Goal: Transaction & Acquisition: Purchase product/service

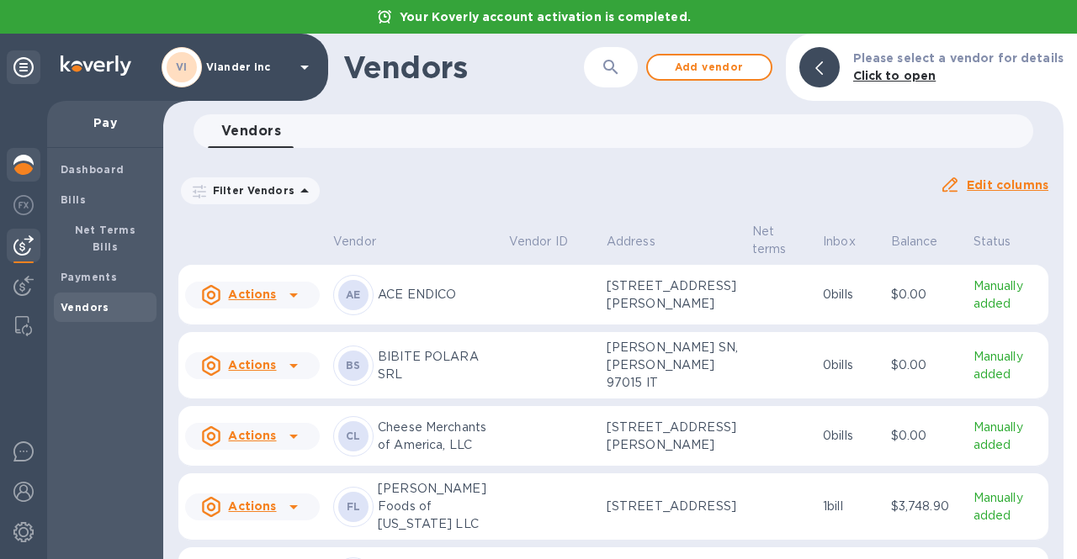
click at [20, 159] on img at bounding box center [23, 165] width 20 height 20
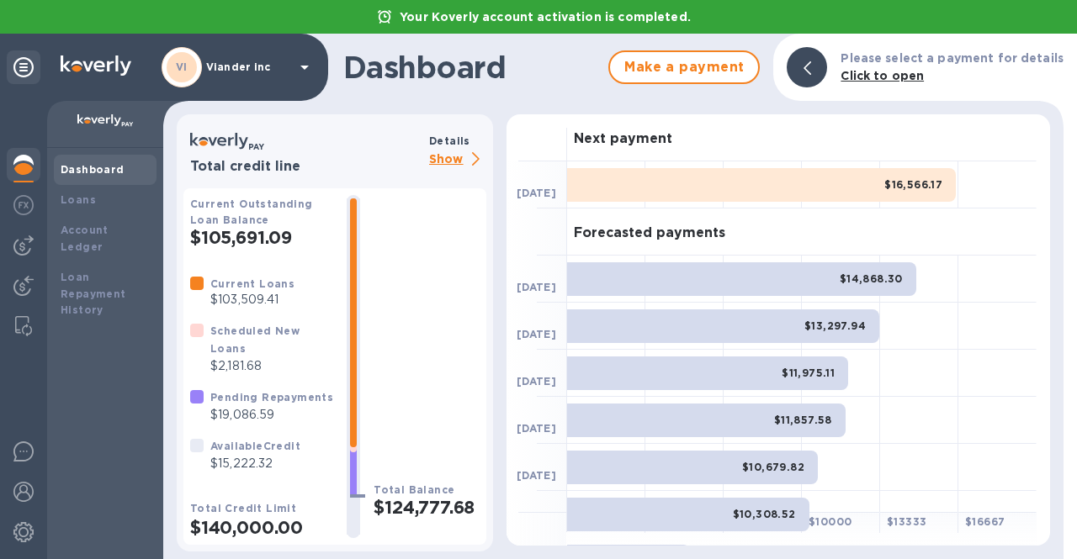
click at [441, 156] on p "Show" at bounding box center [457, 160] width 57 height 21
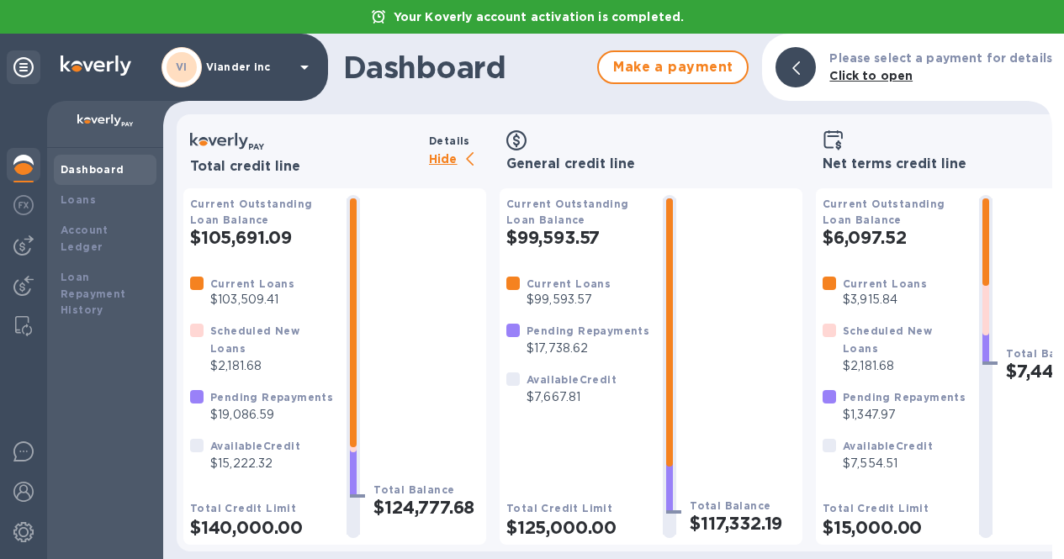
click at [455, 162] on p "Hide" at bounding box center [457, 160] width 57 height 21
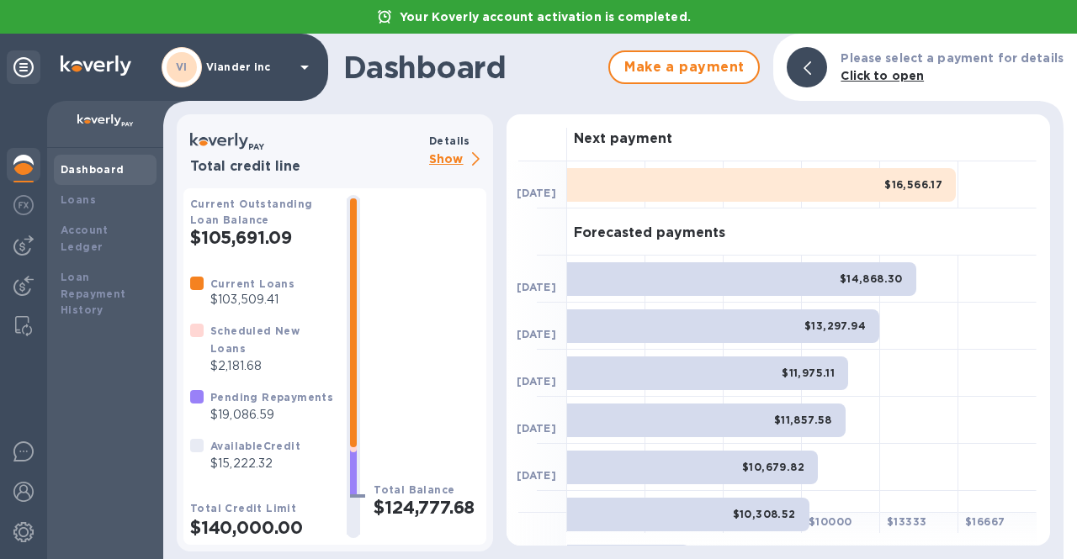
click at [301, 66] on icon at bounding box center [304, 67] width 20 height 20
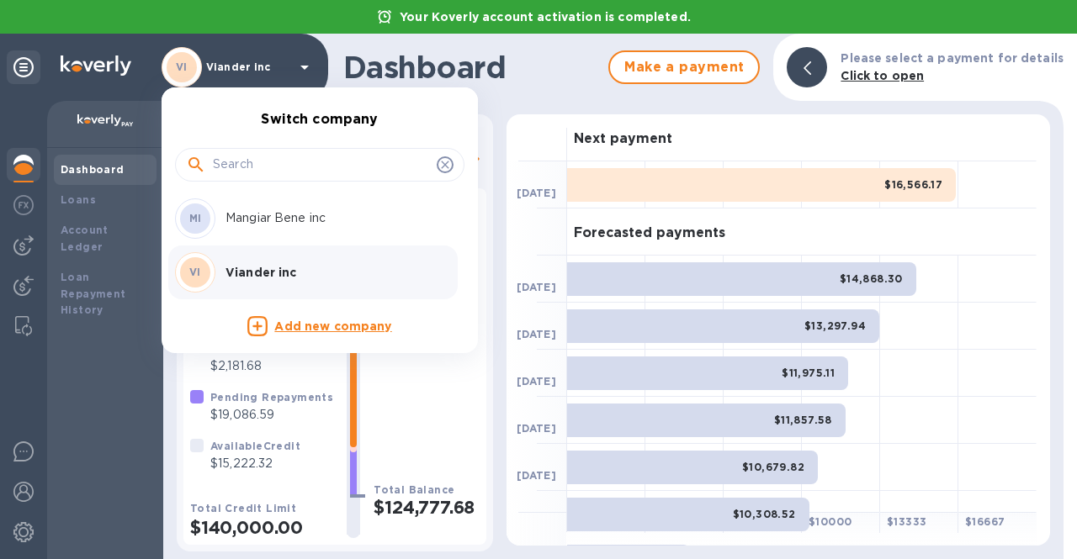
click at [246, 224] on p "Mangiar Bene inc" at bounding box center [331, 218] width 212 height 18
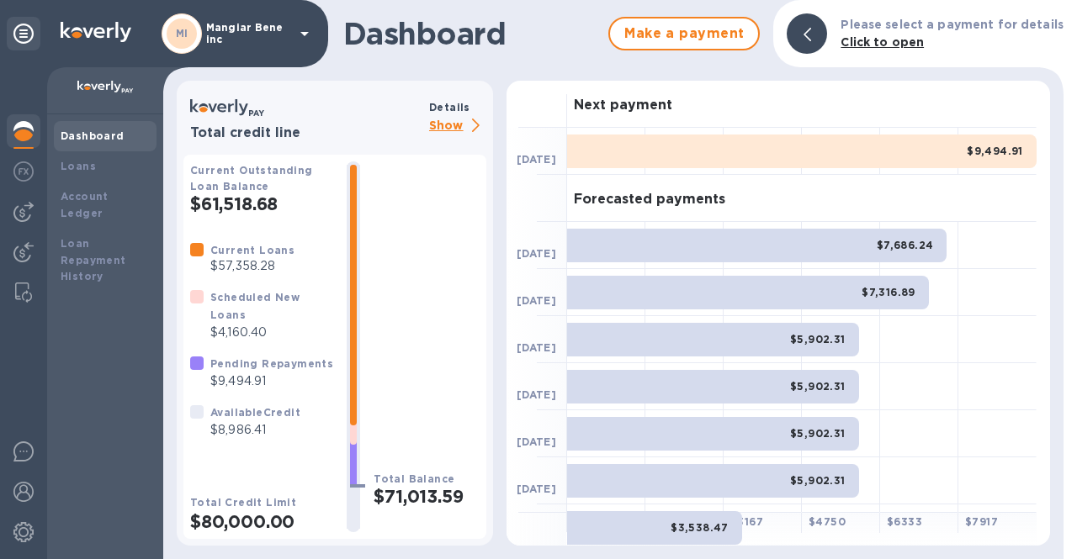
click at [444, 125] on p "Show" at bounding box center [457, 126] width 57 height 21
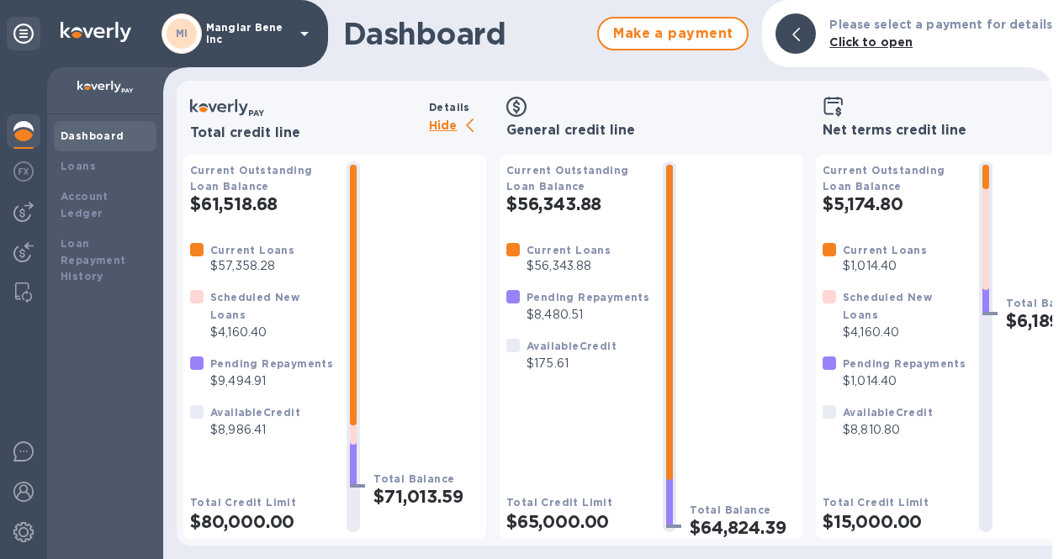
click at [444, 125] on p "Hide" at bounding box center [457, 126] width 57 height 21
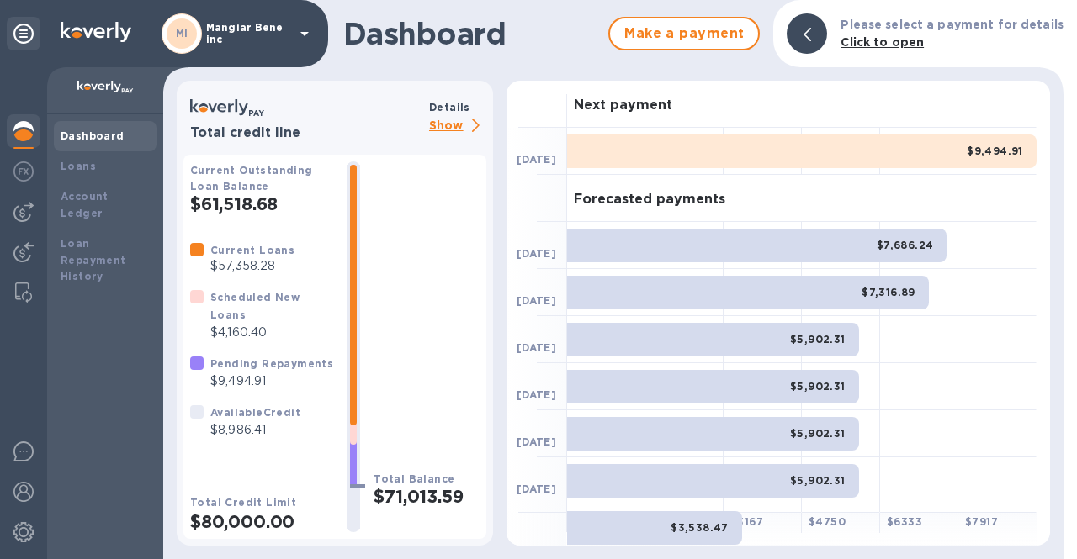
click at [306, 29] on icon at bounding box center [304, 34] width 20 height 20
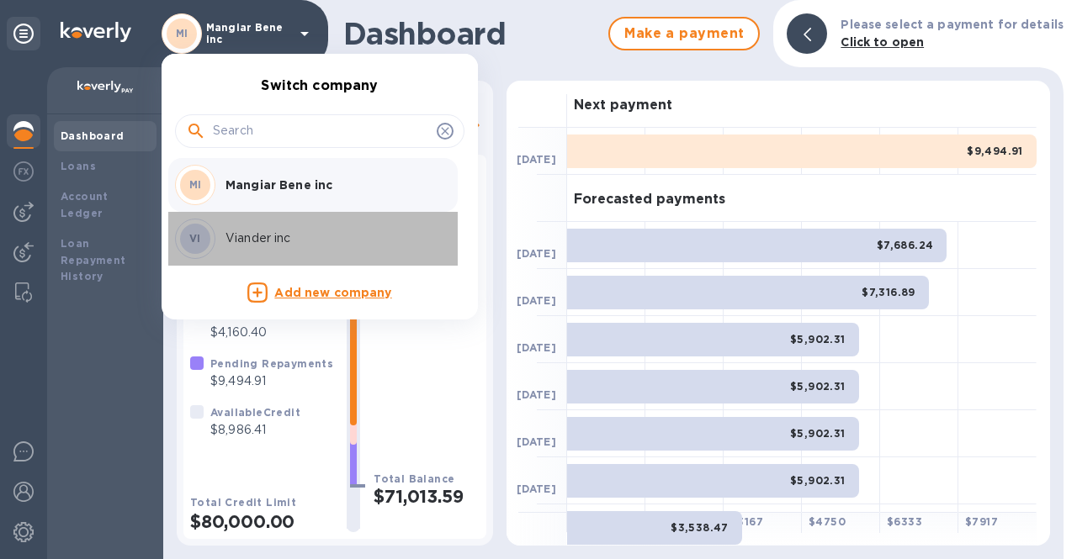
click at [238, 236] on p "Viander inc" at bounding box center [331, 239] width 212 height 18
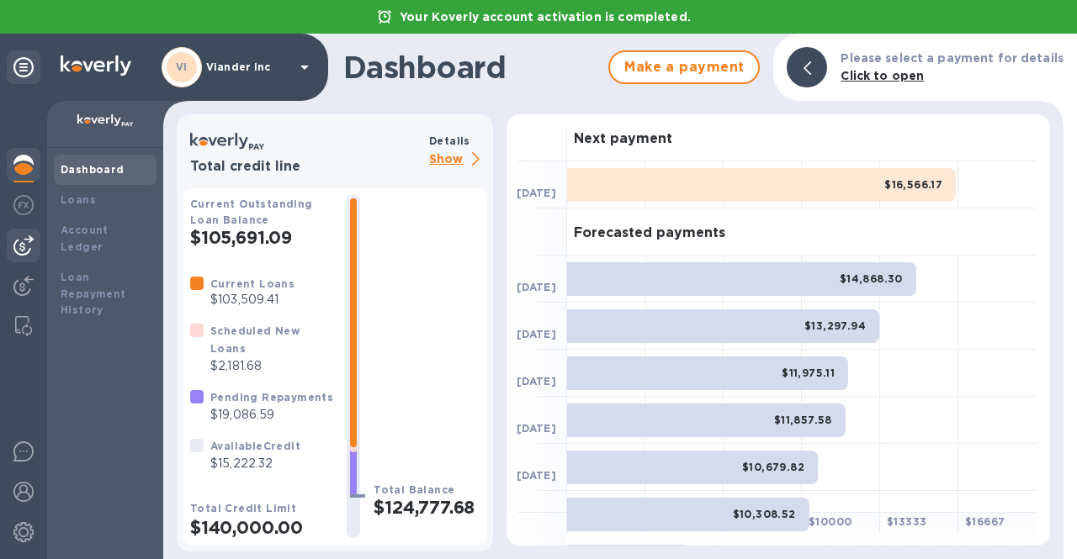
click at [30, 252] on img at bounding box center [23, 246] width 20 height 20
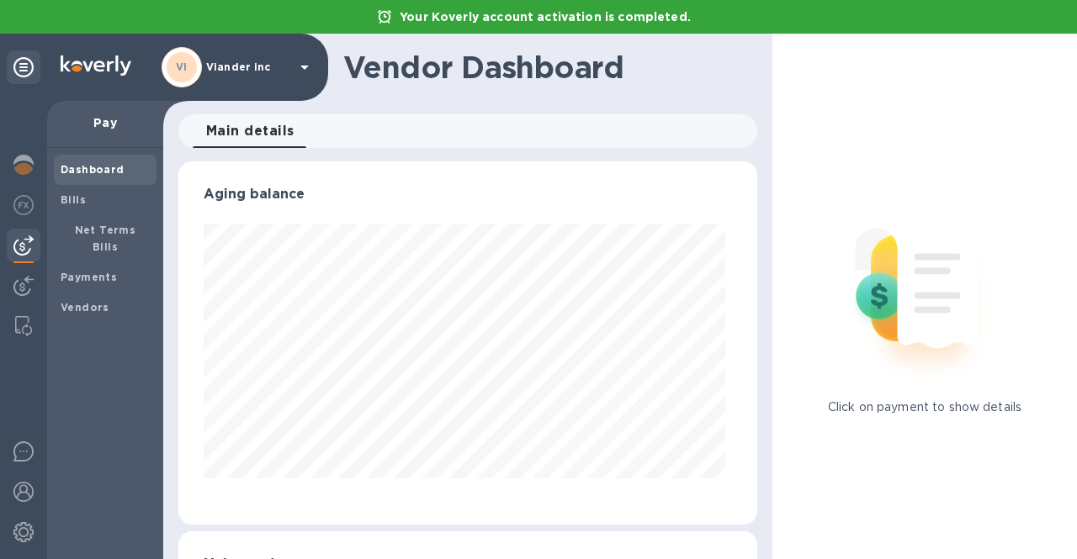
scroll to position [363, 572]
click at [83, 301] on b "Vendors" at bounding box center [85, 307] width 49 height 13
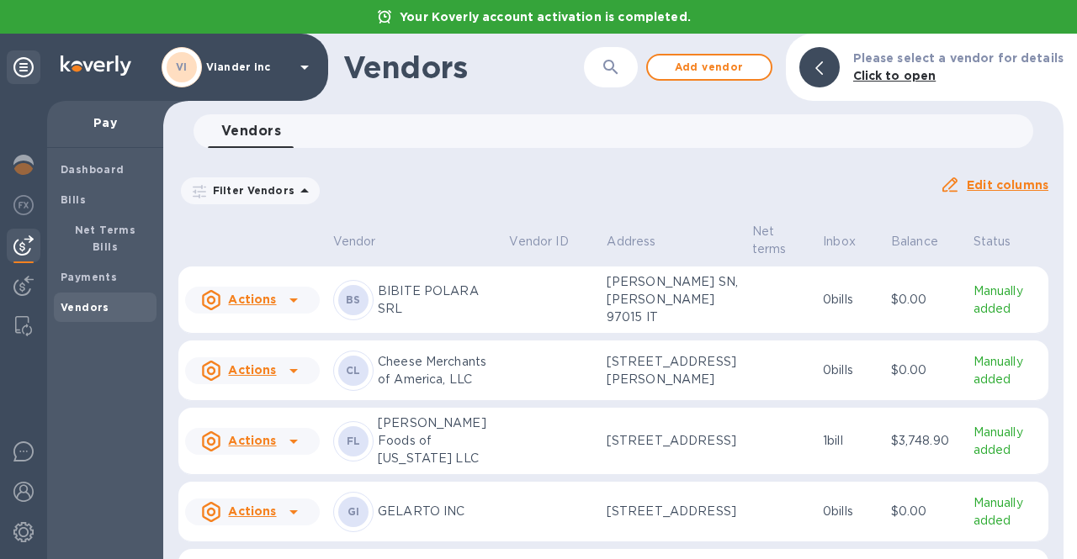
scroll to position [44, 0]
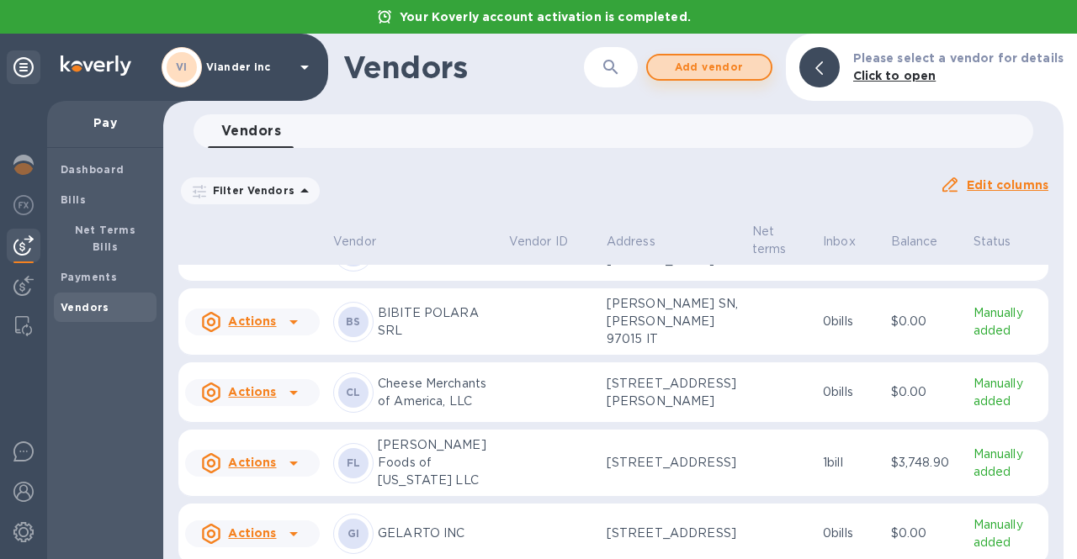
click at [718, 75] on span "Add vendor" at bounding box center [709, 67] width 96 height 20
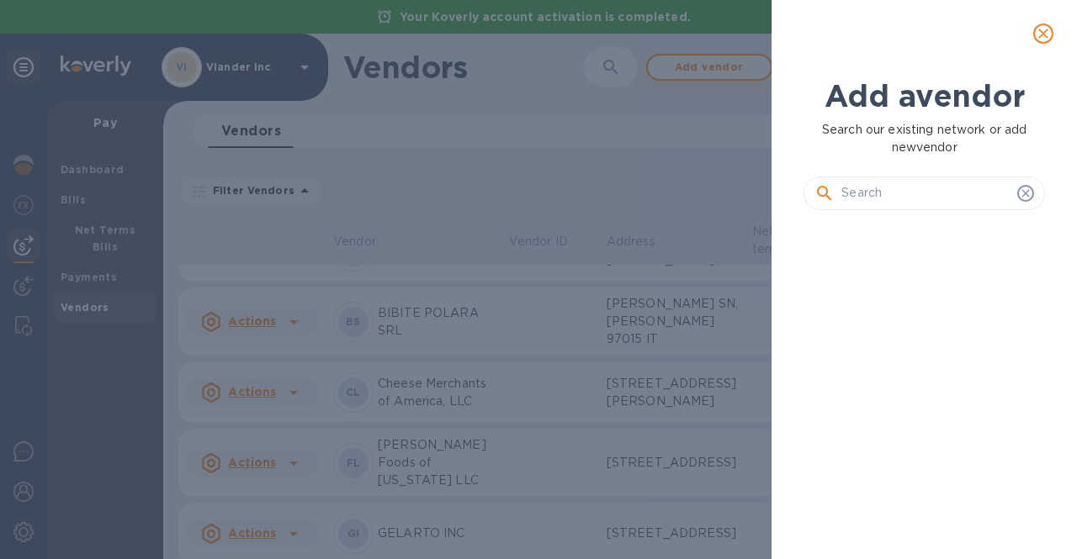
scroll to position [278, 248]
click at [858, 195] on input "text" at bounding box center [925, 193] width 169 height 25
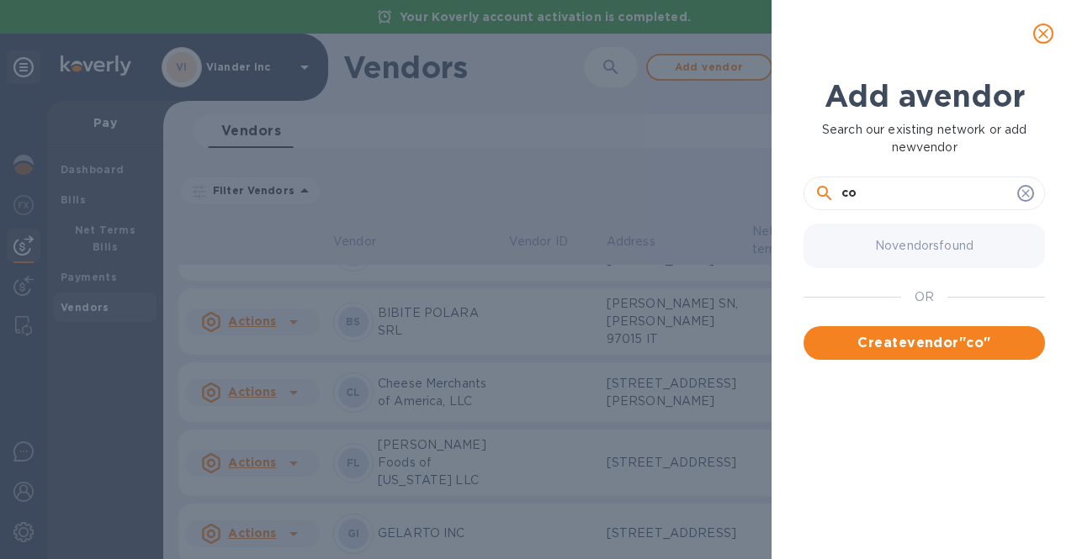
type input "c"
click at [895, 193] on input "Conca d'oro" at bounding box center [925, 193] width 169 height 25
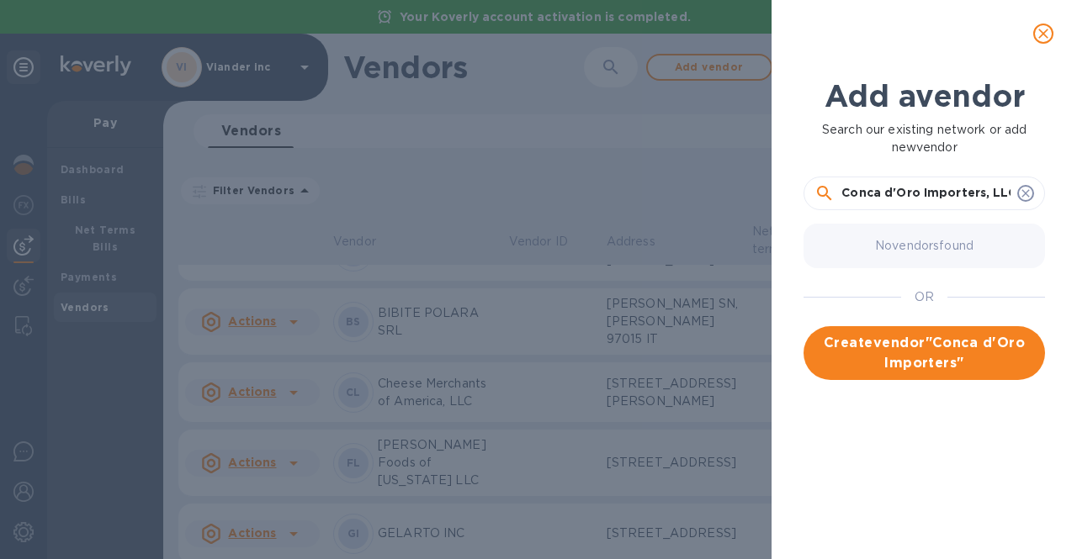
scroll to position [0, 1]
type input "Conca d'Oro Importers, LLC"
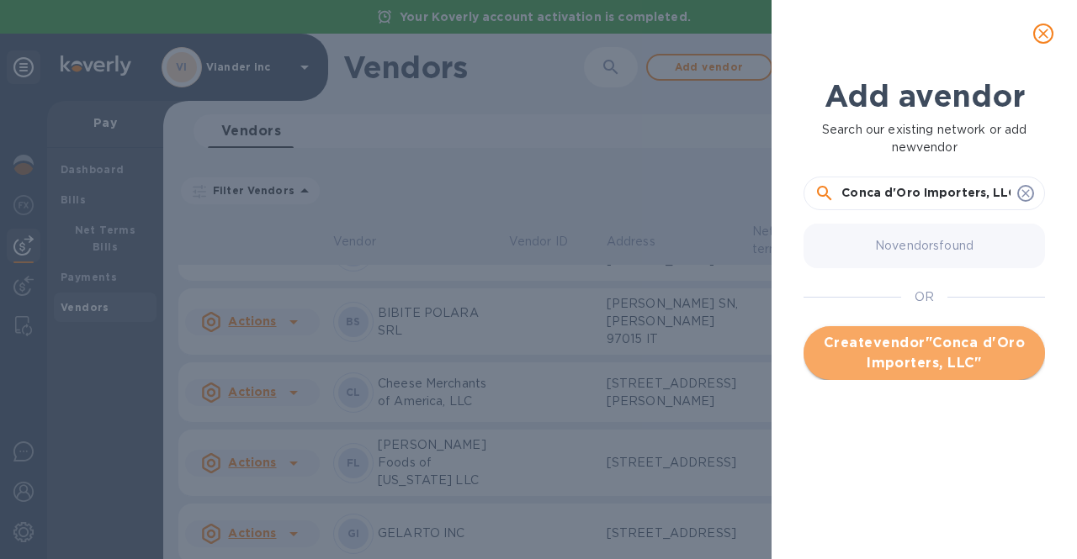
click at [883, 360] on span "Create vendor " Conca d'Oro Importers, LLC "" at bounding box center [924, 353] width 215 height 40
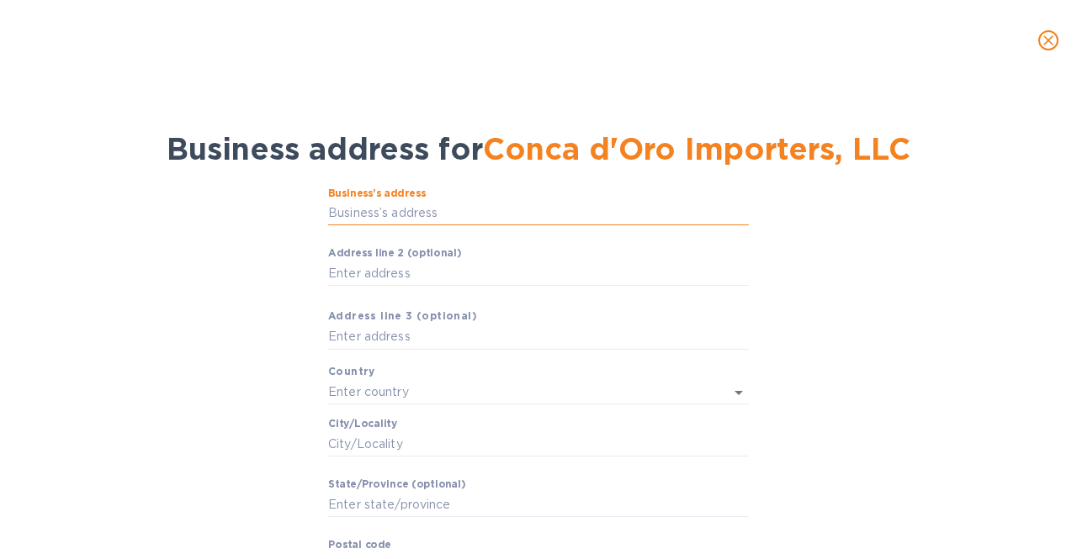
click at [574, 201] on input "Business’s аddress" at bounding box center [538, 213] width 421 height 25
type input "NJ Woodland Park"
type input "United States"
type input "Woodland Park"
type input "NJ"
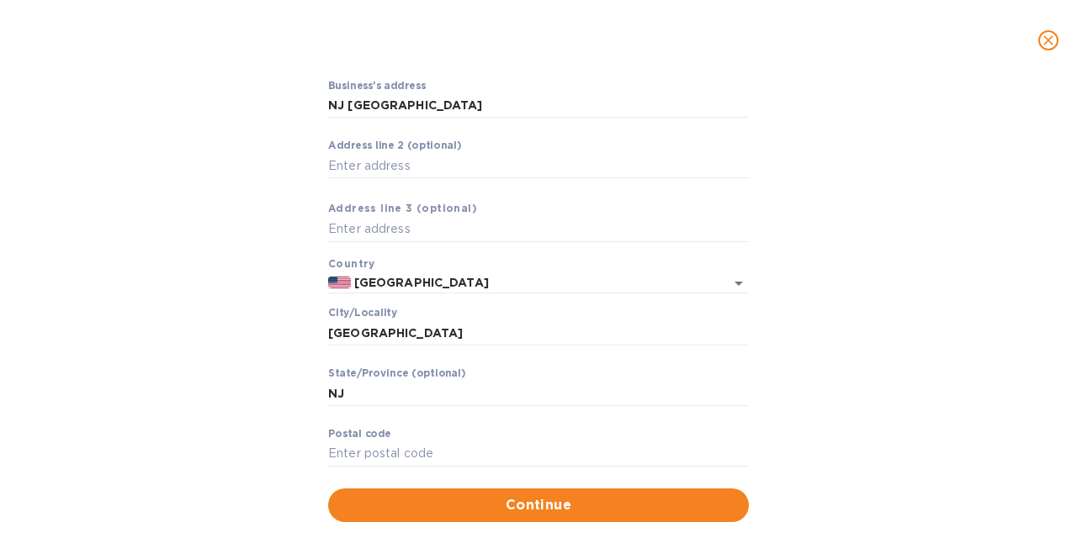
scroll to position [109, 0]
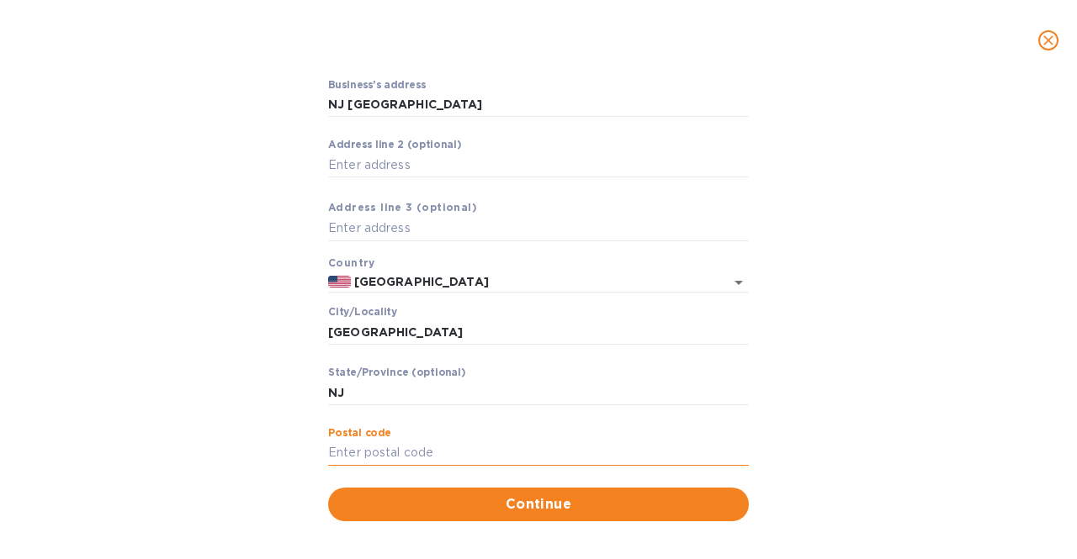
click at [354, 446] on input "Pоstal cоde" at bounding box center [538, 453] width 421 height 25
type input "07424"
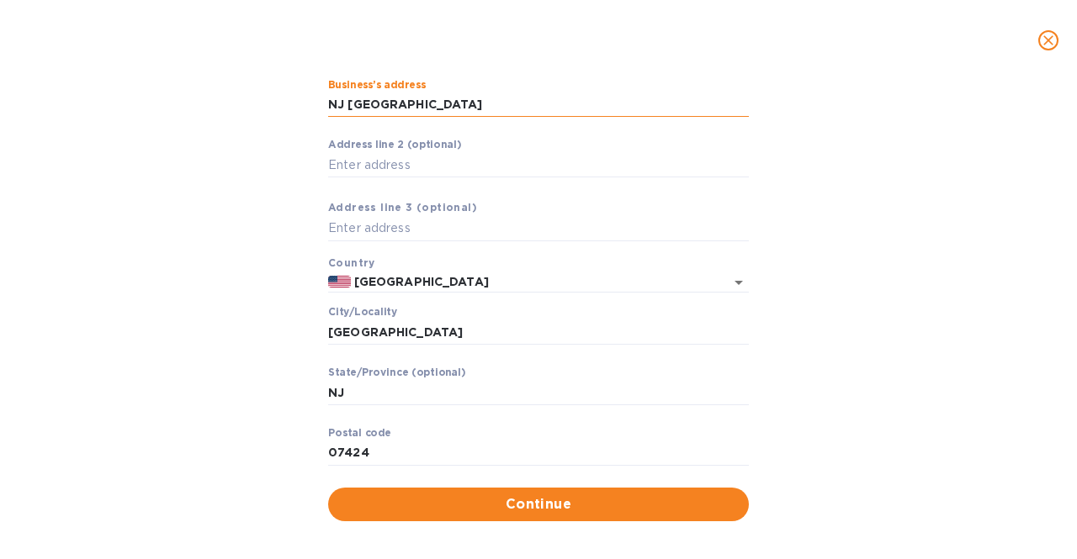
click at [458, 105] on input "NJ Woodland Park" at bounding box center [538, 105] width 421 height 25
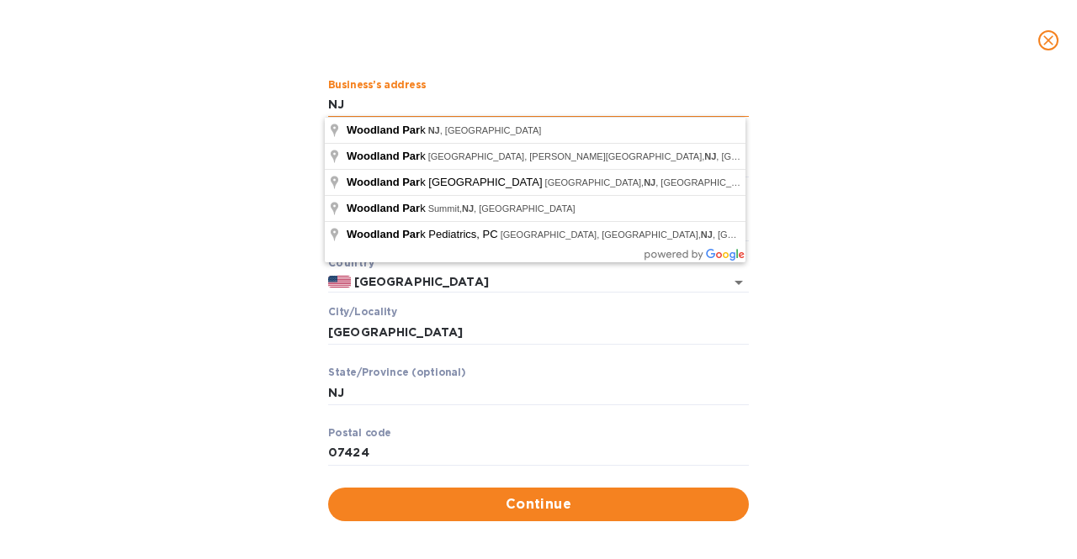
type input "N"
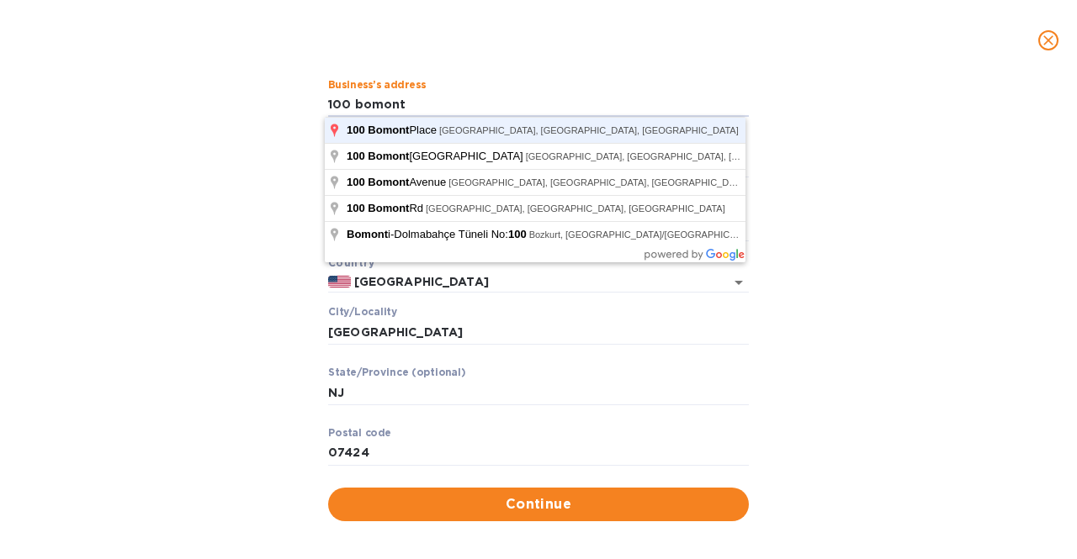
type input "100 Bomont Place"
type input "Totowa"
type input "07512"
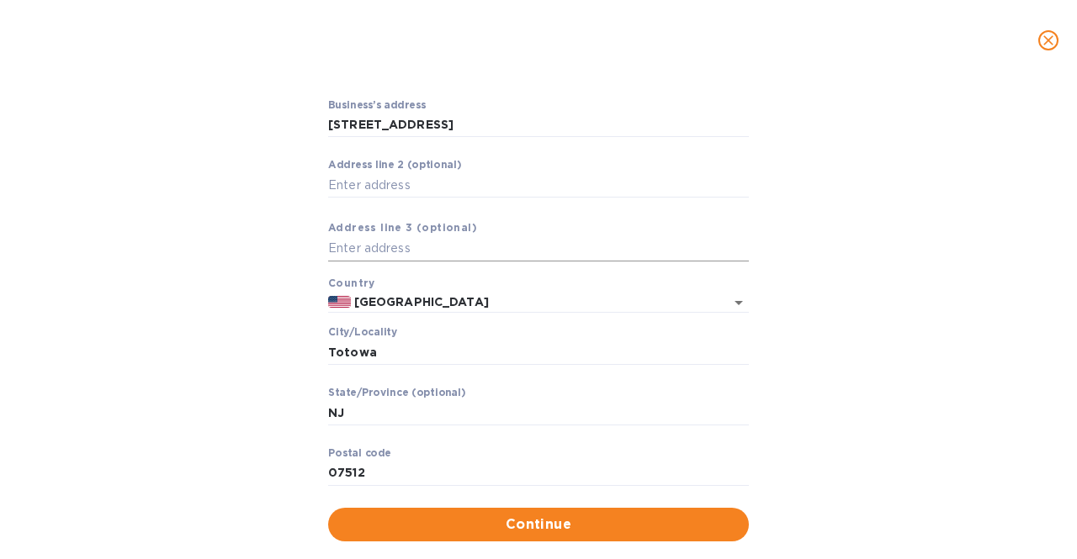
scroll to position [87, 0]
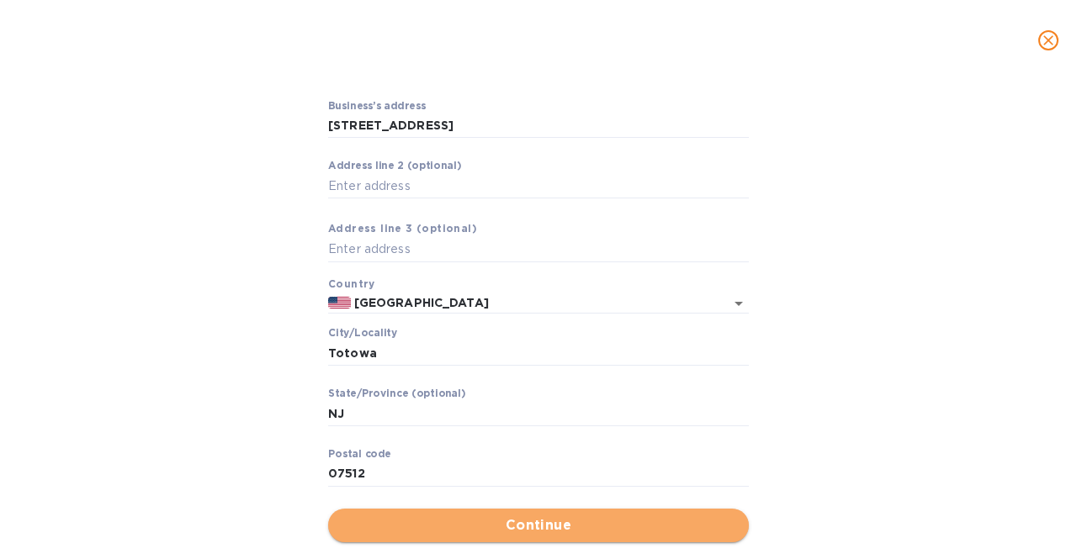
click at [516, 523] on span "Continue" at bounding box center [539, 526] width 394 height 20
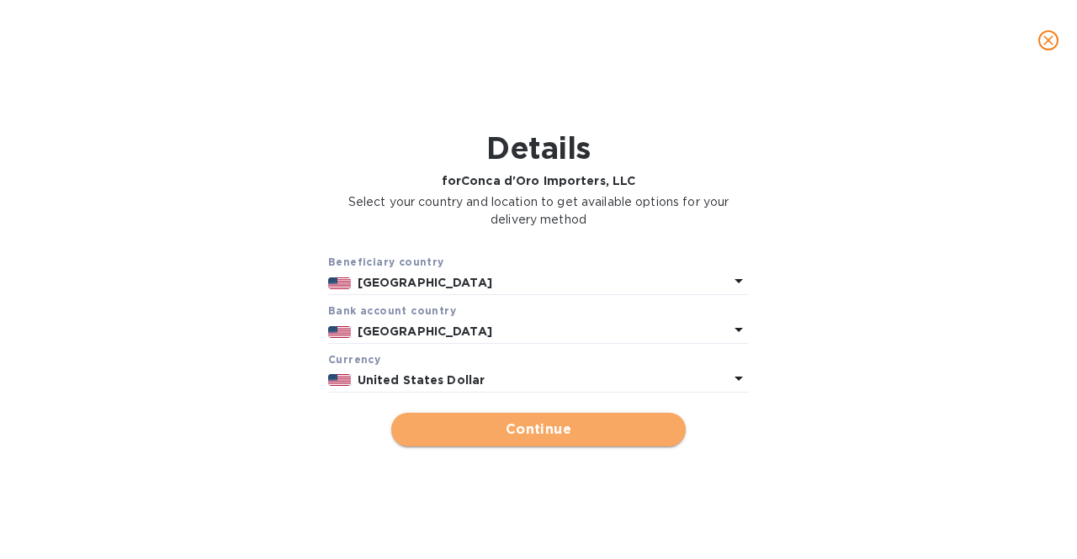
click at [532, 428] on span "Continue" at bounding box center [539, 430] width 268 height 20
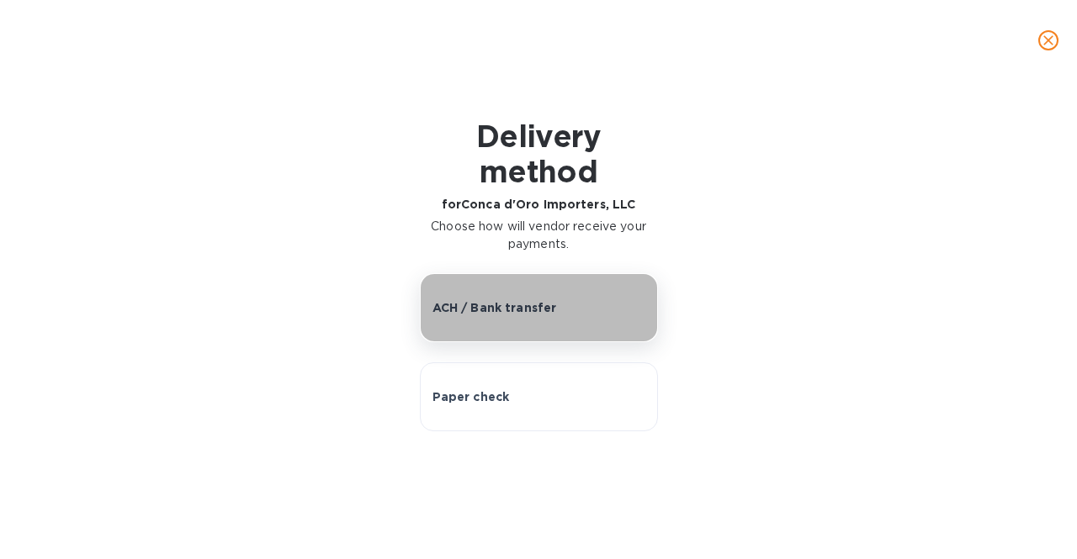
click at [512, 321] on button "ACH / Bank transfer" at bounding box center [539, 307] width 238 height 69
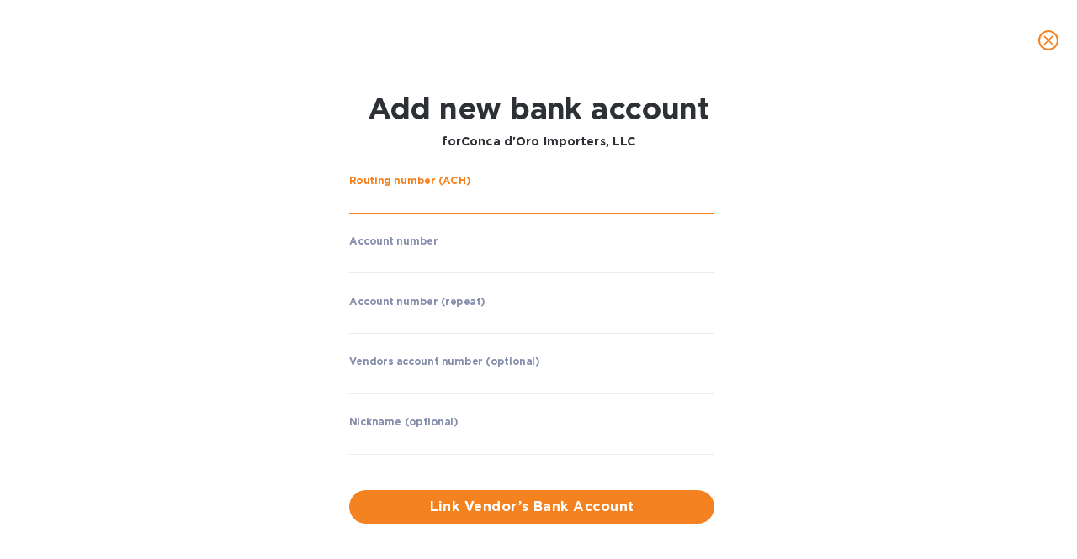
click at [435, 202] on input "string" at bounding box center [531, 200] width 365 height 25
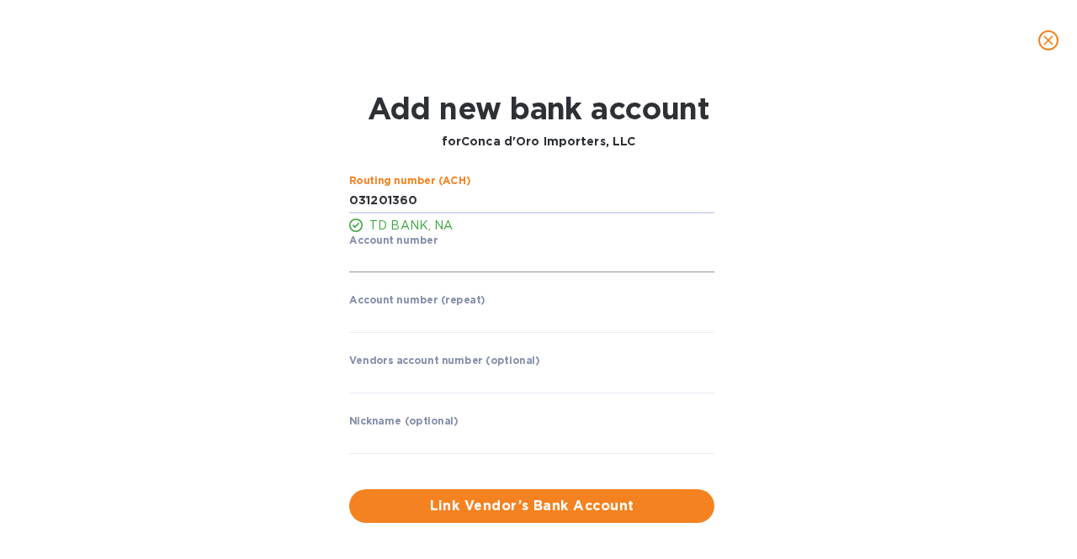
type input "031201360"
click at [452, 265] on input "string" at bounding box center [531, 260] width 365 height 25
type input "4430355754"
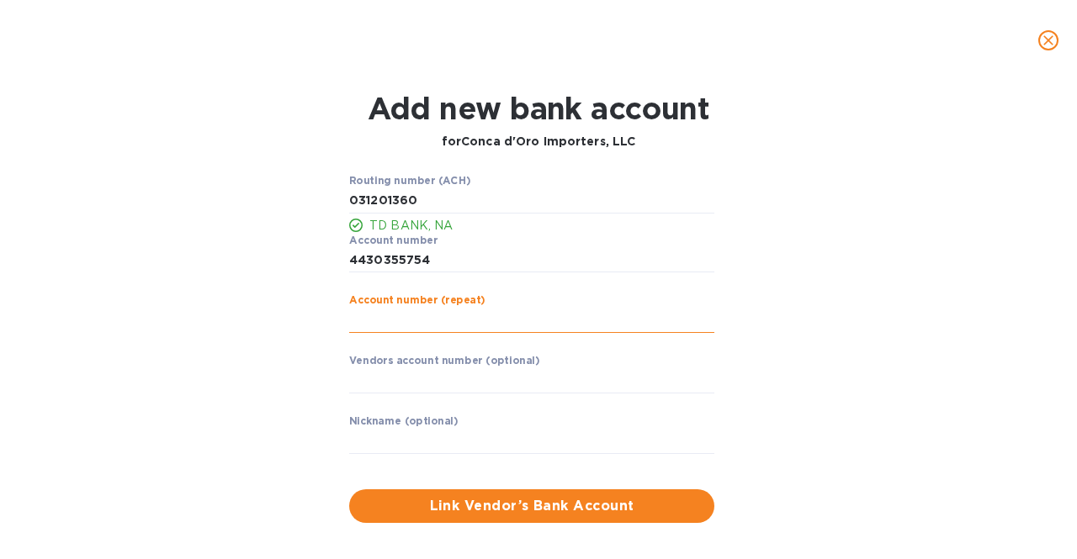
click at [395, 317] on input "string" at bounding box center [531, 320] width 365 height 25
type input "4430355754"
click at [225, 336] on div "Routing number (ACH) TD BANK, NA Account number ​ Account number (repeat) ​ Ven…" at bounding box center [538, 349] width 689 height 368
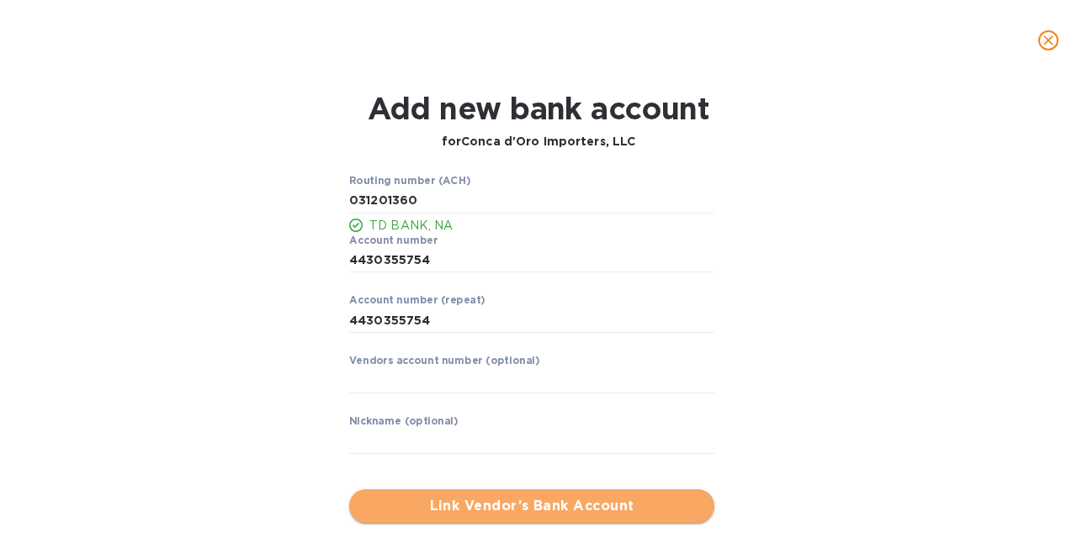
click at [485, 505] on span "Link Vendor’s Bank Account" at bounding box center [532, 506] width 338 height 20
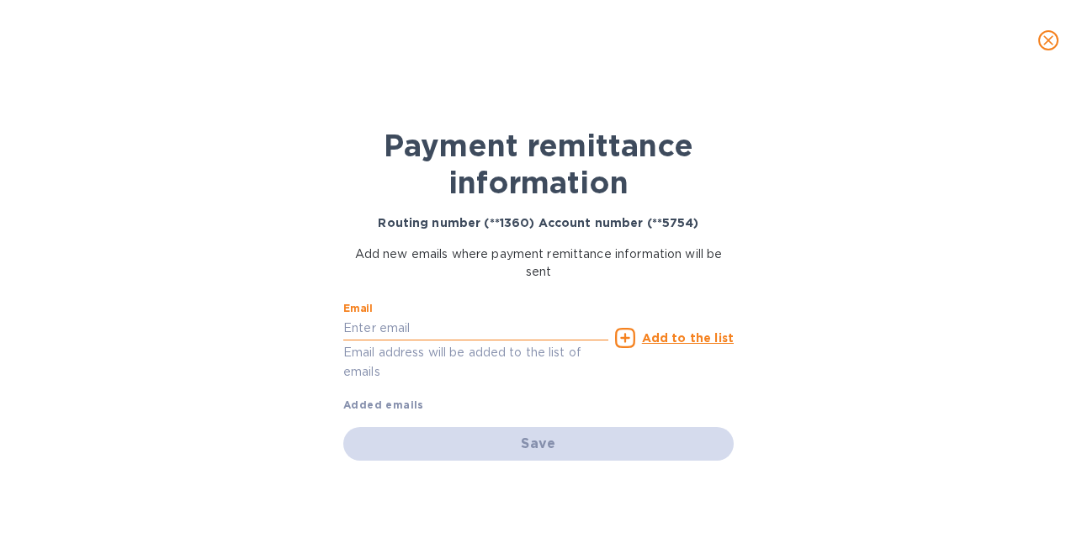
click at [400, 331] on input "text" at bounding box center [475, 328] width 265 height 25
type input "rosannak@concadoroimporters.com"
click at [671, 339] on u "Add to the list" at bounding box center [688, 337] width 92 height 13
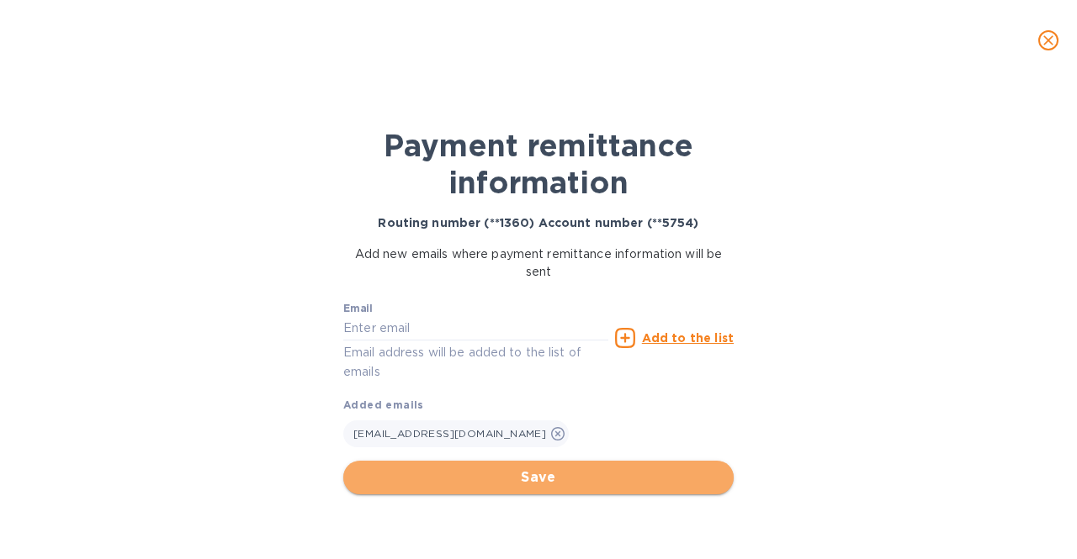
click at [580, 477] on span "Save" at bounding box center [538, 478] width 363 height 20
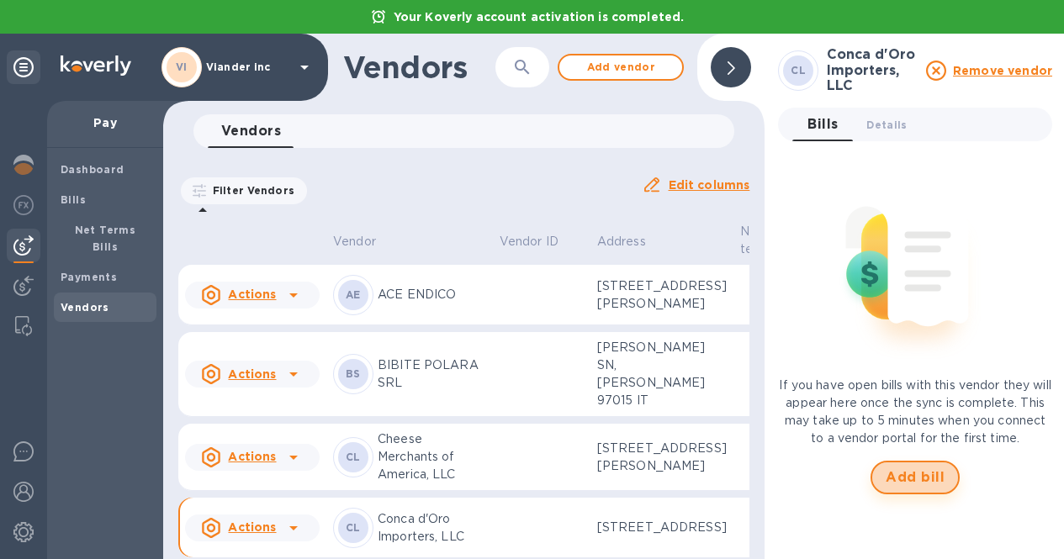
click at [902, 477] on span "Add bill" at bounding box center [915, 478] width 59 height 20
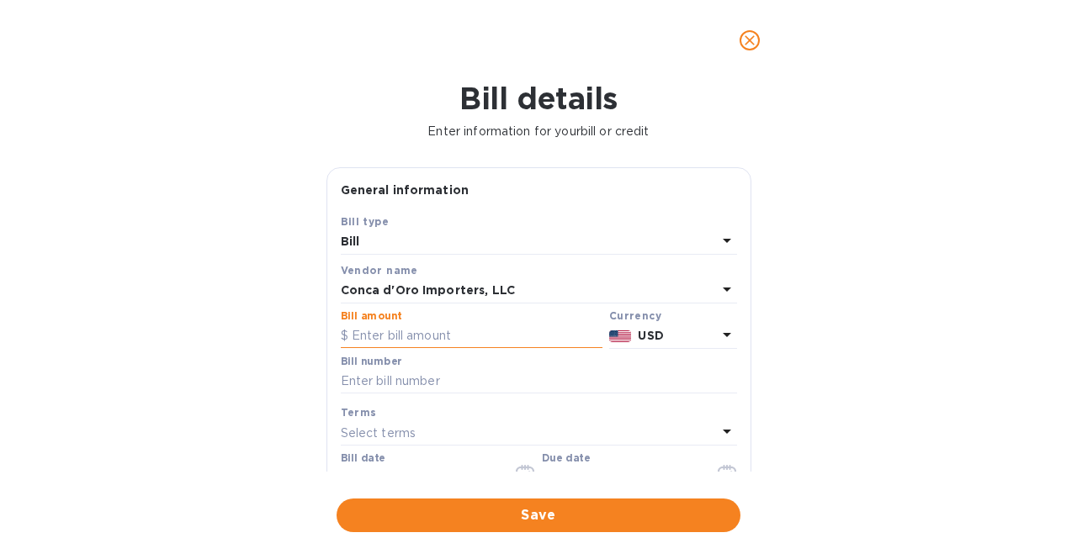
click at [441, 330] on input "text" at bounding box center [472, 336] width 262 height 25
click at [440, 337] on input "2,317.95" at bounding box center [477, 336] width 251 height 25
type input "2,312.95"
click at [397, 380] on input "text" at bounding box center [539, 381] width 396 height 25
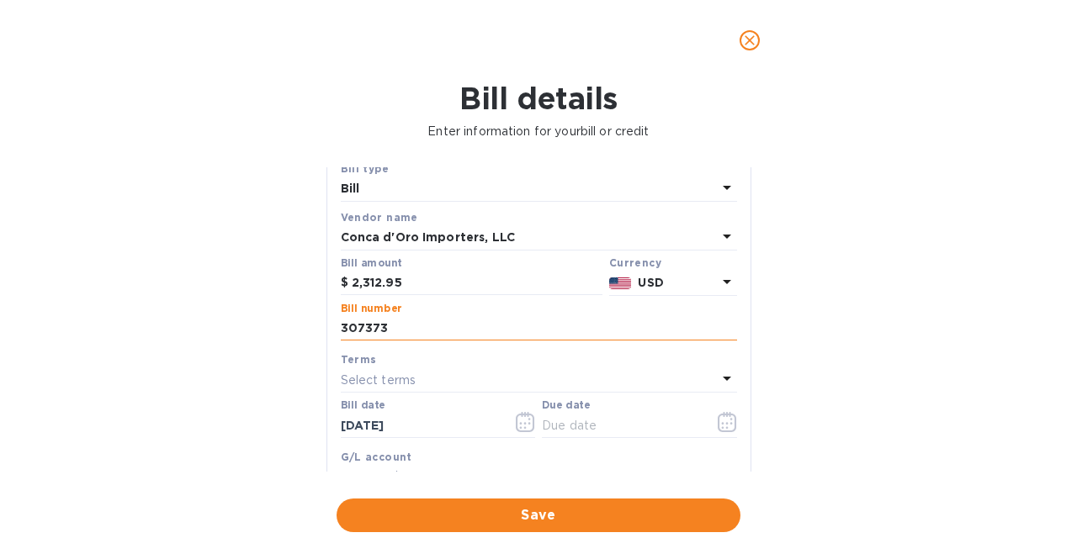
scroll to position [54, 0]
type input "307373"
click at [516, 419] on icon "button" at bounding box center [525, 421] width 19 height 20
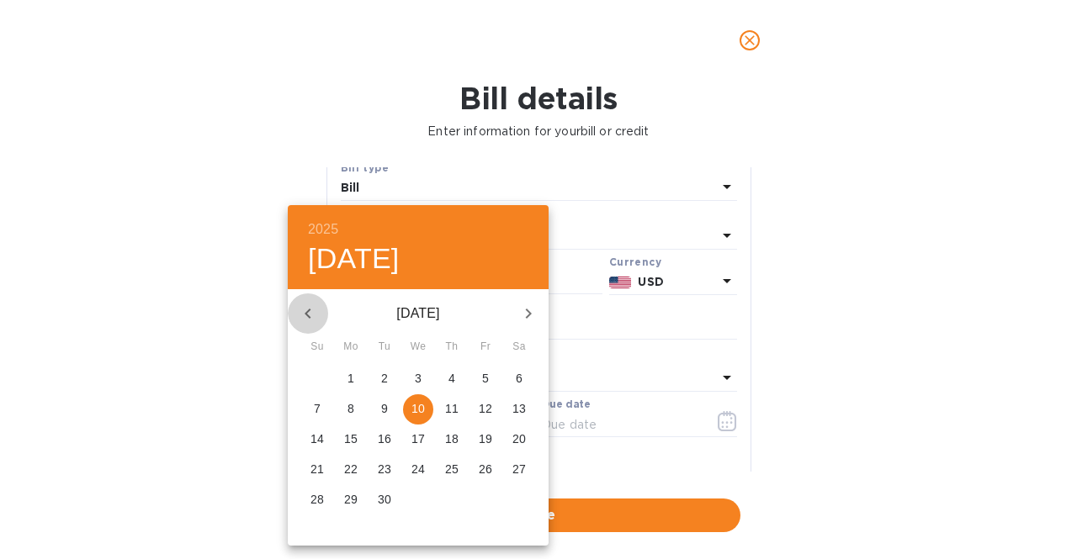
click at [311, 312] on icon "button" at bounding box center [308, 314] width 20 height 20
click at [532, 307] on icon "button" at bounding box center [528, 314] width 20 height 20
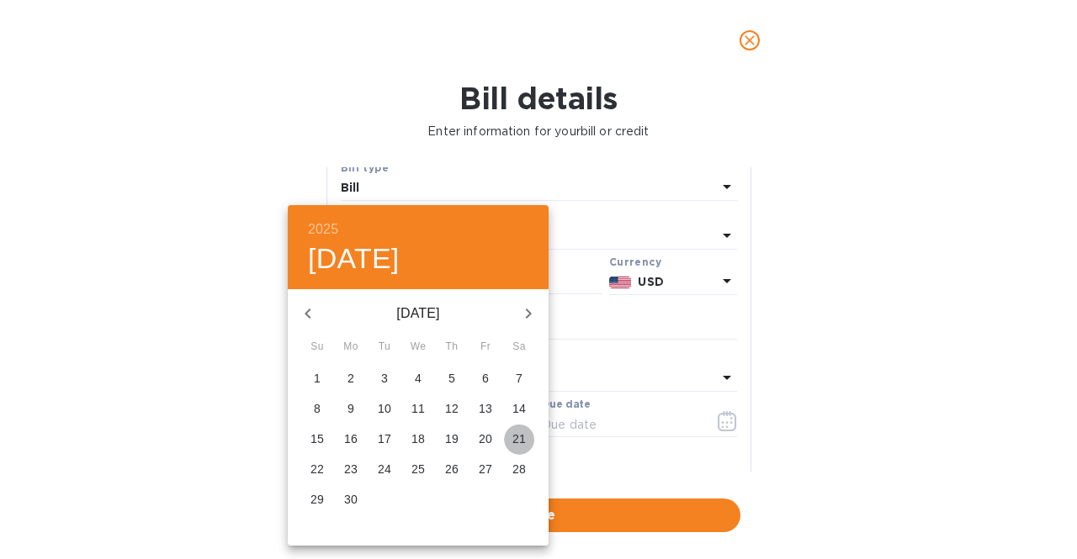
click at [515, 437] on p "21" at bounding box center [518, 439] width 13 height 17
type input "06/21/2025"
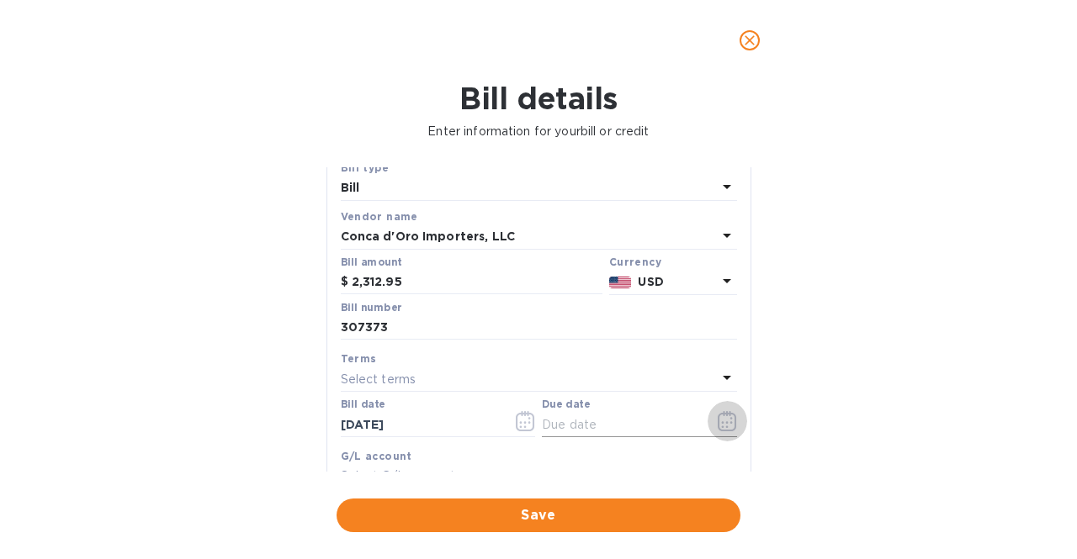
click at [719, 431] on icon "button" at bounding box center [727, 421] width 19 height 20
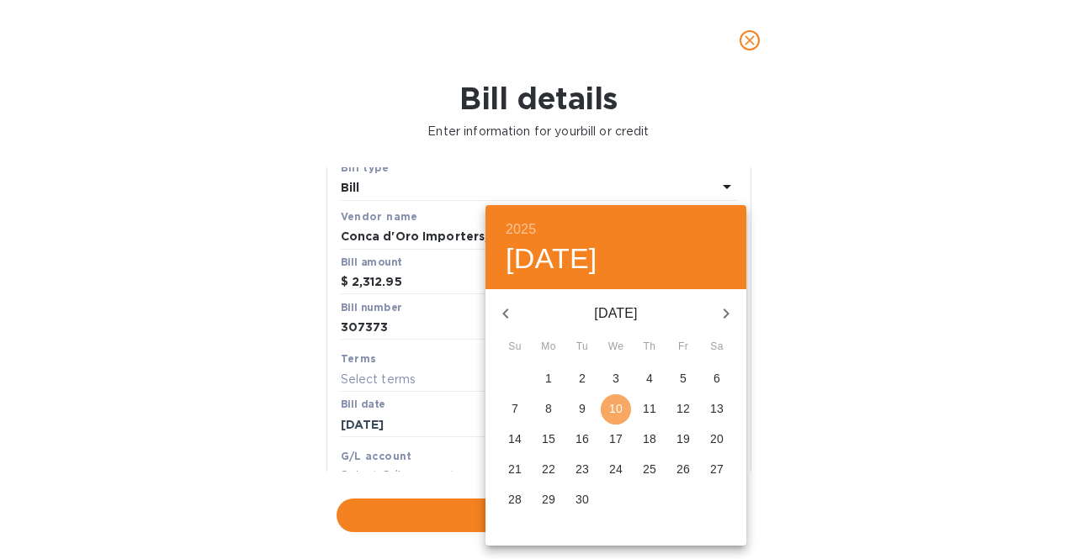
click at [616, 409] on p "10" at bounding box center [615, 408] width 13 height 17
type input "09/10/2025"
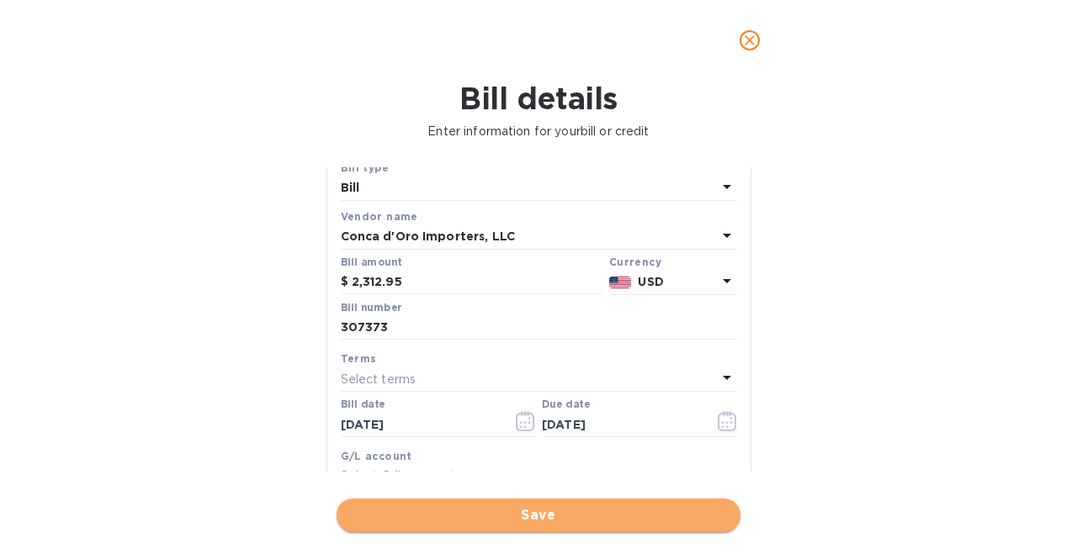
click at [586, 505] on button "Save" at bounding box center [539, 516] width 404 height 34
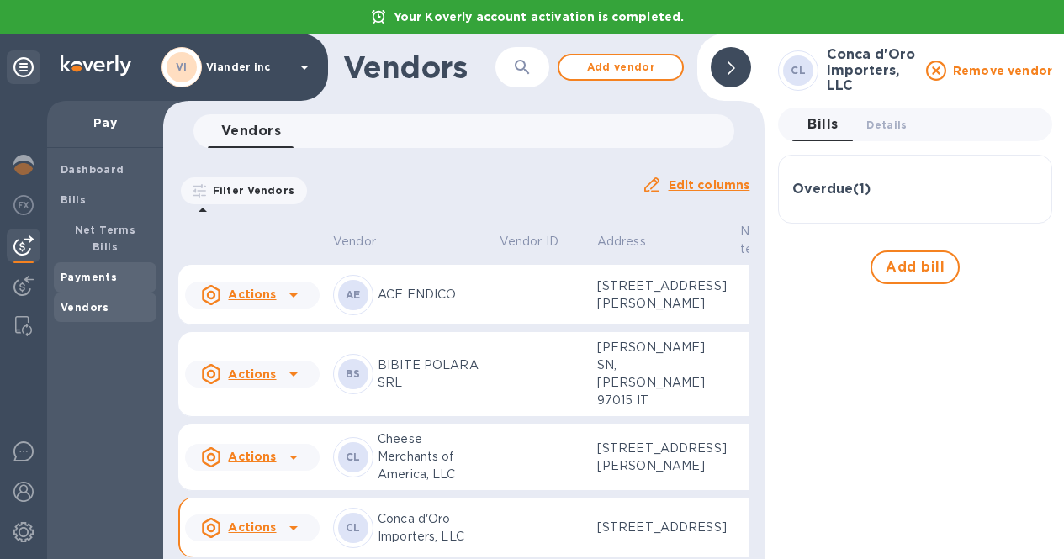
click at [112, 271] on b "Payments" at bounding box center [89, 277] width 56 height 13
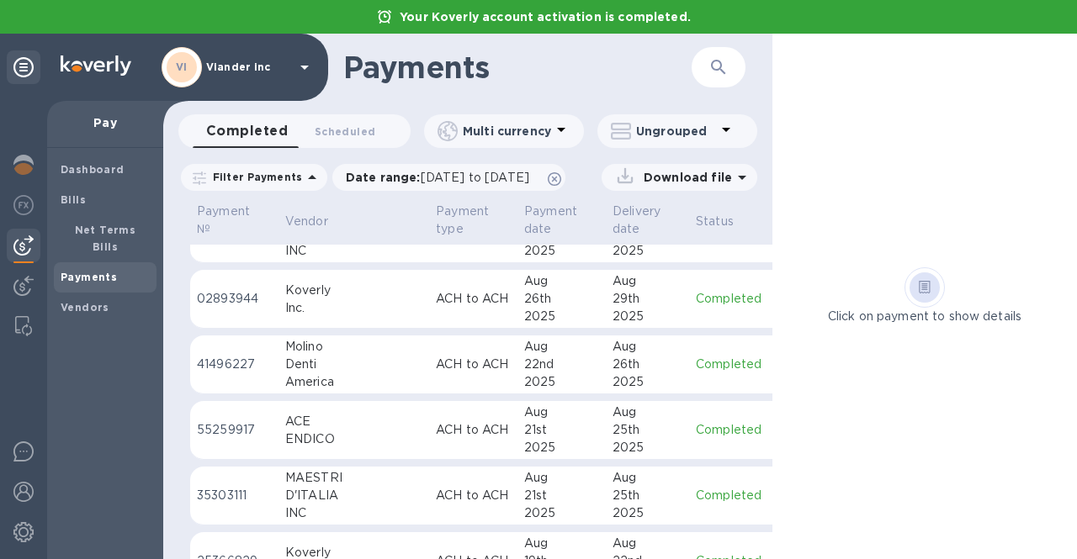
scroll to position [524, 0]
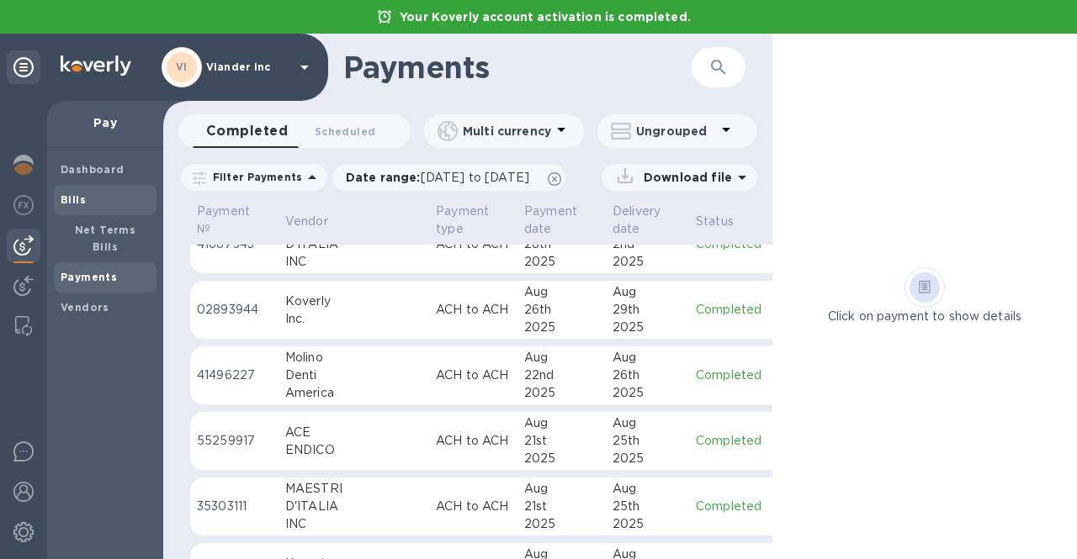
click at [78, 209] on div "Bills" at bounding box center [105, 200] width 103 height 30
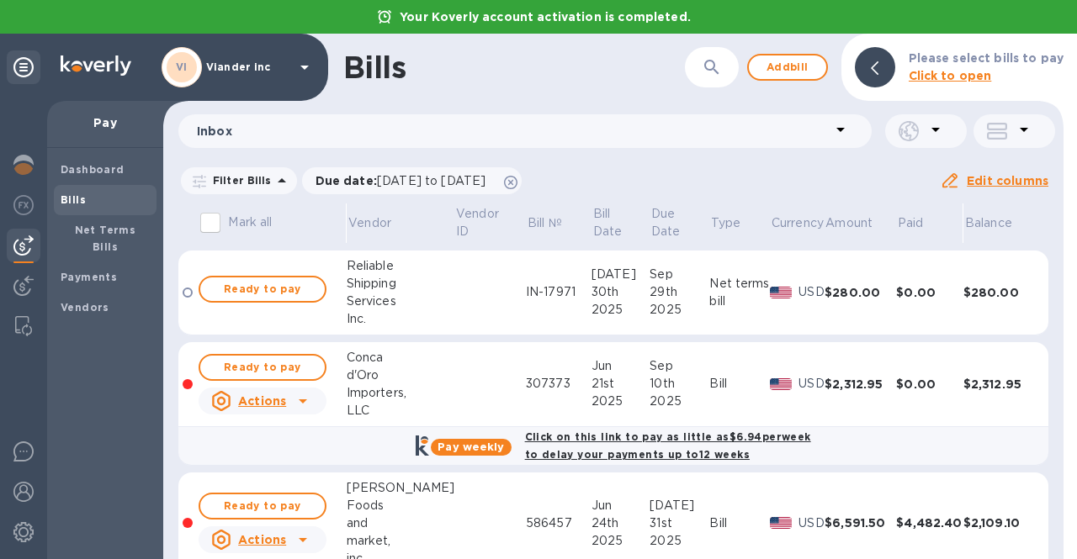
scroll to position [282, 0]
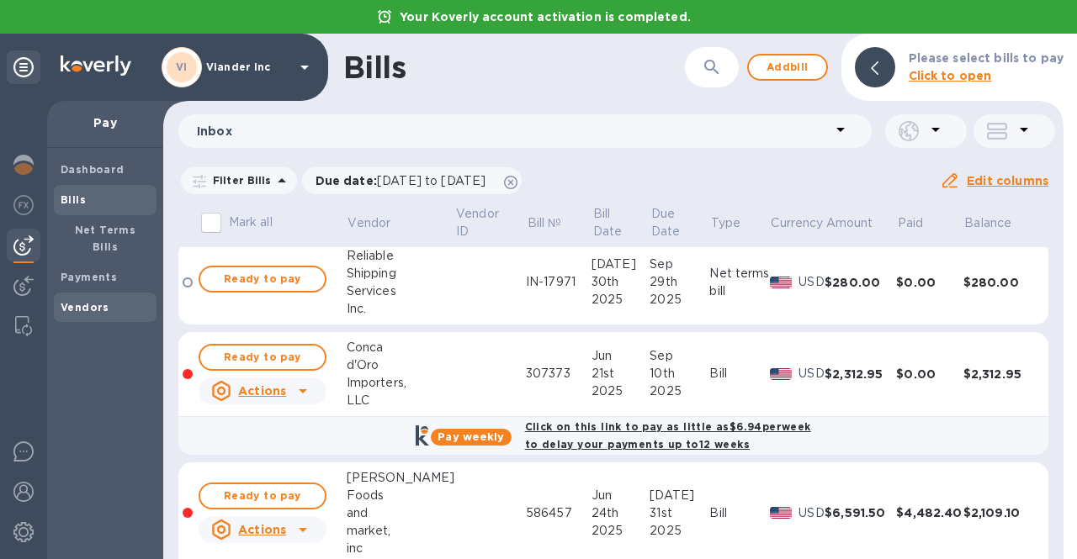
click at [90, 301] on b "Vendors" at bounding box center [85, 307] width 49 height 13
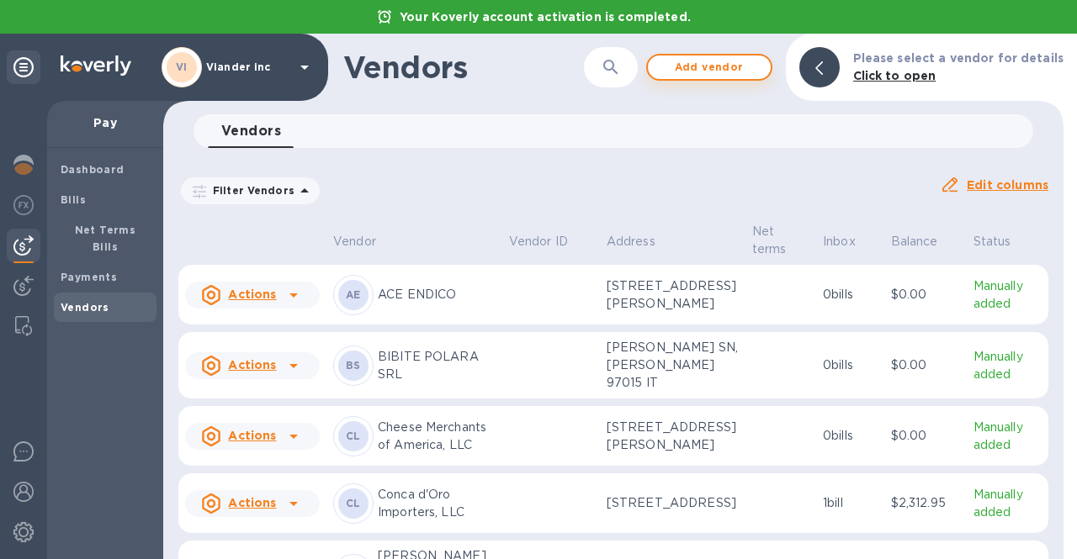
click at [713, 65] on span "Add vendor" at bounding box center [709, 67] width 96 height 20
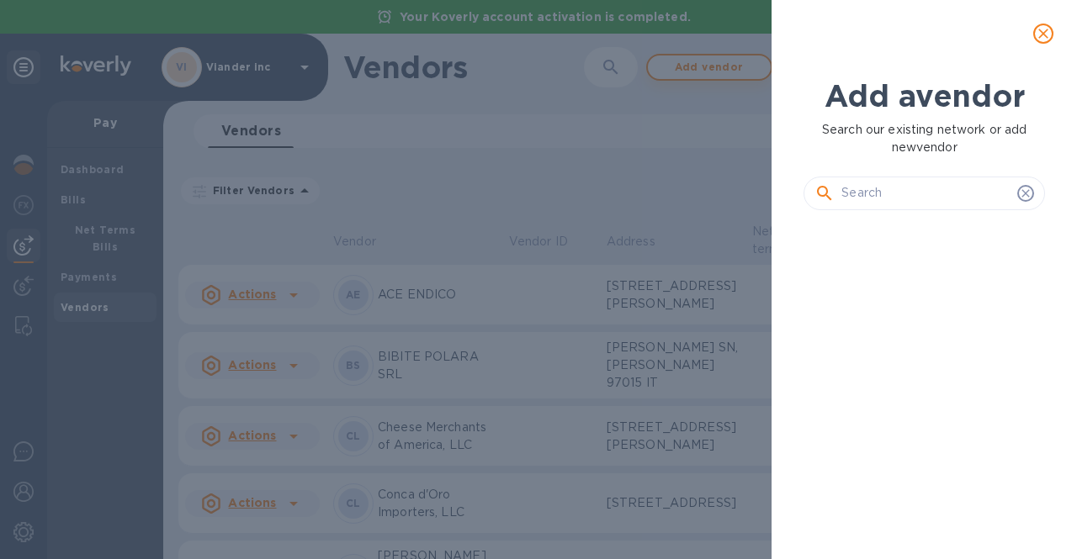
scroll to position [278, 248]
click at [851, 183] on input "text" at bounding box center [925, 193] width 169 height 25
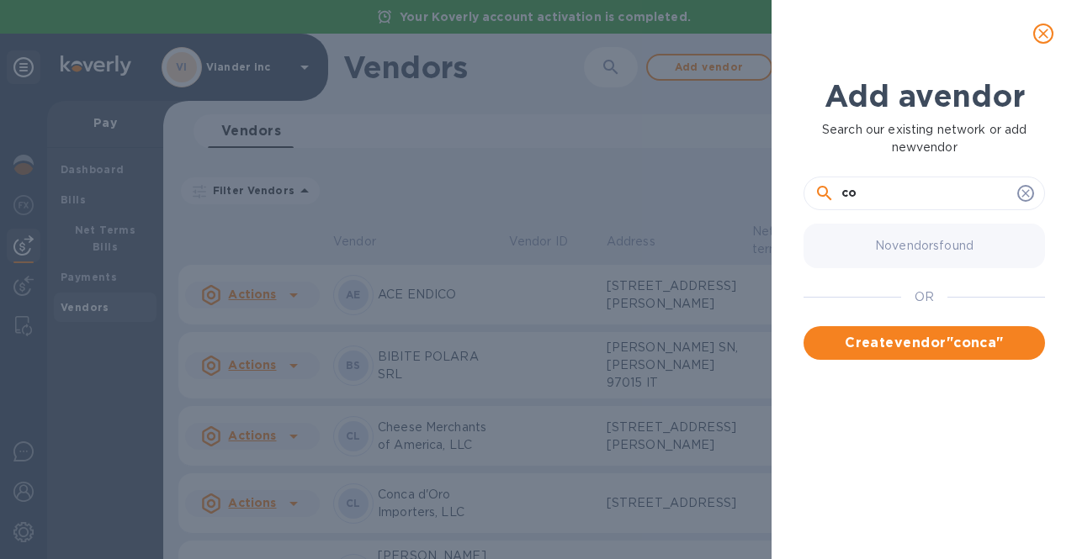
type input "c"
type input "Co"
click at [1050, 38] on icon "close" at bounding box center [1043, 33] width 17 height 17
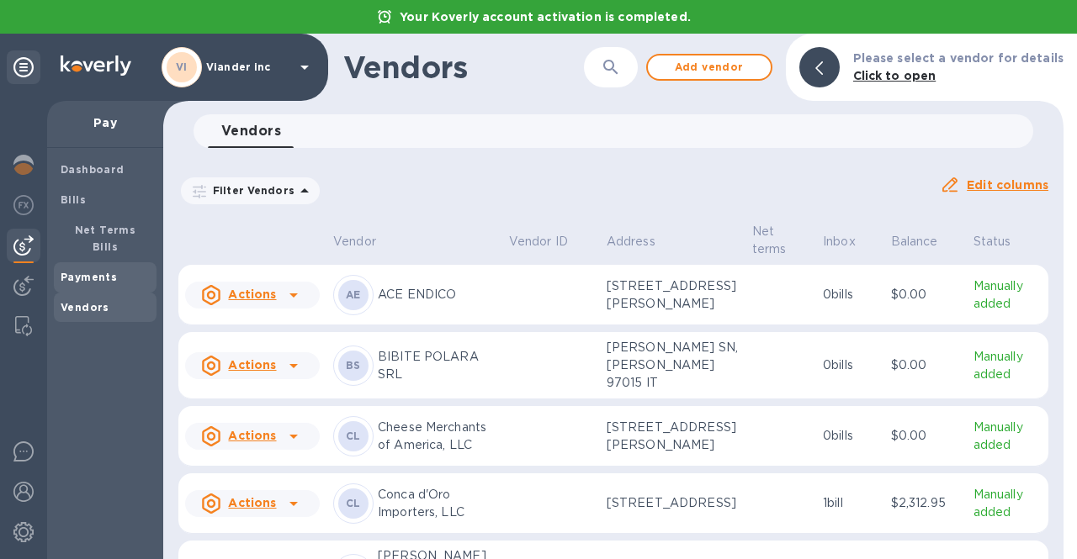
click at [91, 271] on b "Payments" at bounding box center [89, 277] width 56 height 13
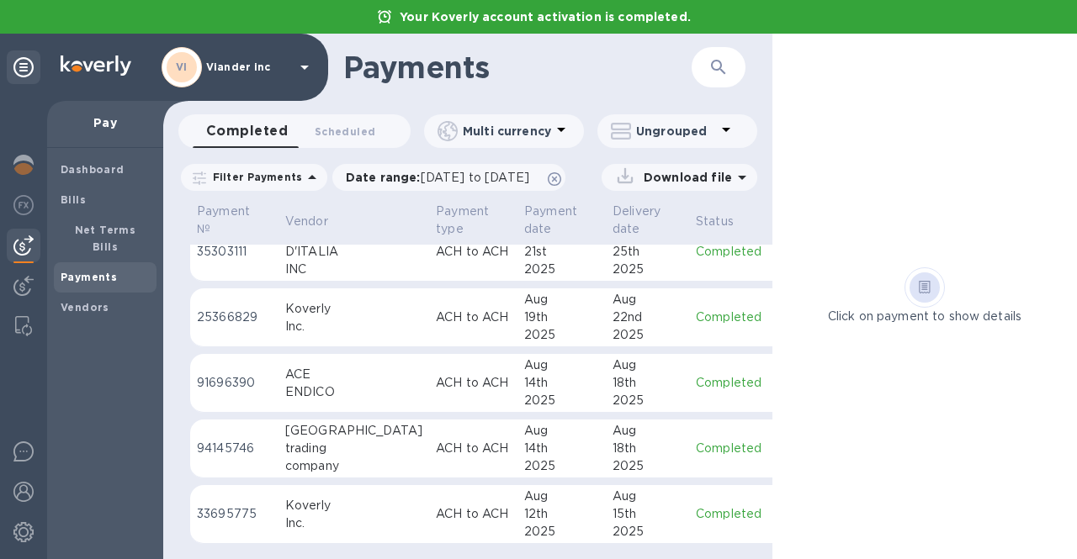
scroll to position [792, 0]
click at [77, 199] on b "Bills" at bounding box center [73, 199] width 25 height 13
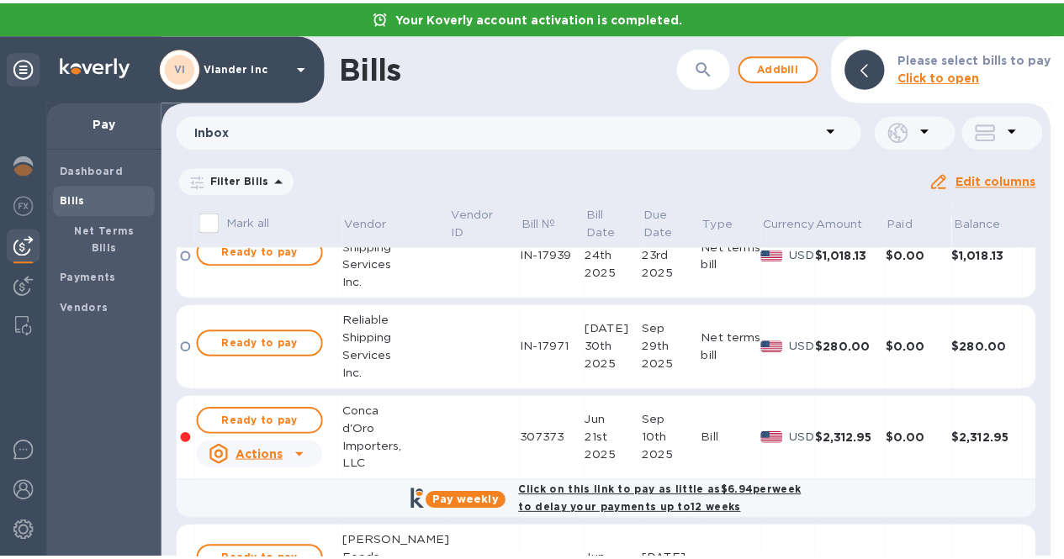
scroll to position [218, 0]
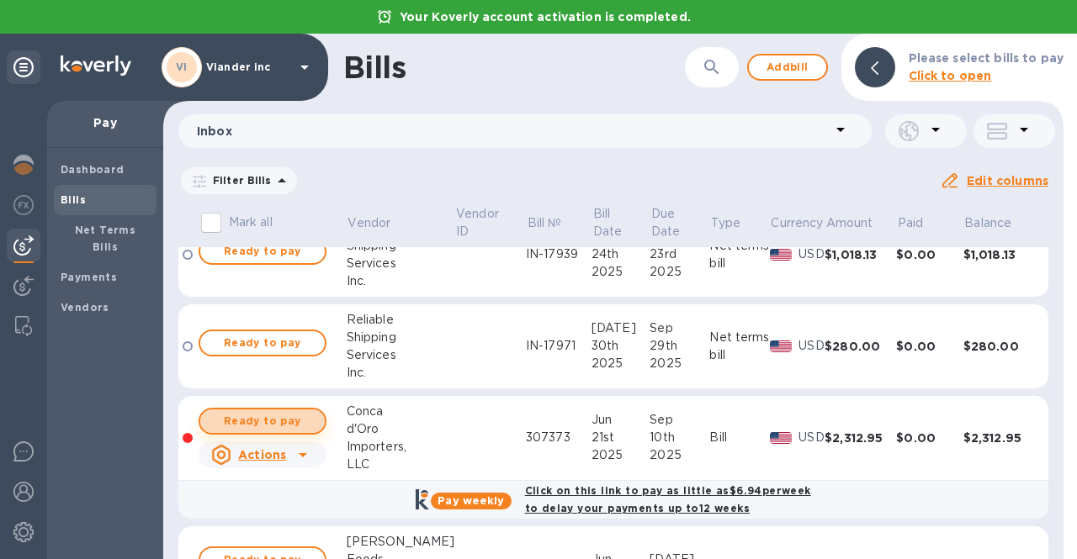
click at [290, 413] on span "Ready to pay" at bounding box center [263, 421] width 98 height 20
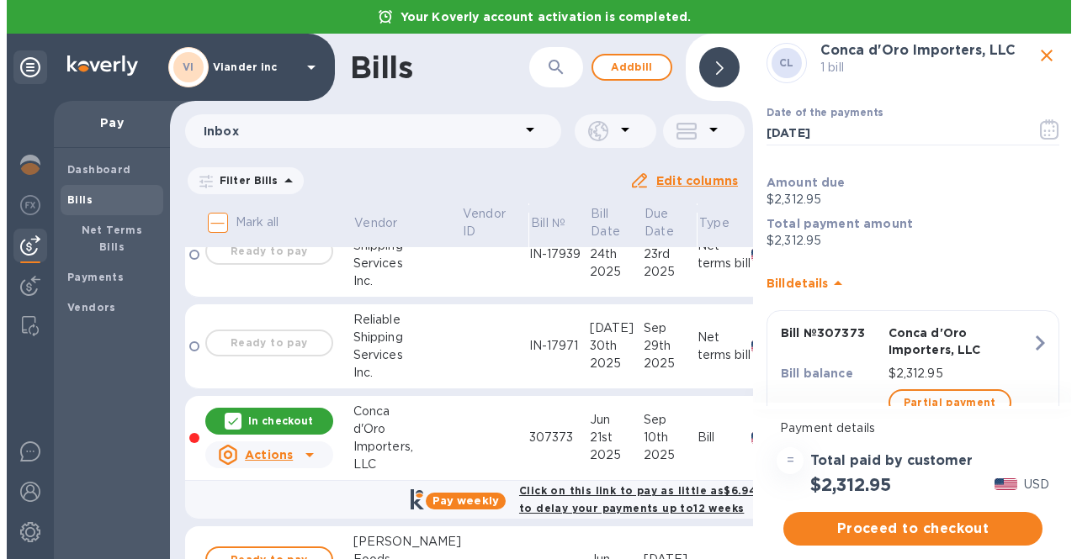
scroll to position [29, 0]
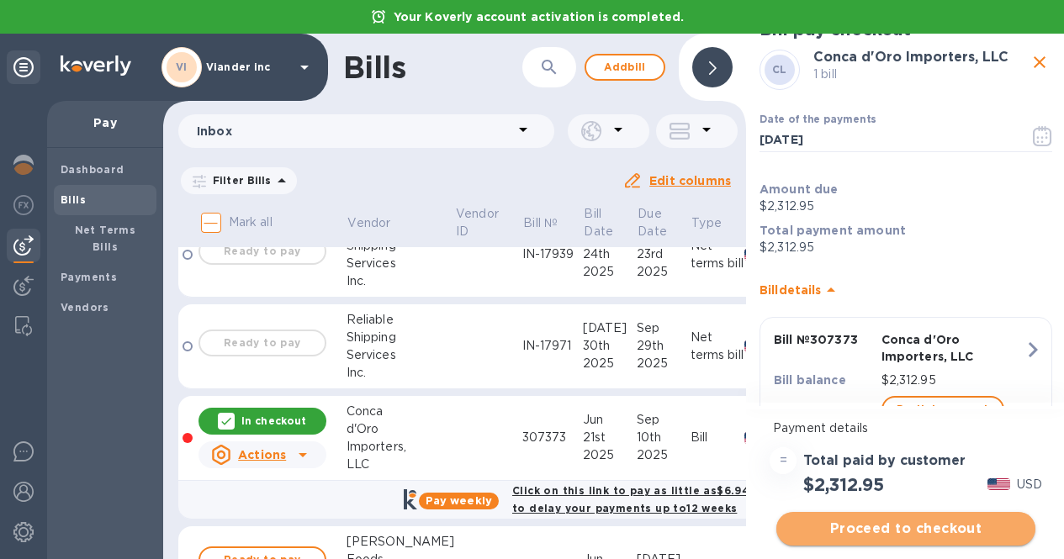
click at [866, 533] on span "Proceed to checkout" at bounding box center [906, 529] width 232 height 20
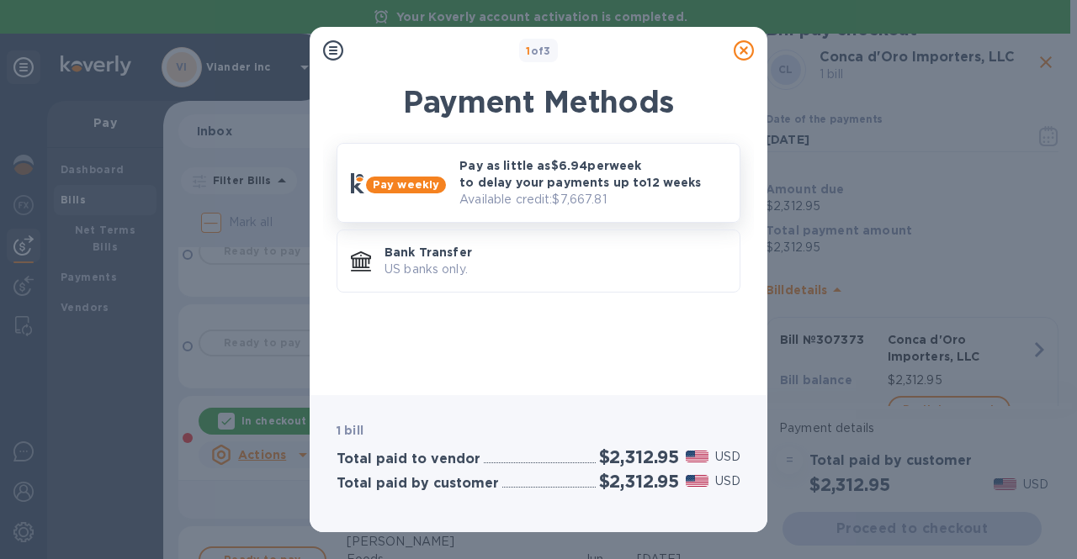
click at [584, 167] on p "Pay as little as $6.94 per week to delay your payments up to 12 weeks" at bounding box center [592, 174] width 267 height 34
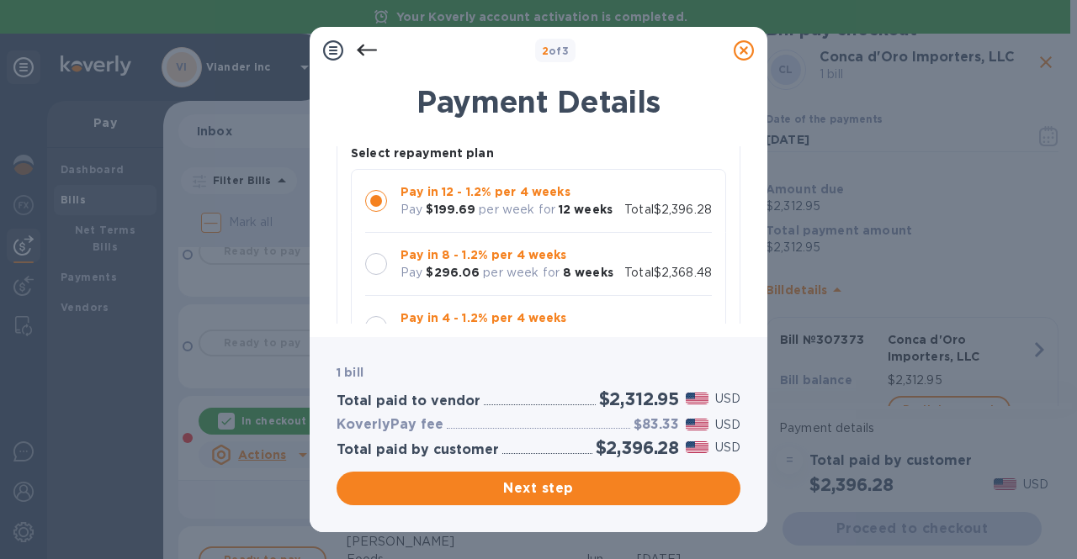
scroll to position [130, 0]
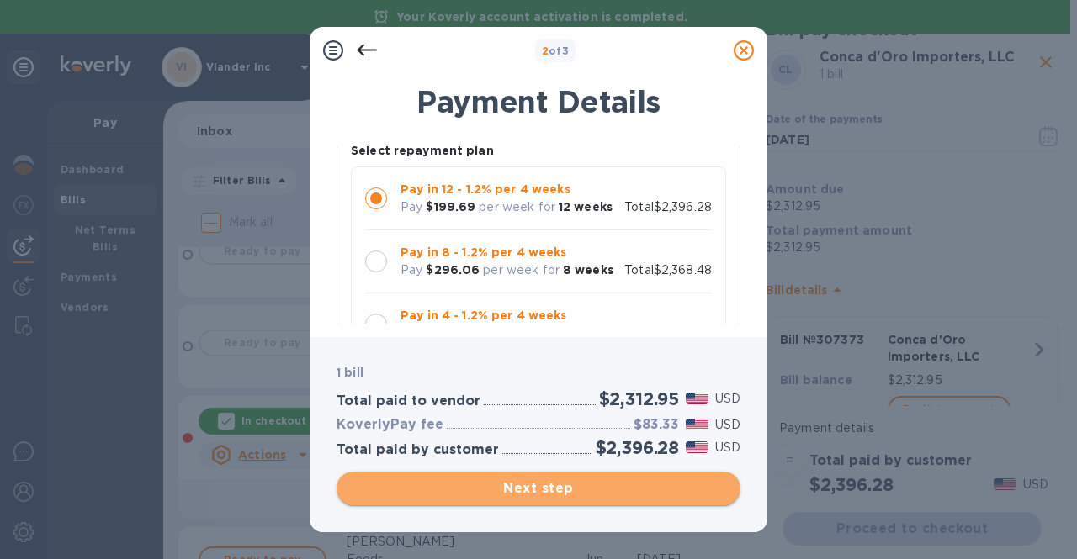
click at [500, 482] on span "Next step" at bounding box center [538, 489] width 377 height 20
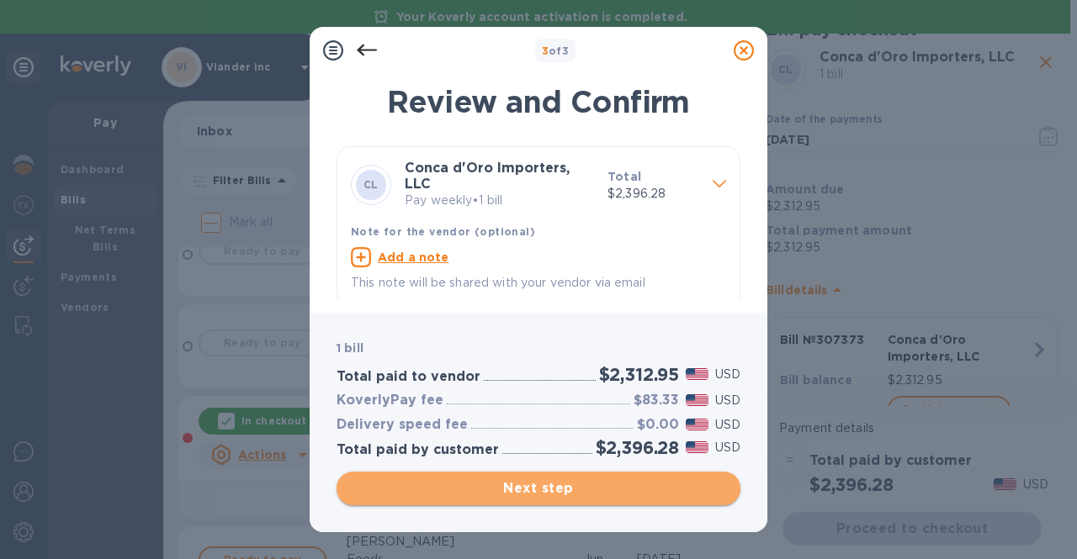
click at [500, 482] on span "Next step" at bounding box center [538, 489] width 377 height 20
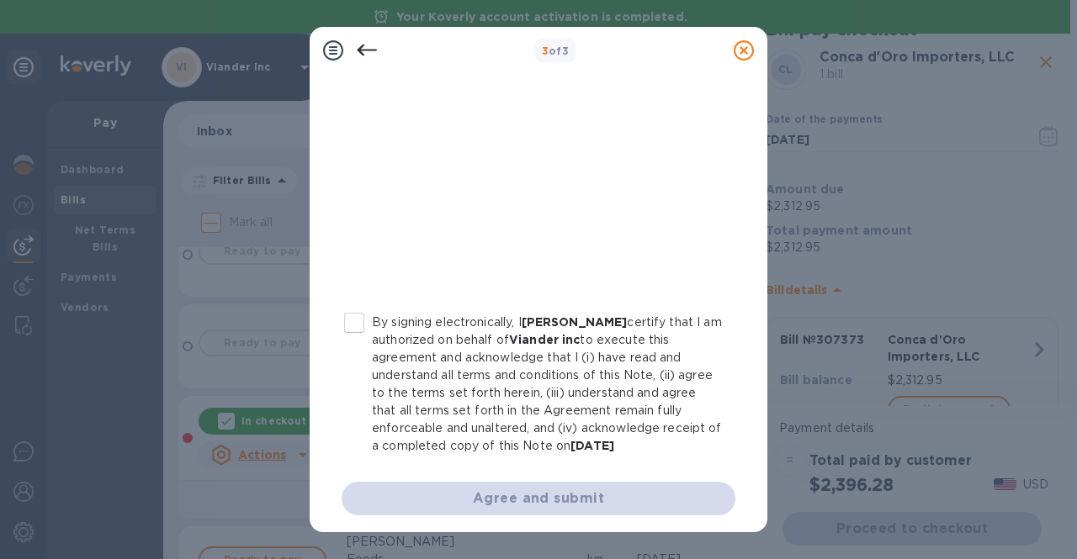
scroll to position [375, 0]
click at [347, 315] on input "By signing electronically, I Concetto Auditore certify that I am authorized on …" at bounding box center [354, 322] width 35 height 35
checkbox input "true"
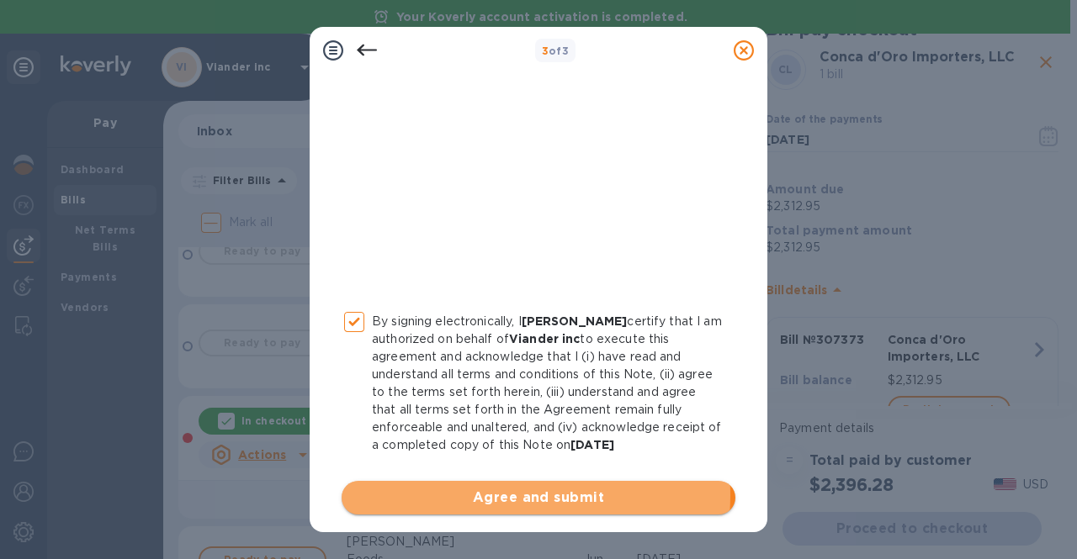
click at [464, 495] on span "Agree and submit" at bounding box center [538, 498] width 367 height 20
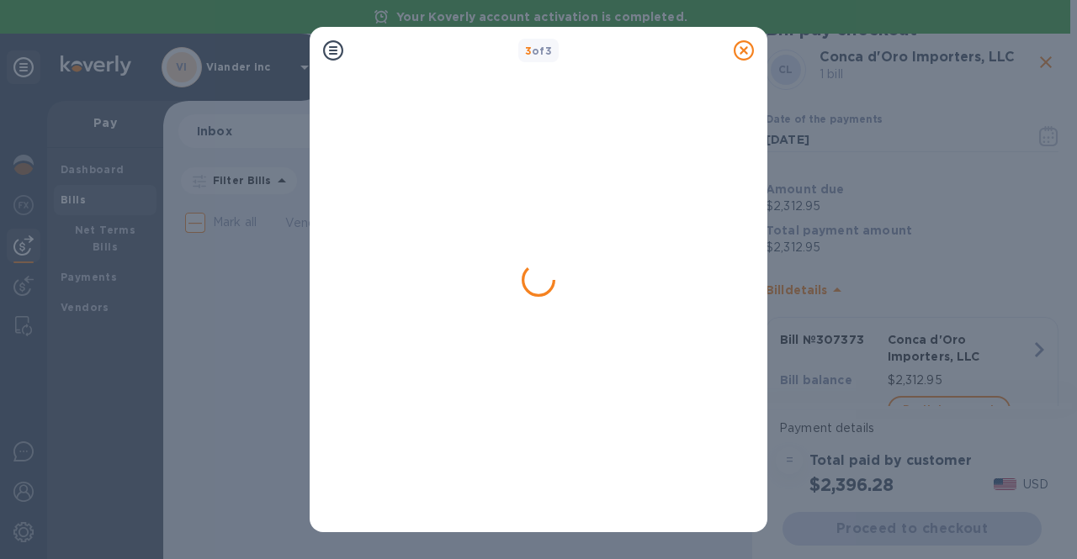
scroll to position [0, 0]
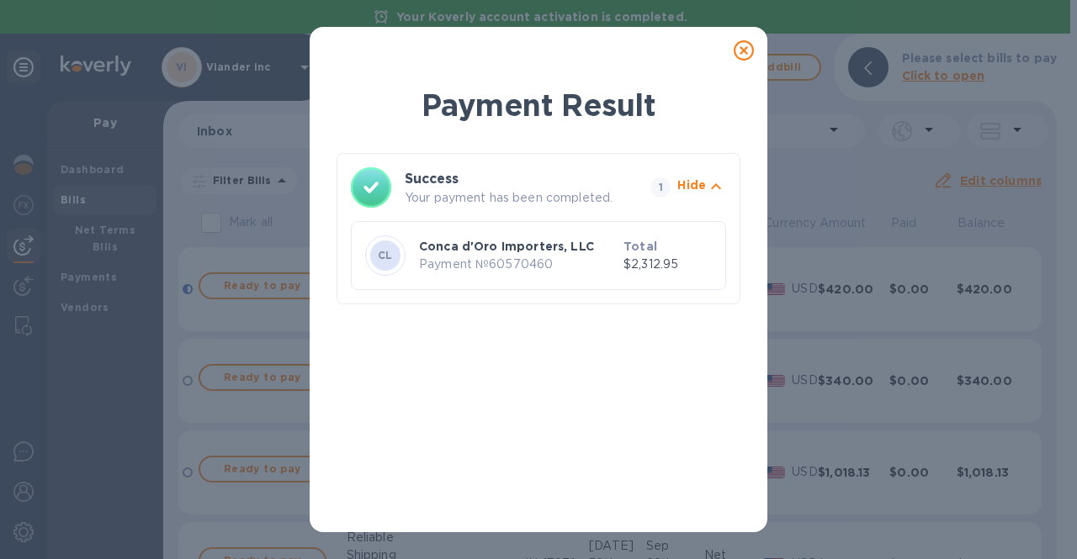
click at [750, 51] on icon at bounding box center [744, 50] width 20 height 20
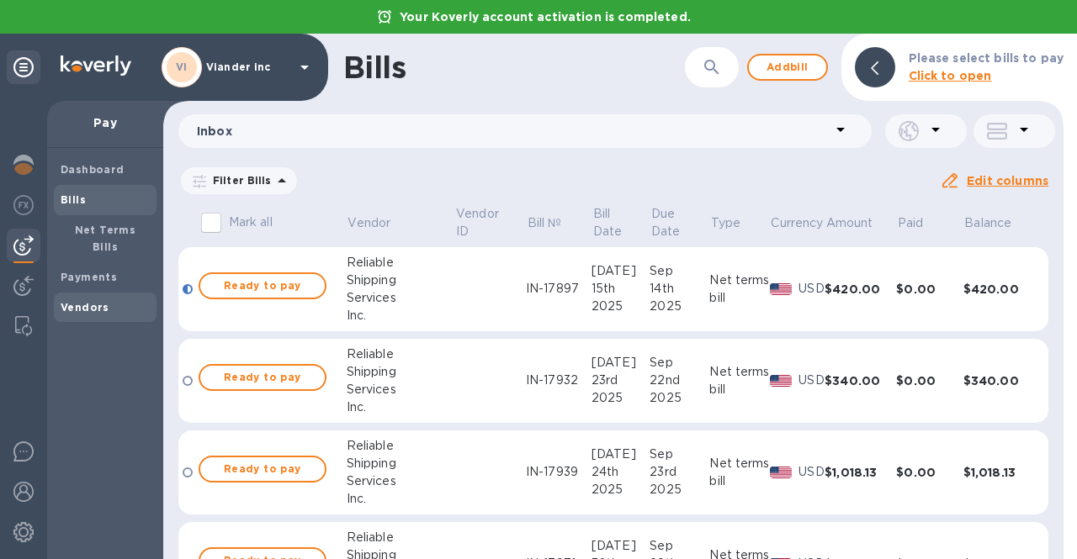
click at [78, 301] on b "Vendors" at bounding box center [85, 307] width 49 height 13
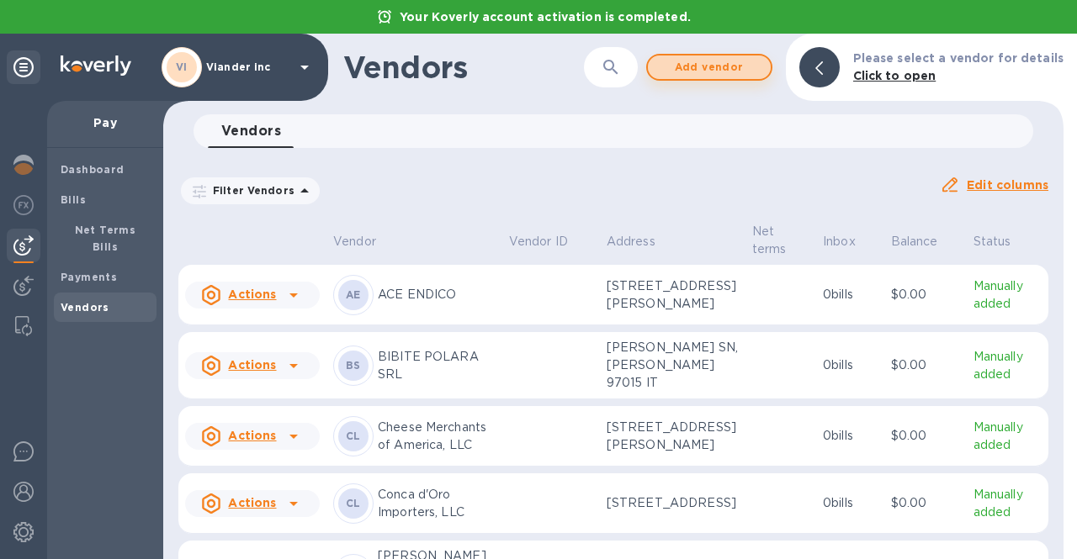
click at [718, 66] on span "Add vendor" at bounding box center [709, 67] width 96 height 20
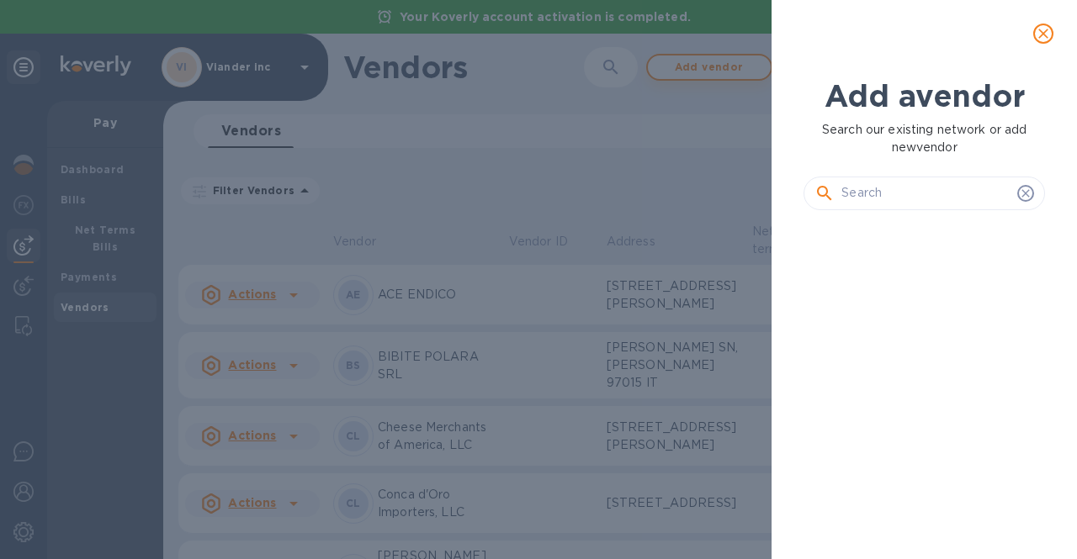
scroll to position [278, 248]
click at [866, 190] on input "text" at bounding box center [925, 193] width 169 height 25
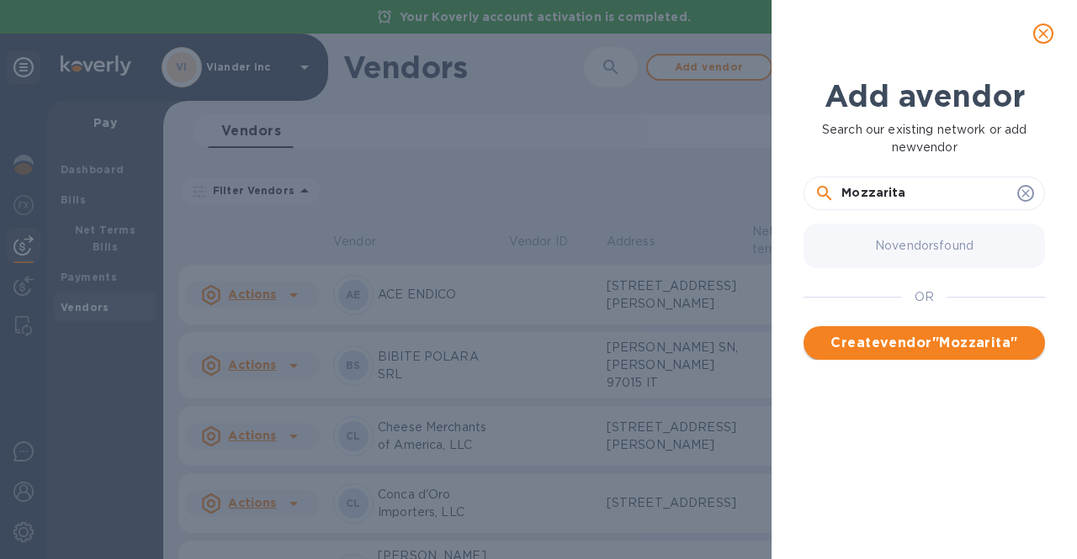
type input "Mozzarita"
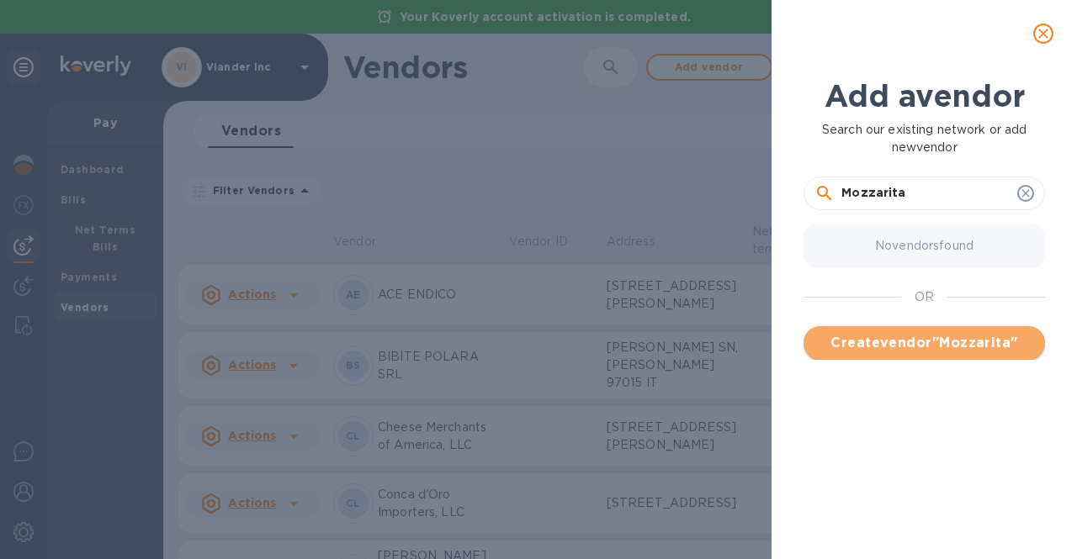
click at [918, 337] on span "Create vendor " Mozzarita "" at bounding box center [924, 343] width 215 height 20
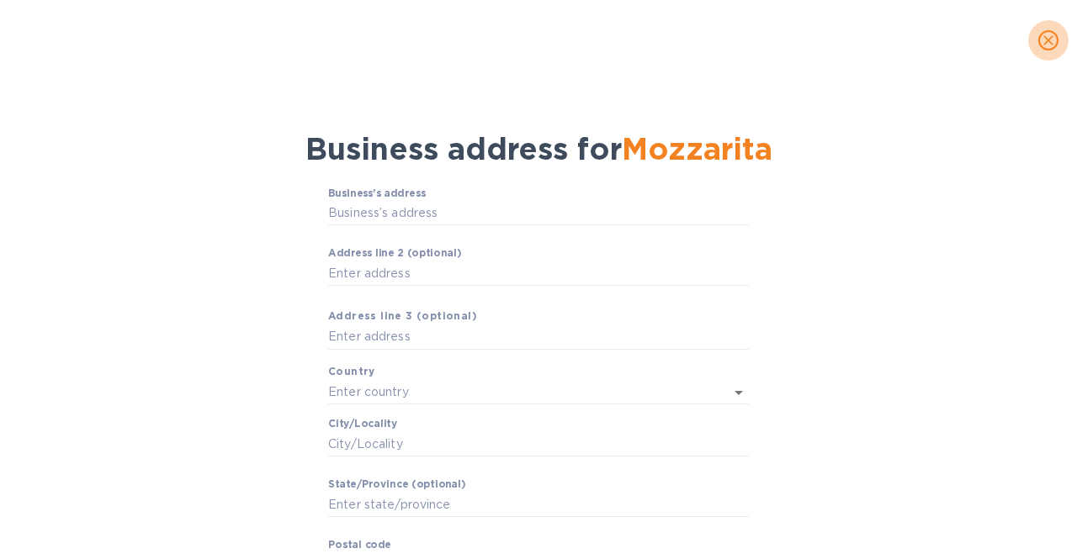
click at [1048, 34] on icon "close" at bounding box center [1048, 40] width 17 height 17
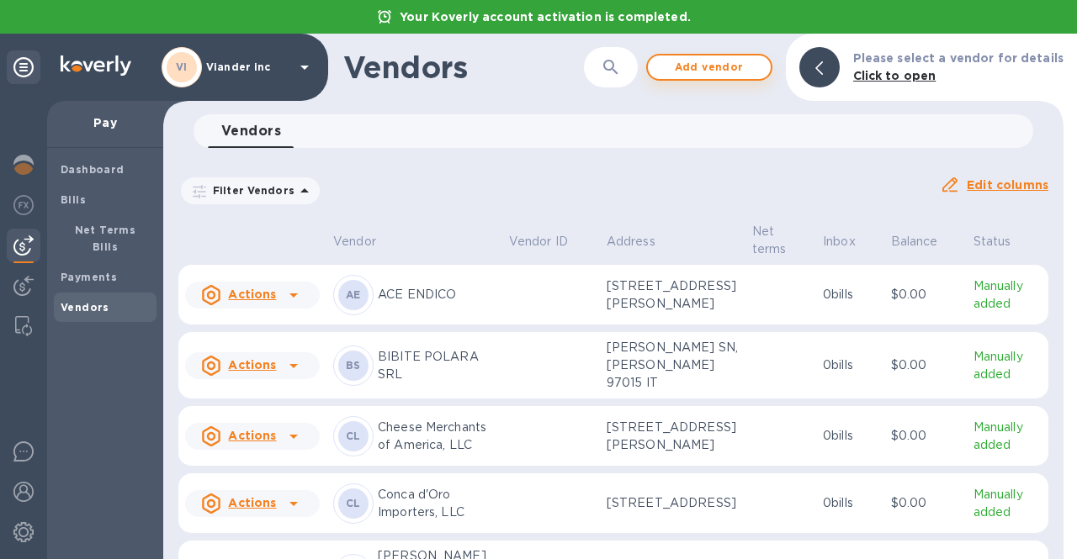
click at [722, 75] on span "Add vendor" at bounding box center [709, 67] width 96 height 20
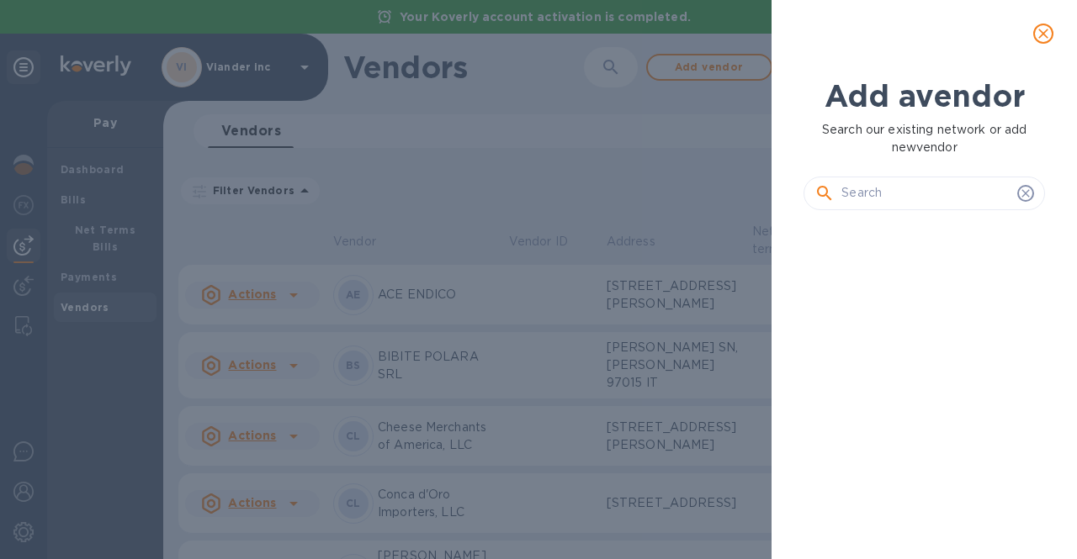
click at [893, 192] on input "text" at bounding box center [925, 193] width 169 height 25
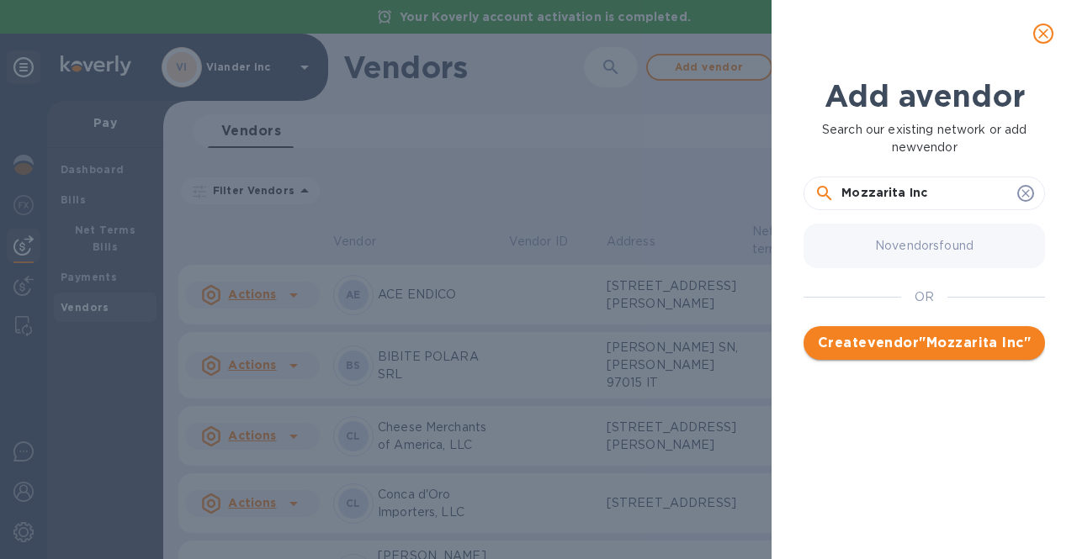
type input "Mozzarita Inc"
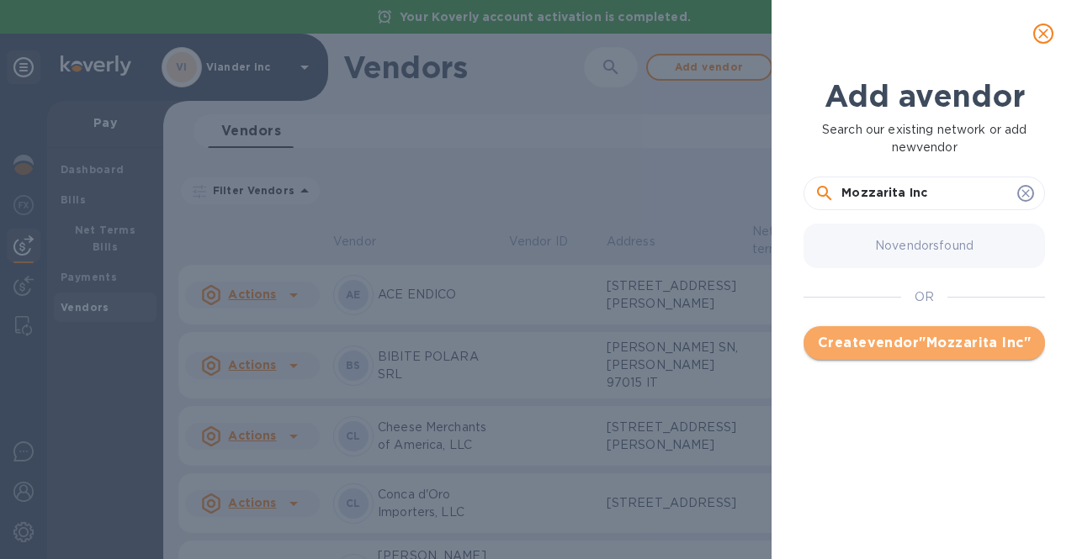
click at [910, 345] on span "Create vendor " Mozzarita Inc "" at bounding box center [924, 343] width 215 height 20
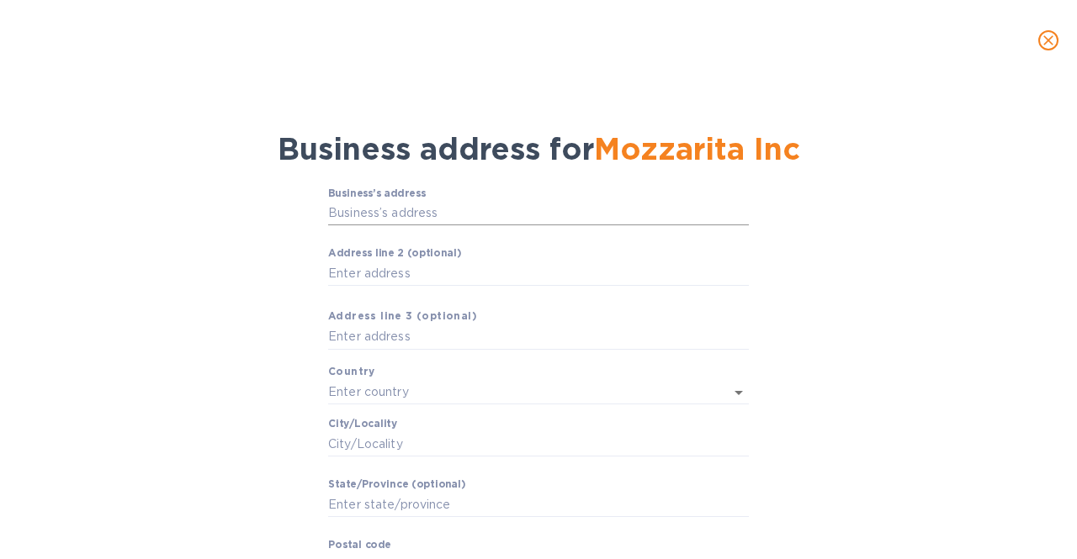
click at [522, 205] on input "Business’s аddress" at bounding box center [538, 213] width 421 height 25
type input "5390 Northeast 13th Way"
type input "United States"
type input "Pompano Beach"
type input "FL"
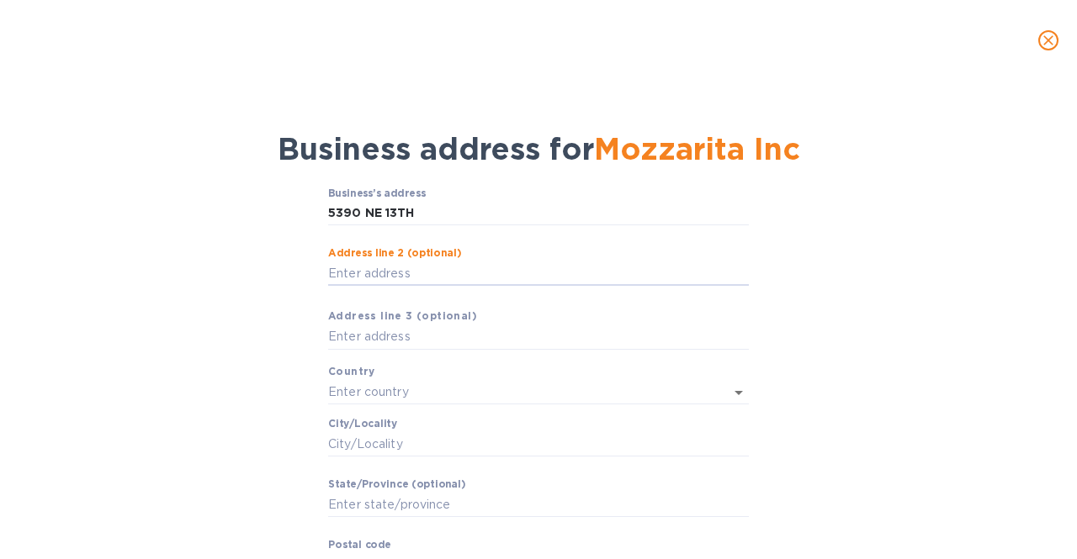
type input "33064"
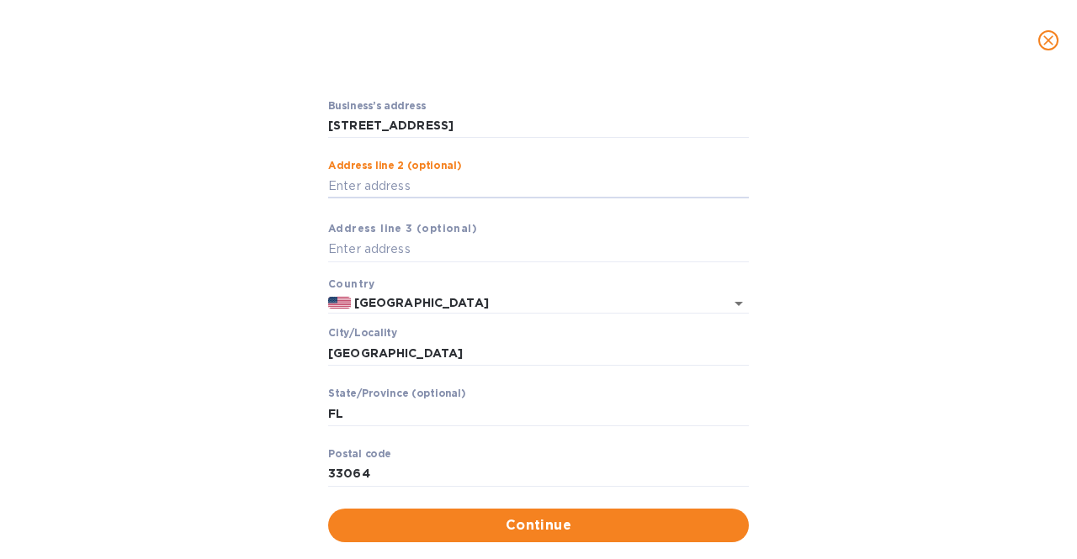
scroll to position [103, 0]
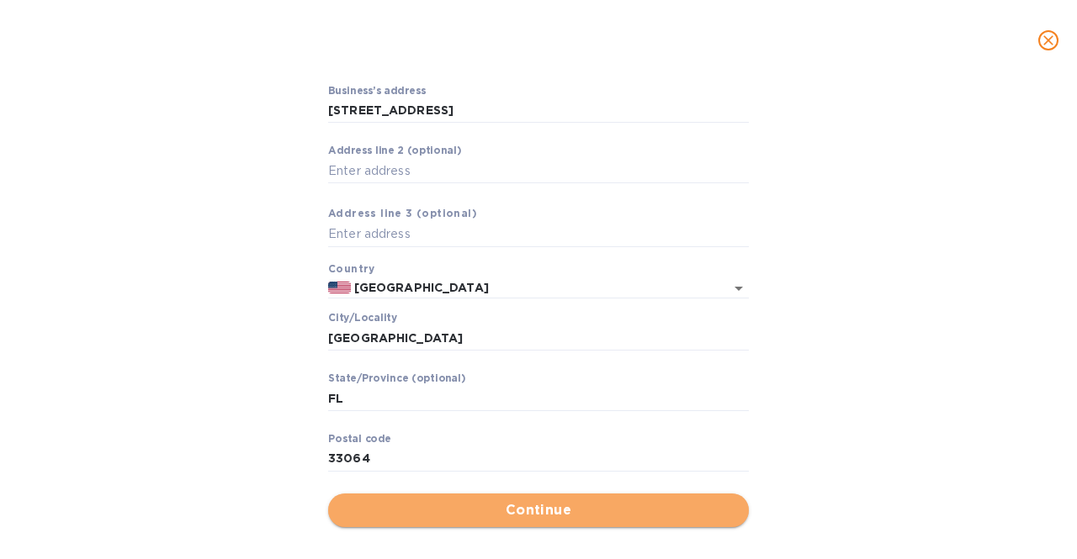
click at [496, 517] on span "Continue" at bounding box center [539, 511] width 394 height 20
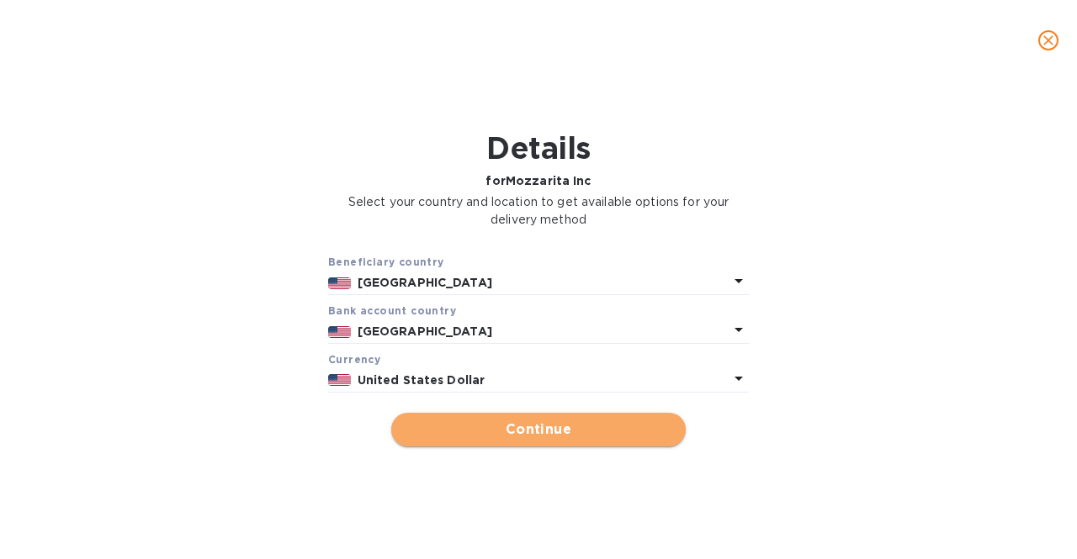
click at [625, 426] on span "Continue" at bounding box center [539, 430] width 268 height 20
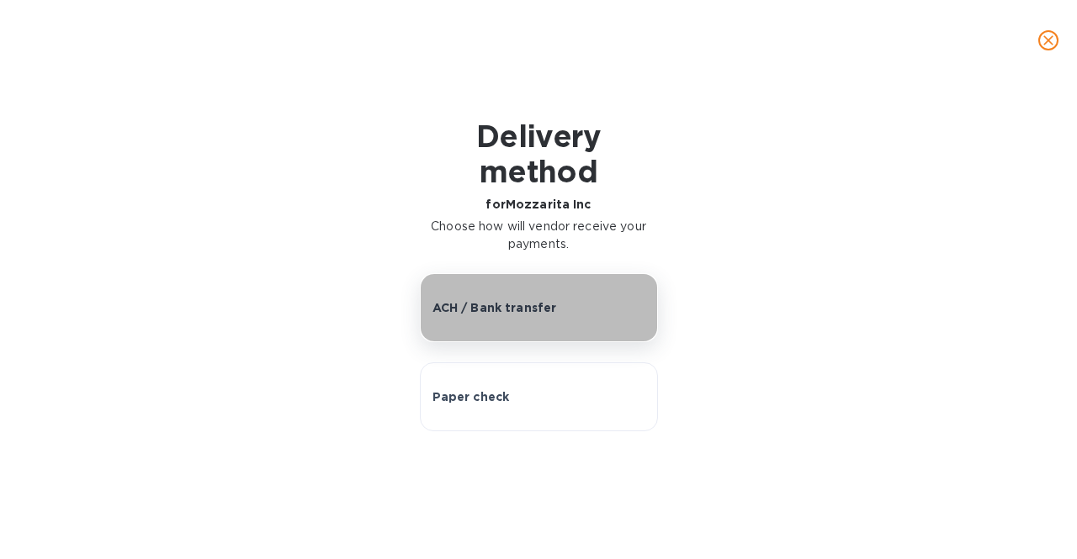
click at [550, 339] on button "ACH / Bank transfer" at bounding box center [539, 307] width 238 height 69
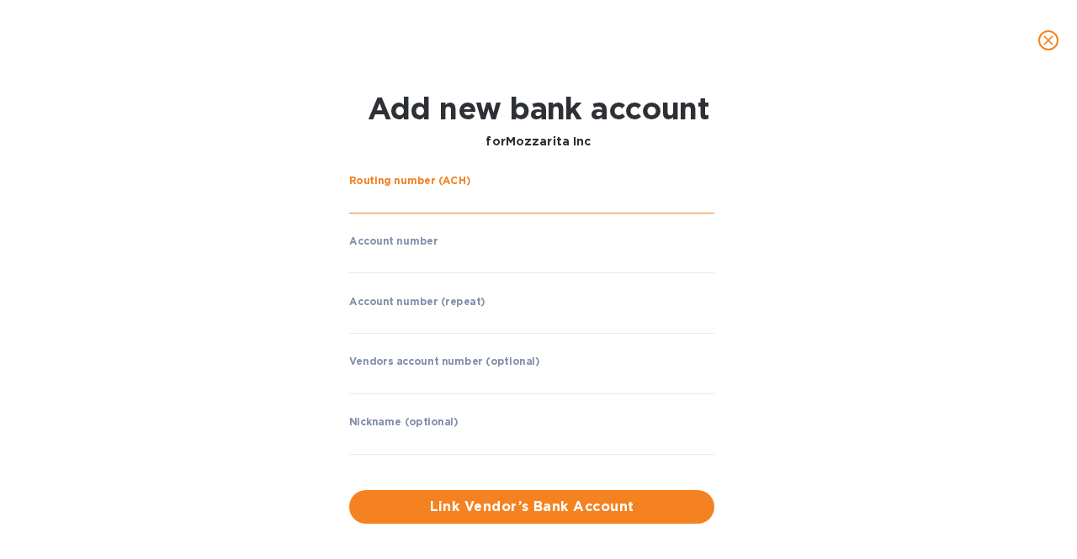
click at [434, 192] on input "string" at bounding box center [531, 200] width 365 height 25
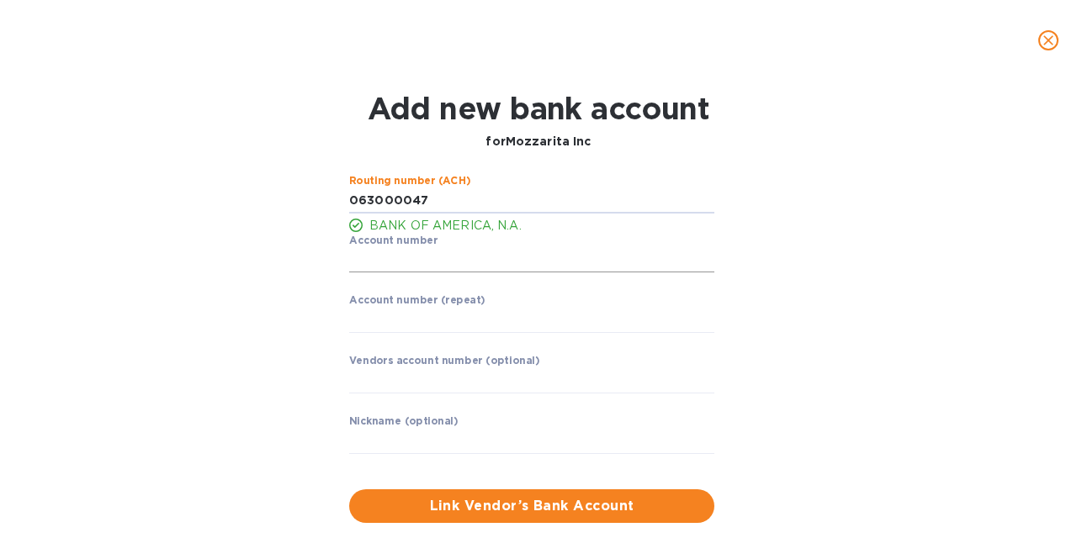
type input "063000047"
click at [378, 259] on input "string" at bounding box center [531, 260] width 365 height 25
type input "898021260183"
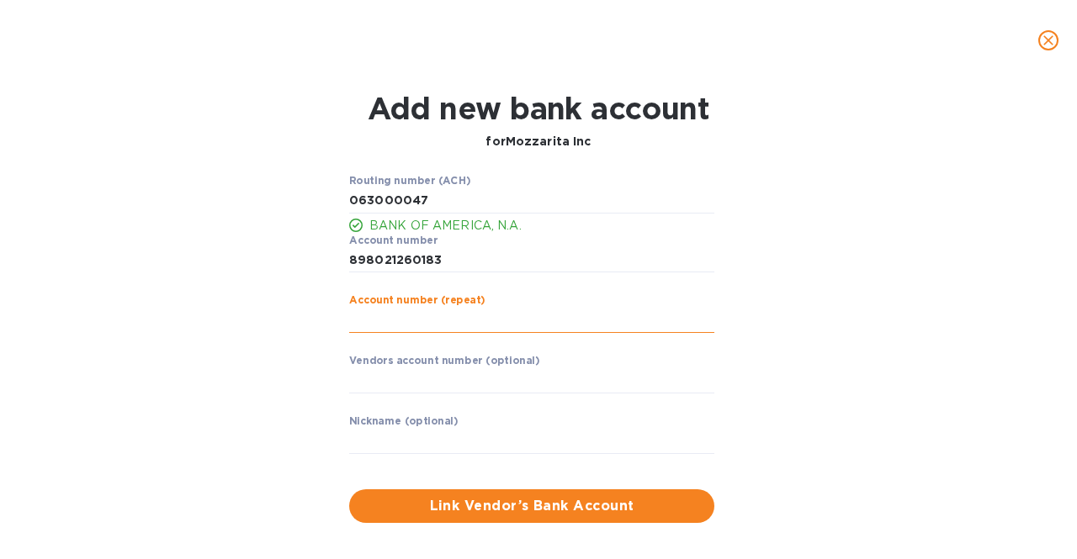
click at [502, 324] on input "string" at bounding box center [531, 320] width 365 height 25
type input "898021260183"
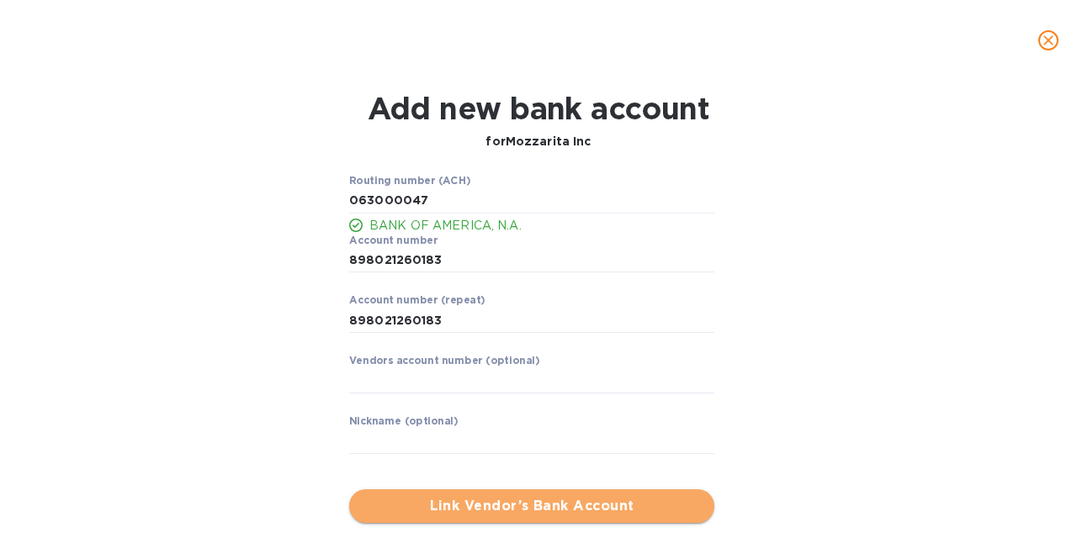
click at [461, 511] on span "Link Vendor’s Bank Account" at bounding box center [532, 506] width 338 height 20
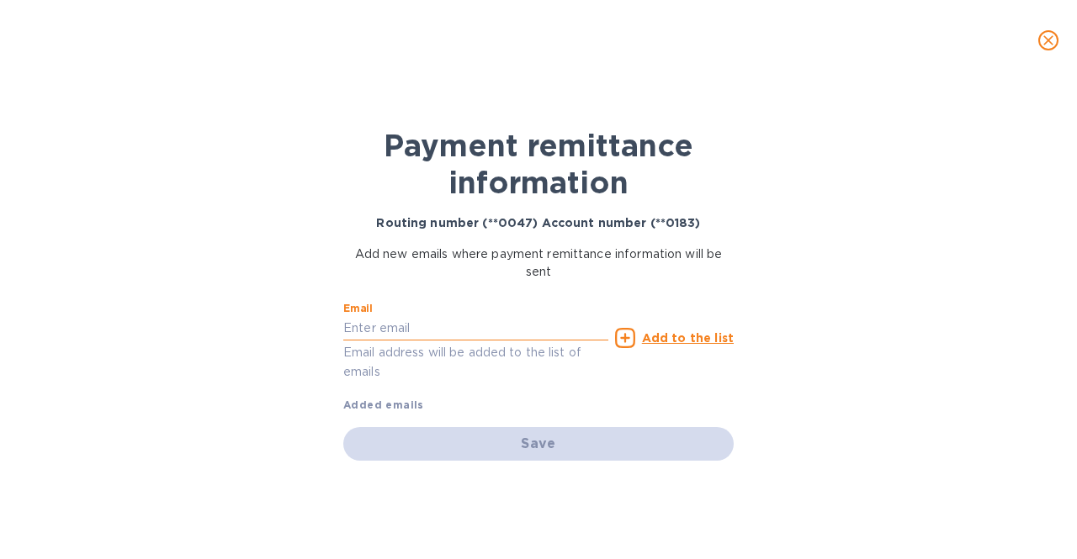
click at [369, 321] on input "text" at bounding box center [475, 328] width 265 height 25
type input "A"
type input "accounting@mozzarita.com"
click at [675, 337] on u "Add to the list" at bounding box center [688, 337] width 92 height 13
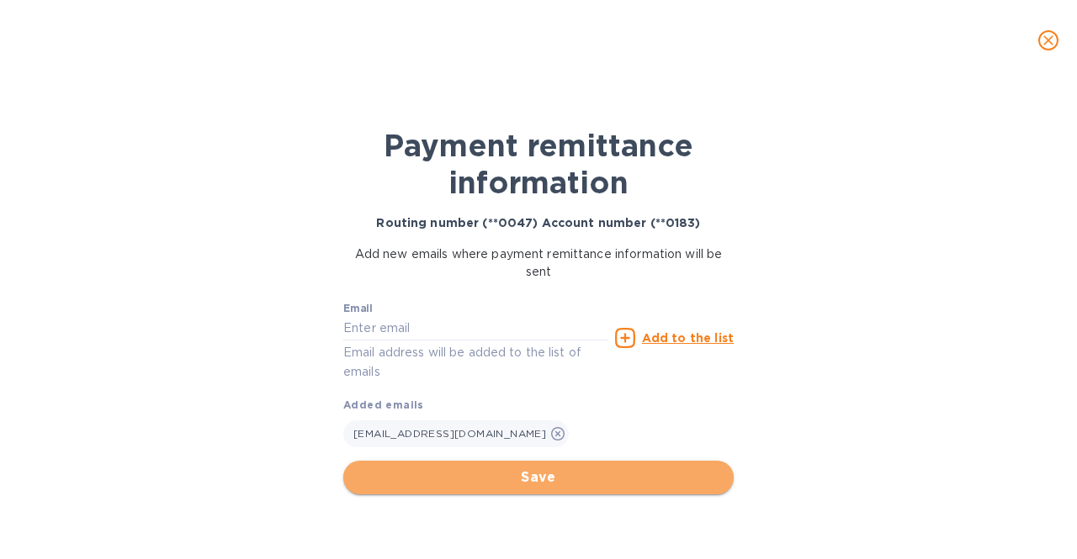
click at [490, 477] on span "Save" at bounding box center [538, 478] width 363 height 20
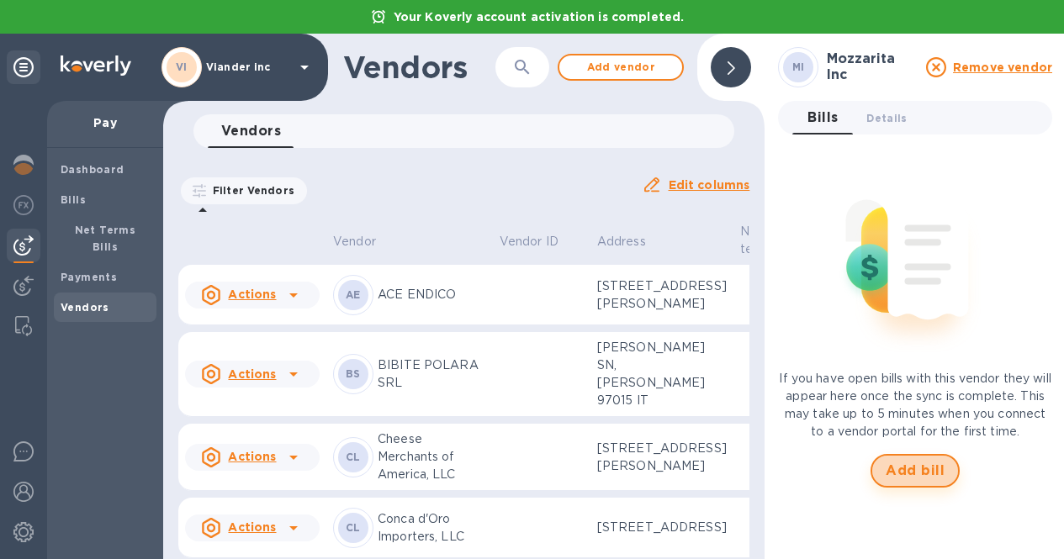
click at [909, 474] on span "Add bill" at bounding box center [915, 471] width 59 height 20
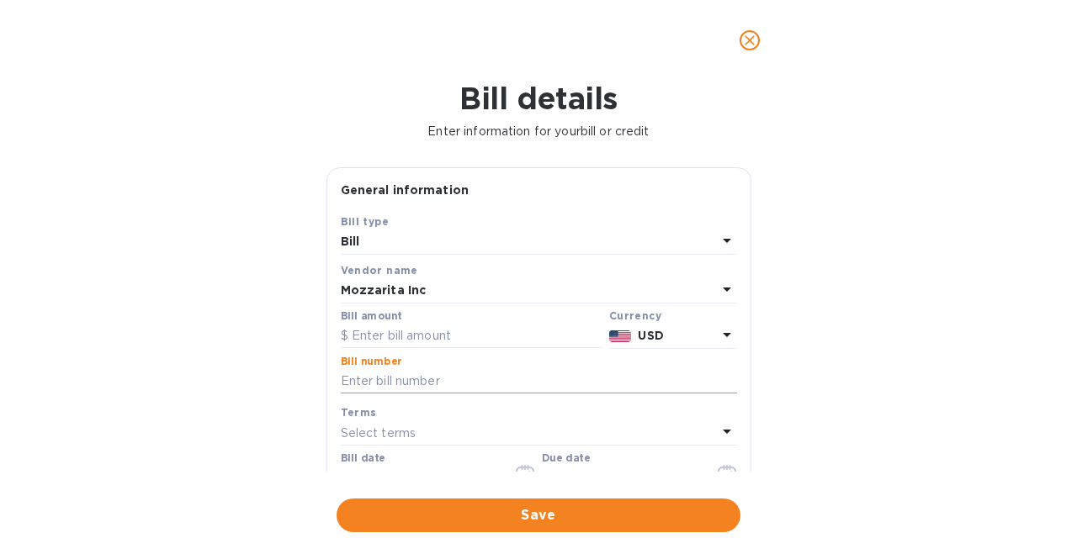
click at [398, 379] on input "text" at bounding box center [539, 381] width 396 height 25
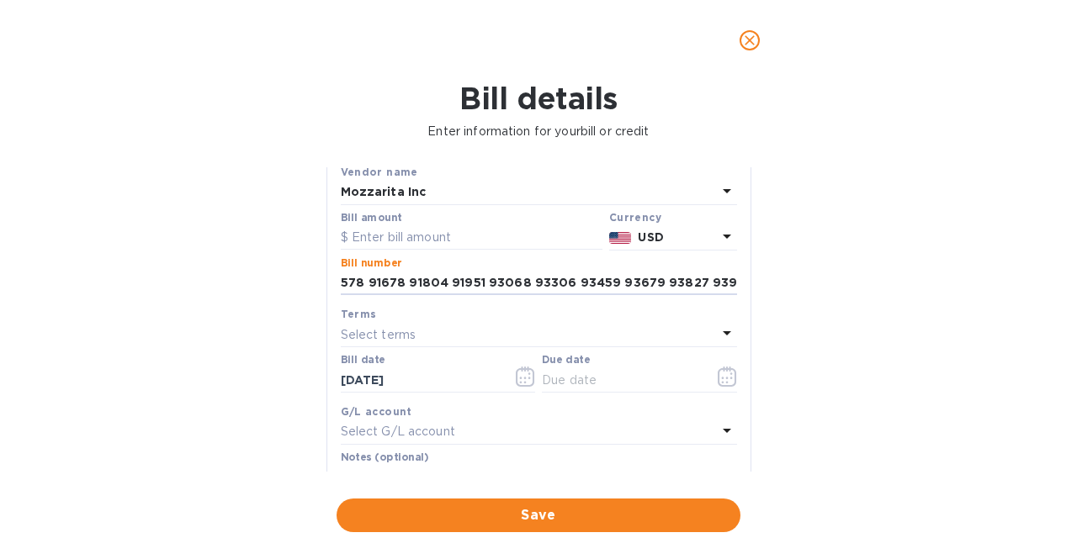
scroll to position [124, 0]
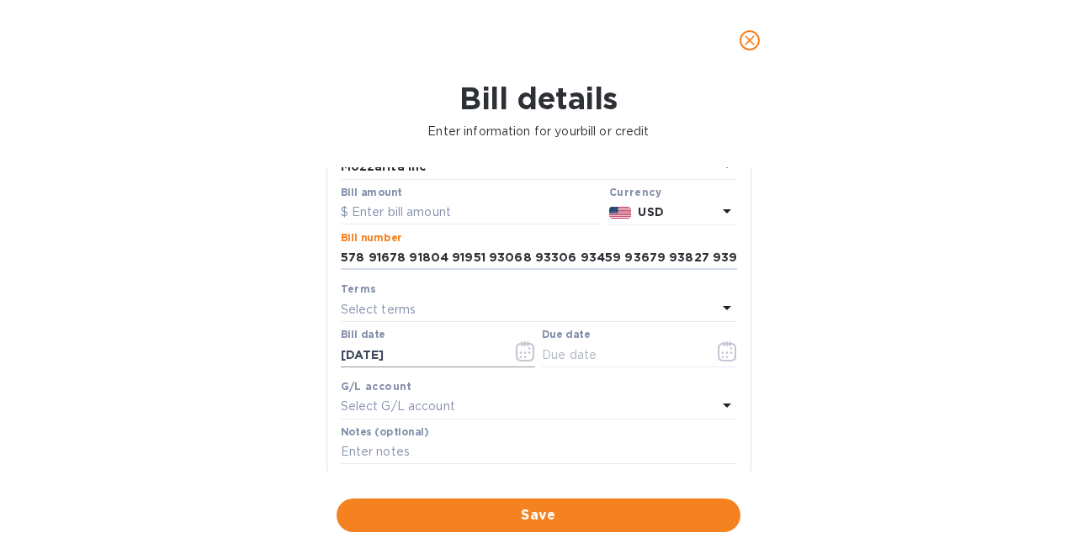
type input "90410 91283 91364 91578 91678 91804 91951 93068 93306 93459 93679 93827 93924"
click at [518, 357] on icon "button" at bounding box center [525, 352] width 19 height 20
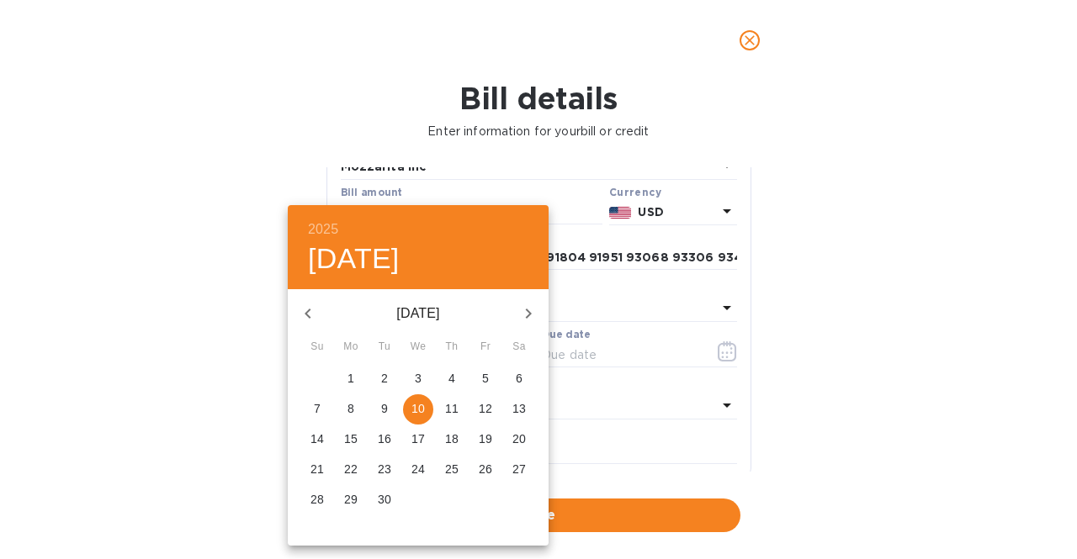
click at [298, 320] on icon "button" at bounding box center [308, 314] width 20 height 20
click at [396, 435] on span "15" at bounding box center [384, 439] width 30 height 17
type input "07/15/2025"
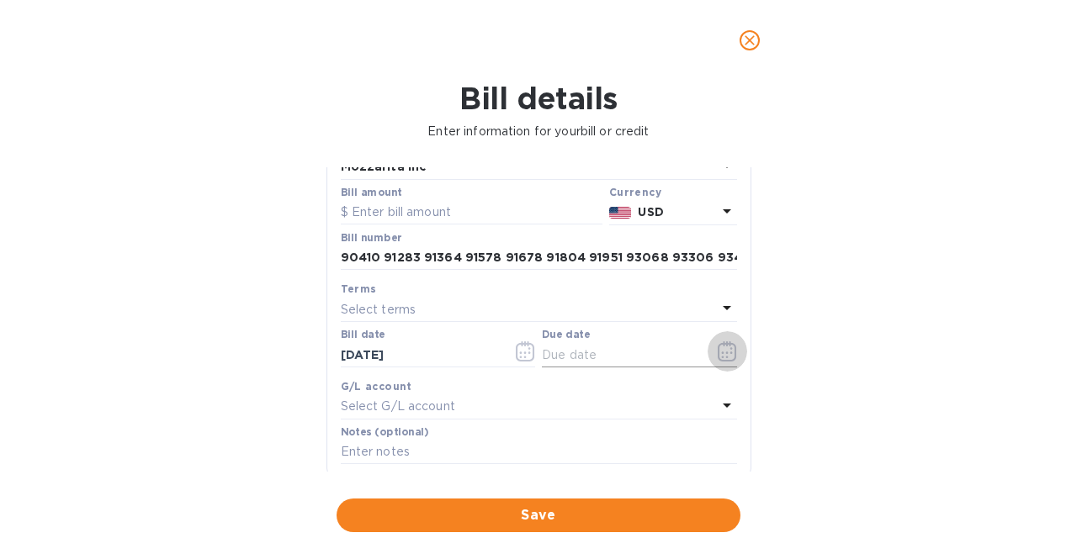
click at [718, 352] on icon "button" at bounding box center [727, 352] width 19 height 20
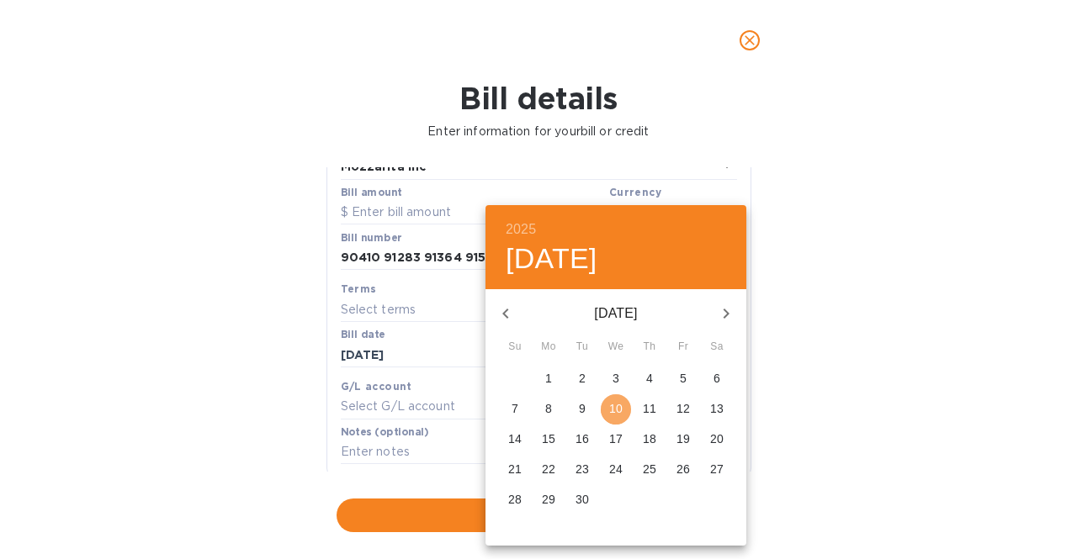
click at [612, 404] on p "10" at bounding box center [615, 408] width 13 height 17
type input "09/10/2025"
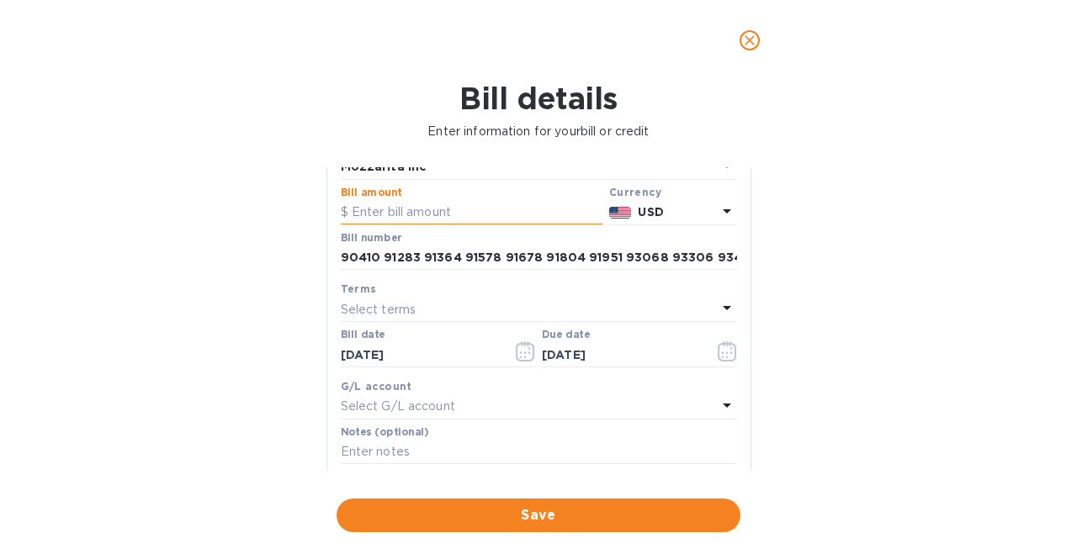
click at [426, 221] on input "text" at bounding box center [472, 212] width 262 height 25
type input "5,087.70"
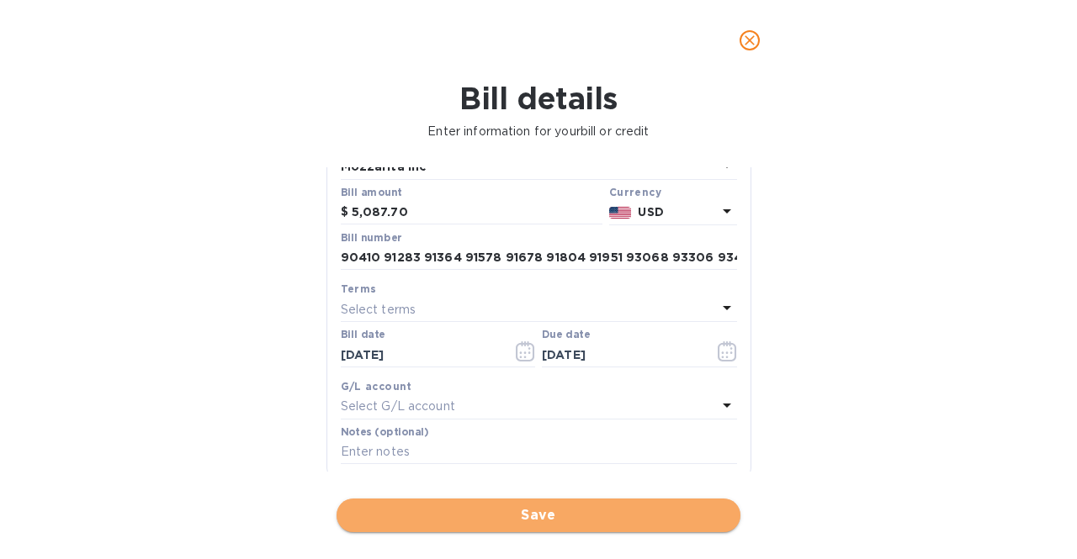
click at [644, 513] on span "Save" at bounding box center [538, 516] width 377 height 20
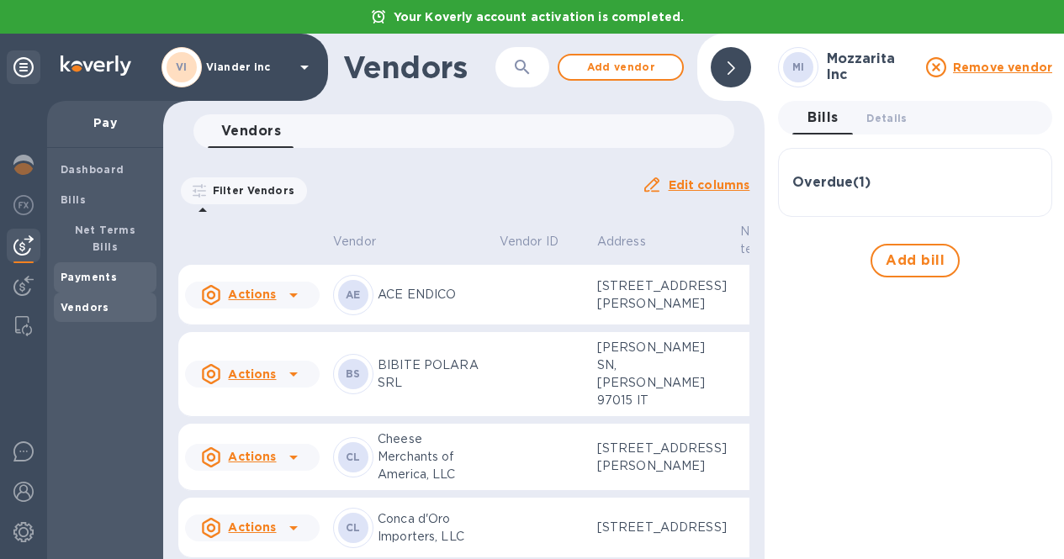
click at [77, 271] on b "Payments" at bounding box center [89, 277] width 56 height 13
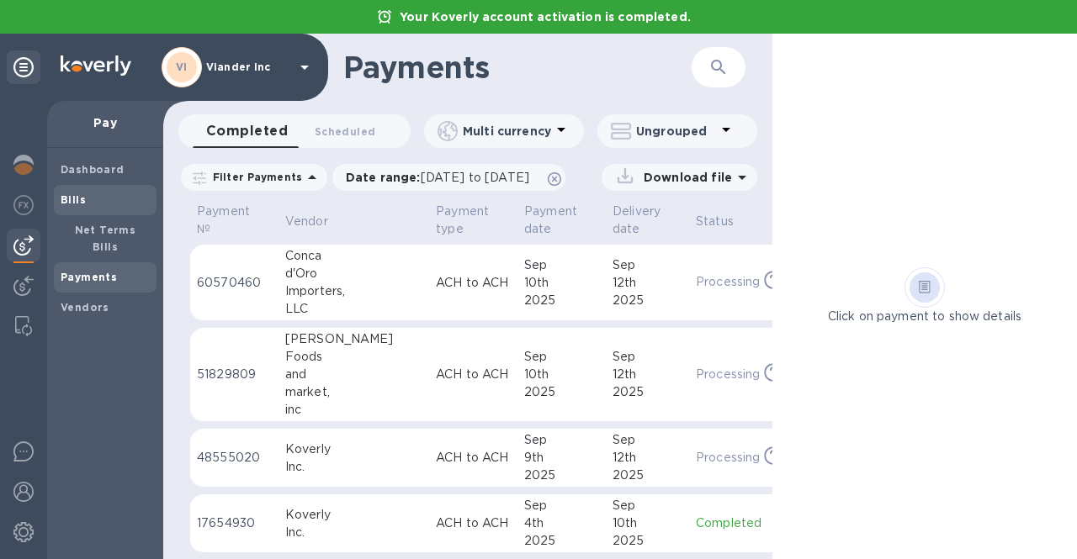
click at [79, 192] on span "Bills" at bounding box center [73, 200] width 25 height 17
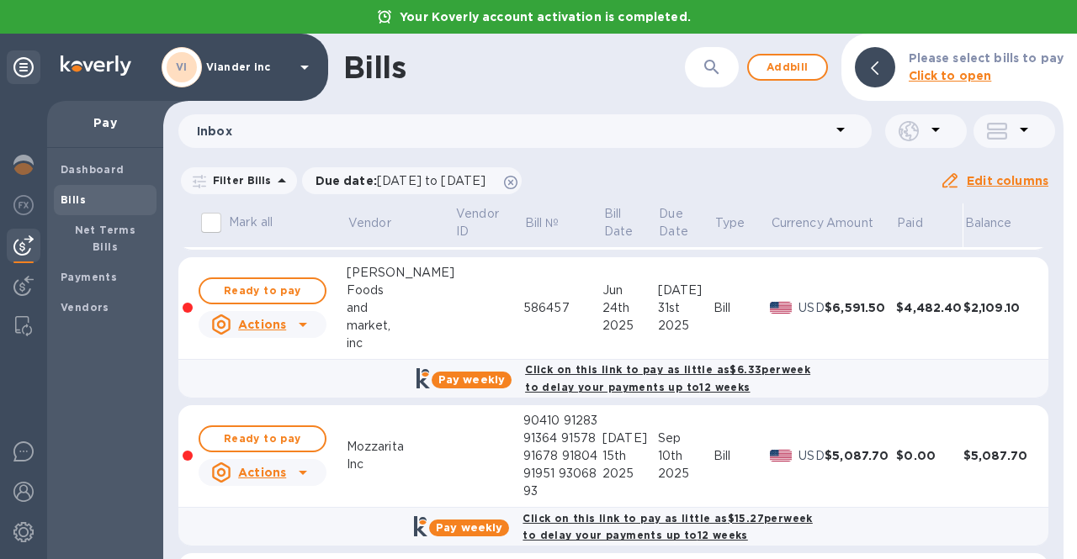
scroll to position [362, 0]
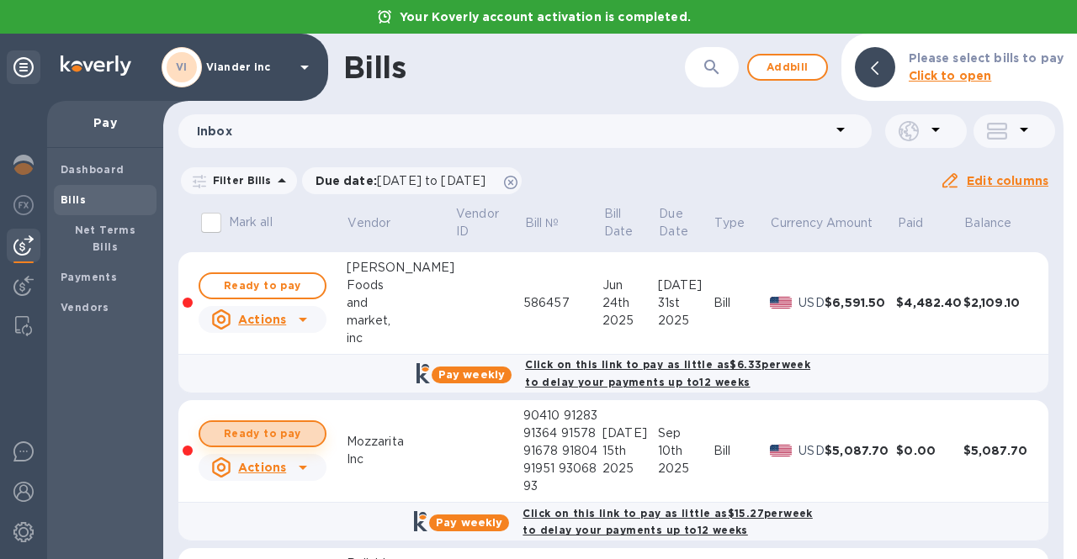
click at [246, 430] on span "Ready to pay" at bounding box center [263, 434] width 98 height 20
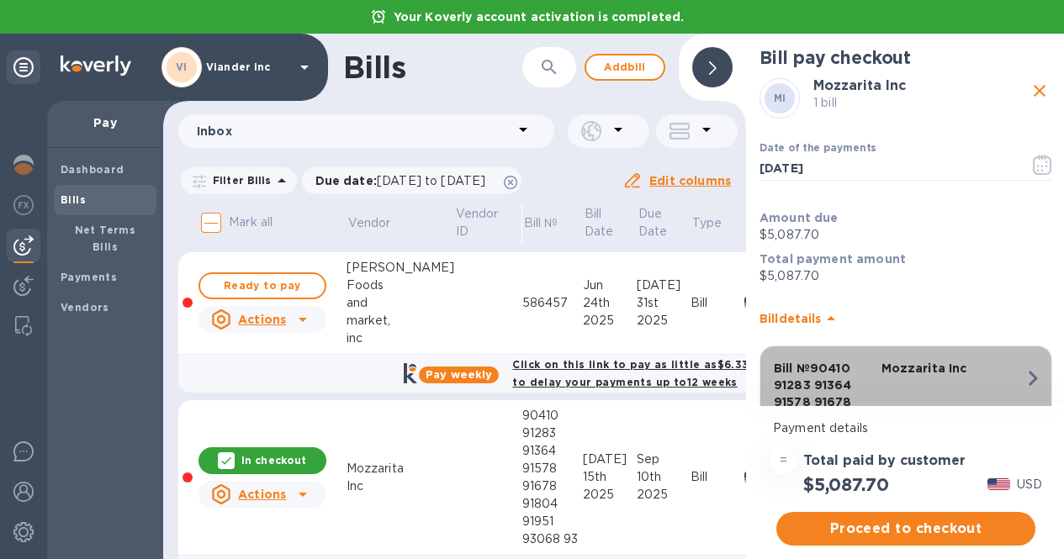
click at [1030, 375] on icon "button" at bounding box center [1033, 378] width 30 height 30
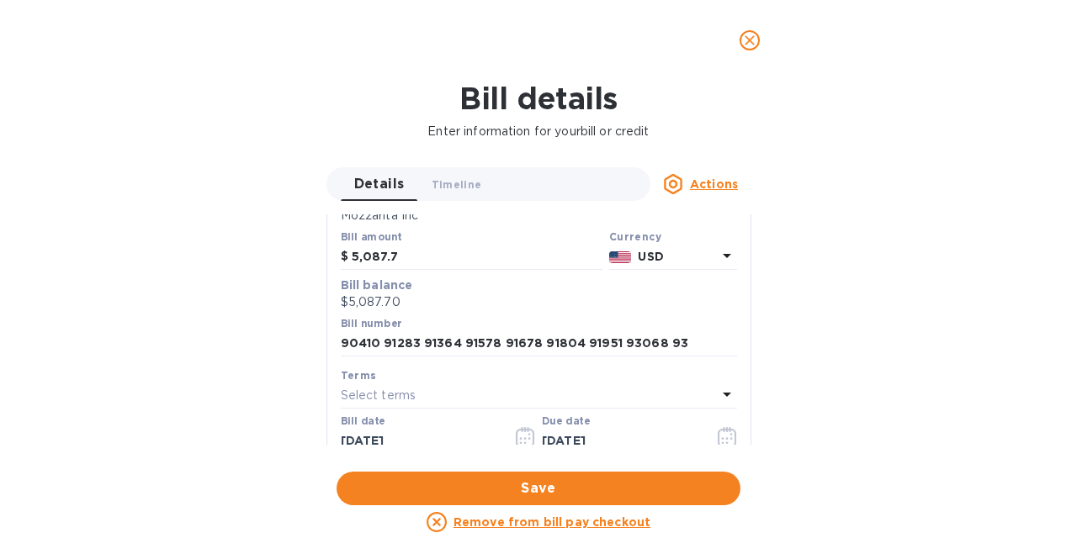
scroll to position [152, 0]
click at [681, 342] on input "90410 91283 91364 91578 91678 91804 91951 93068 93" at bounding box center [539, 343] width 396 height 25
click at [748, 41] on icon "close" at bounding box center [750, 40] width 10 height 10
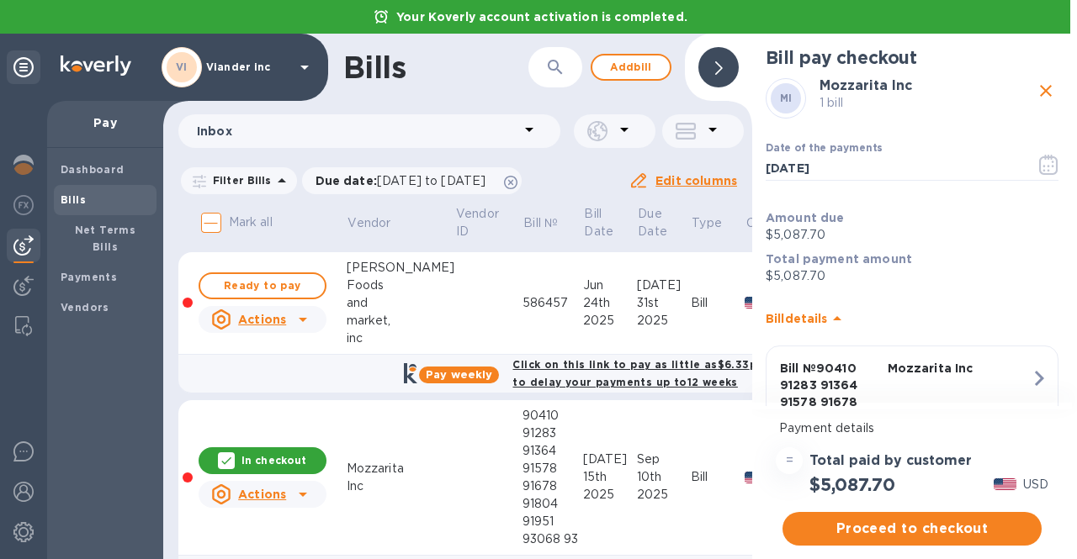
scroll to position [110, 0]
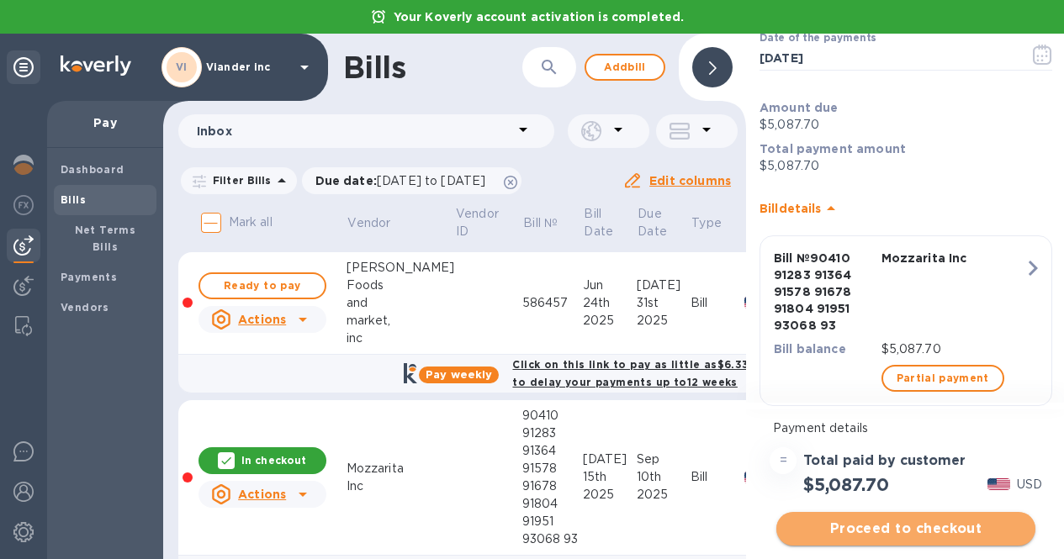
click at [897, 530] on span "Proceed to checkout" at bounding box center [906, 529] width 232 height 20
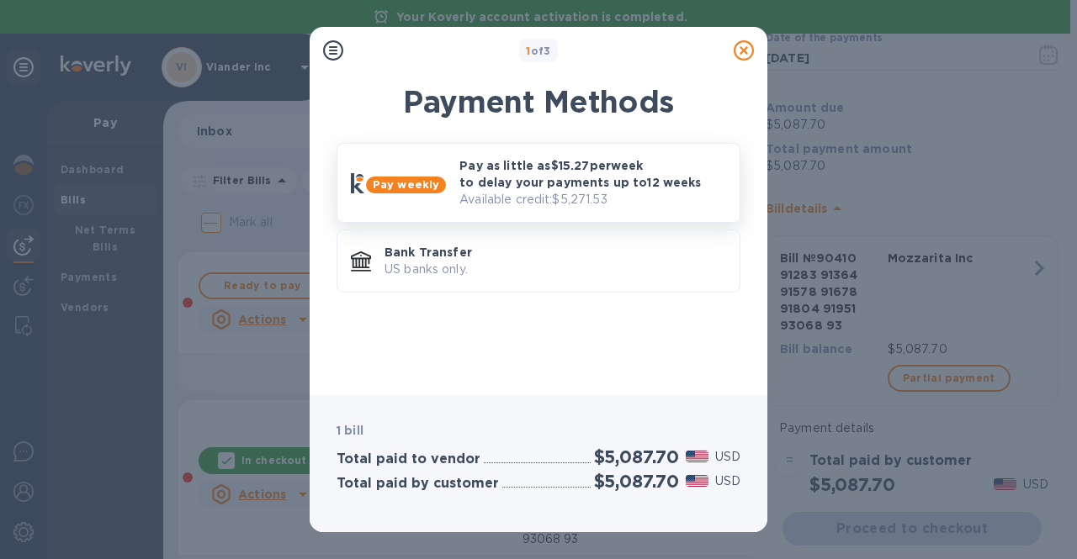
click at [570, 174] on p "Pay as little as $15.27 per week to delay your payments up to 12 weeks" at bounding box center [592, 174] width 267 height 34
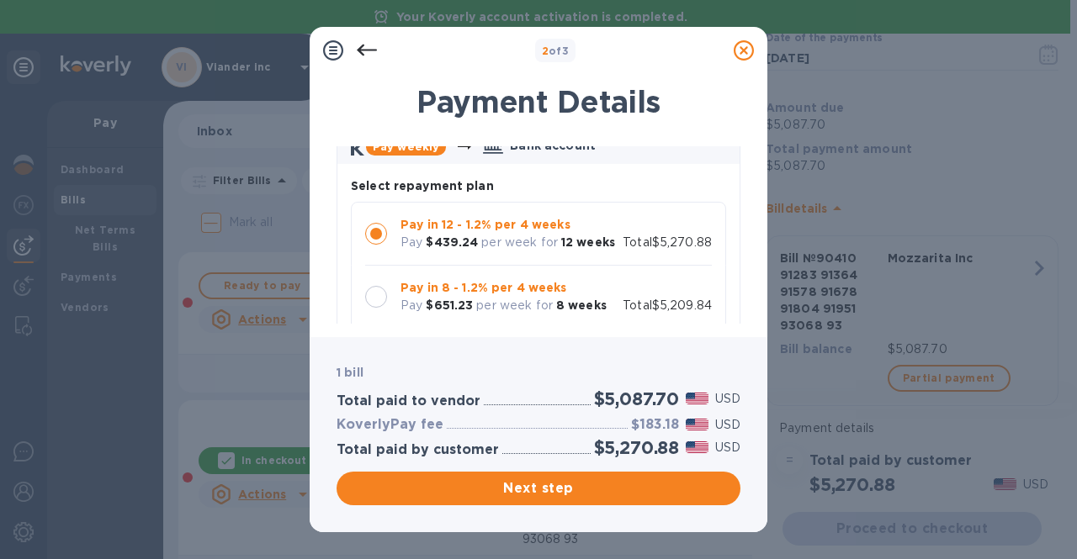
scroll to position [95, 0]
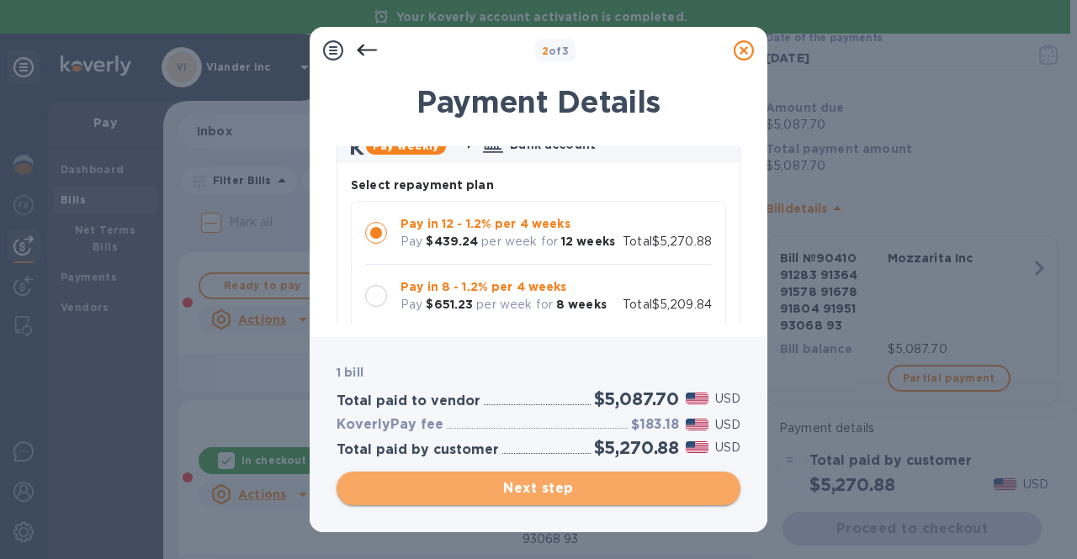
click at [571, 482] on span "Next step" at bounding box center [538, 489] width 377 height 20
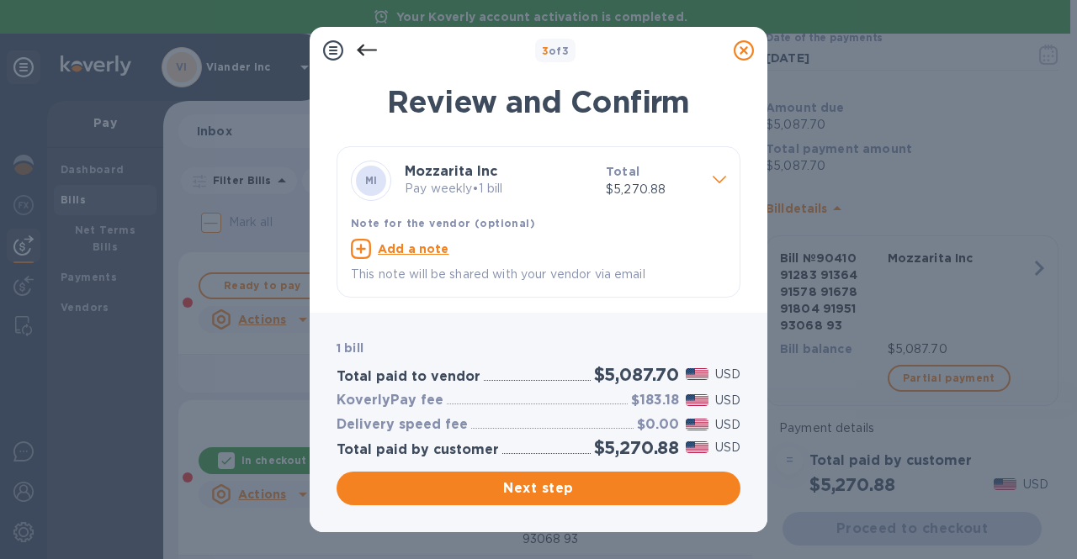
click at [415, 275] on p "This note will be shared with your vendor via email" at bounding box center [538, 275] width 375 height 18
click at [407, 242] on u "Add a note" at bounding box center [414, 248] width 72 height 13
click at [379, 243] on div "x" at bounding box center [525, 251] width 348 height 25
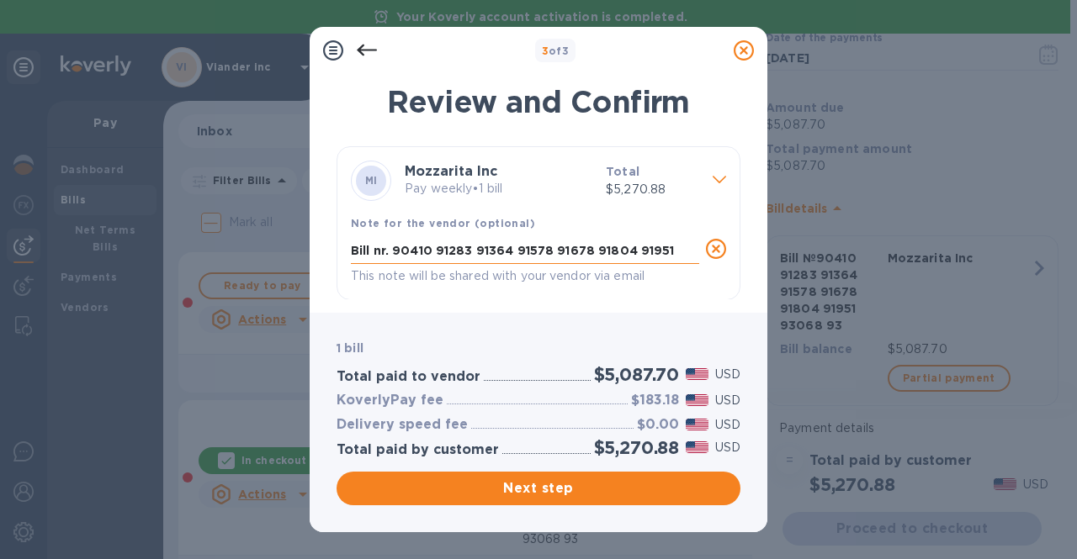
scroll to position [0, 0]
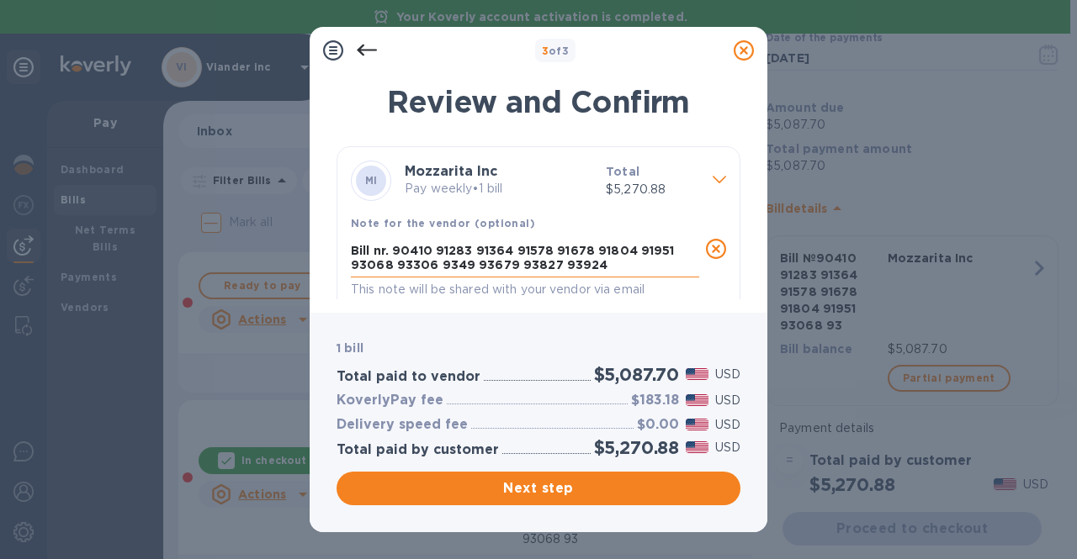
click at [458, 267] on textarea "Bill nr. 90410 91283 91364 91578 91678 91804 91951 93068 93306 9349 93679 93827…" at bounding box center [525, 258] width 348 height 28
type textarea "Bill nr. 90410 91283 91364 91578 91678 91804 91951 93068 93306 93459 93679 9382…"
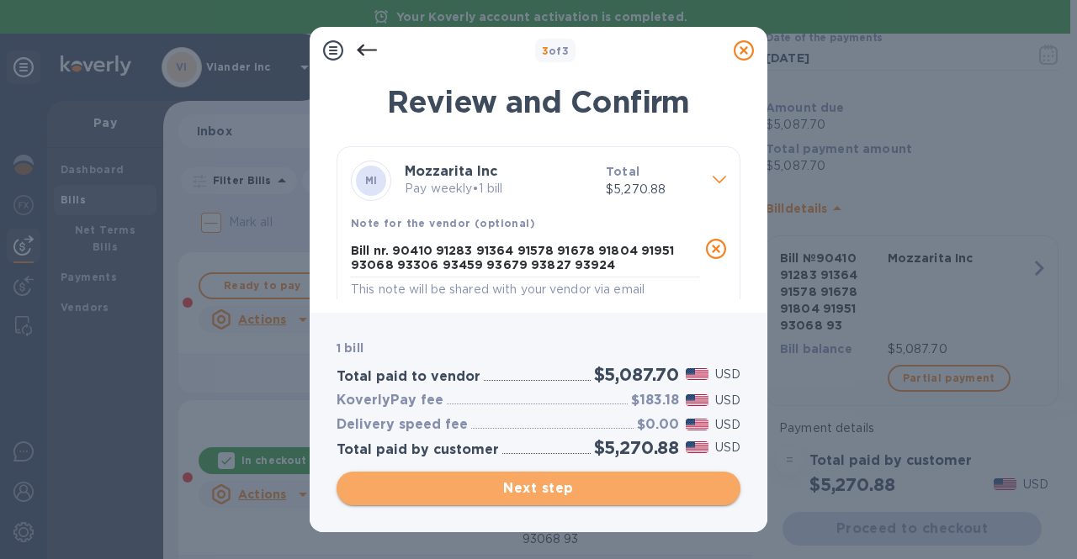
click at [549, 494] on span "Next step" at bounding box center [538, 489] width 377 height 20
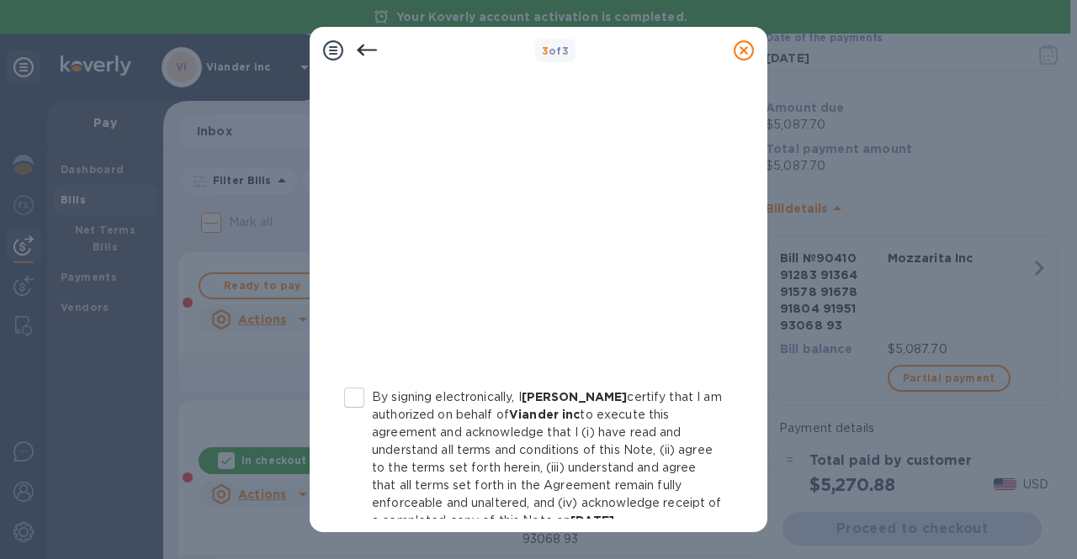
scroll to position [380, 0]
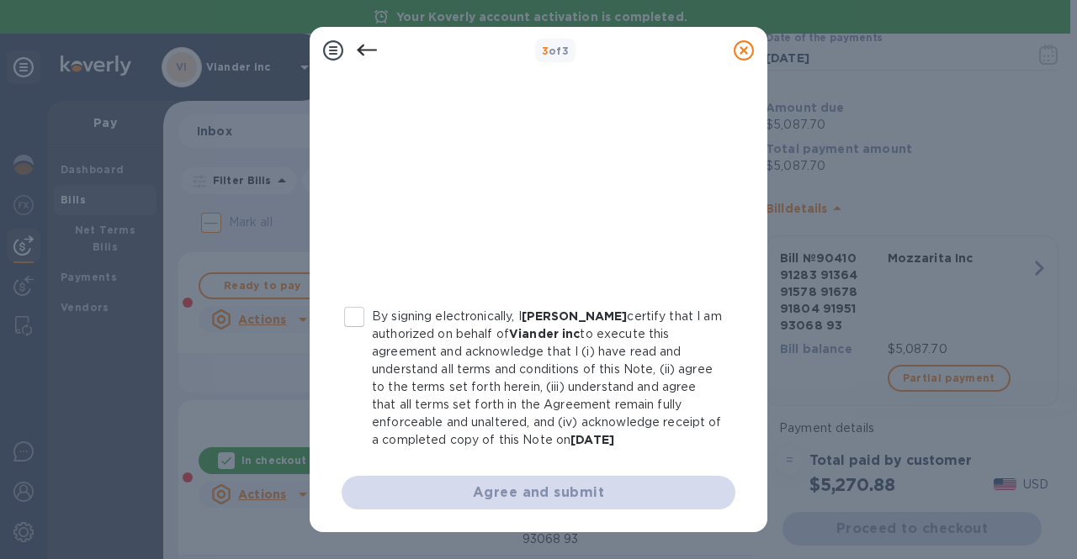
click at [346, 312] on input "By signing electronically, I Concetto Auditore certify that I am authorized on …" at bounding box center [354, 316] width 35 height 35
checkbox input "true"
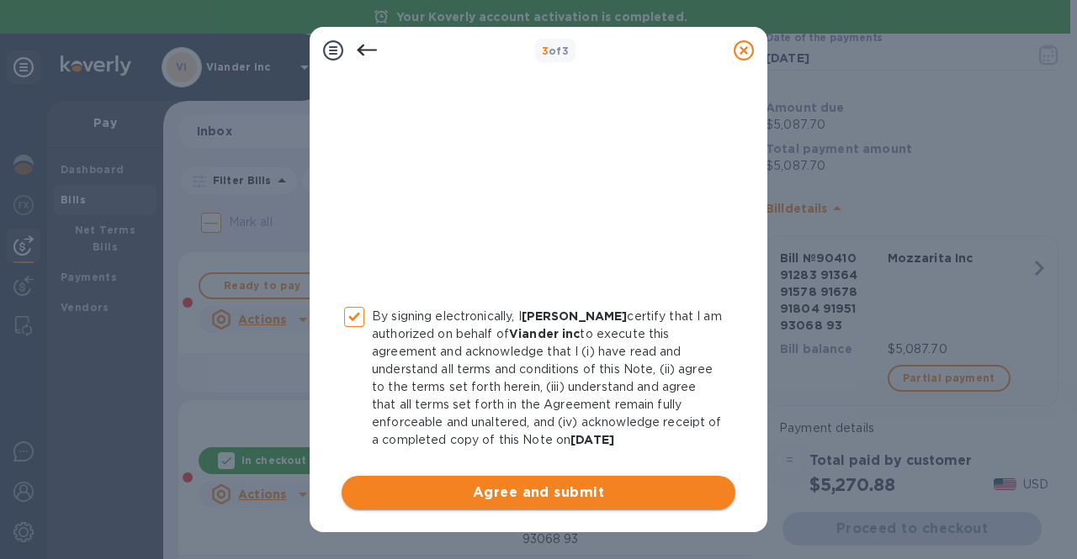
click at [527, 494] on span "Agree and submit" at bounding box center [538, 493] width 367 height 20
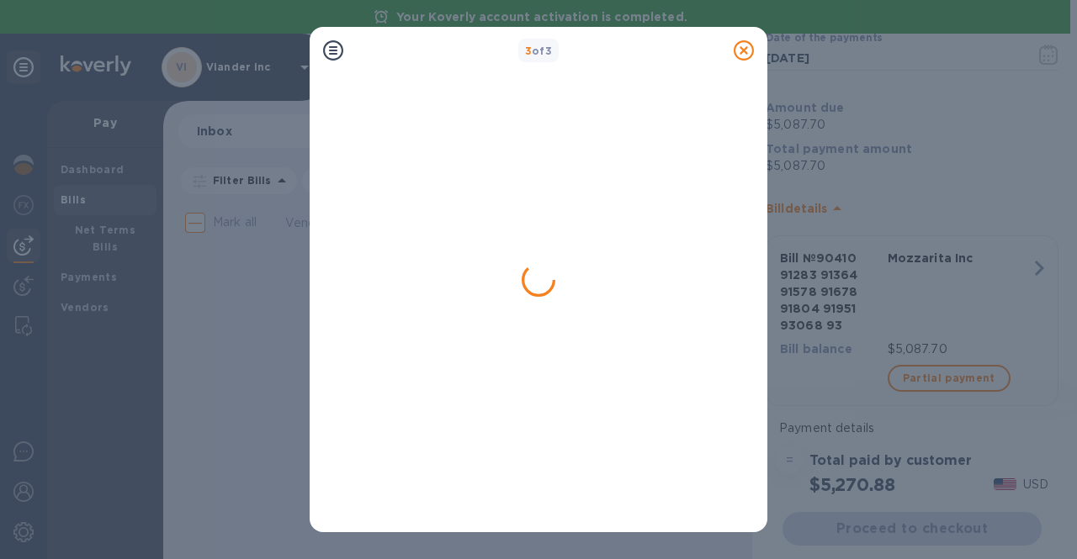
scroll to position [0, 0]
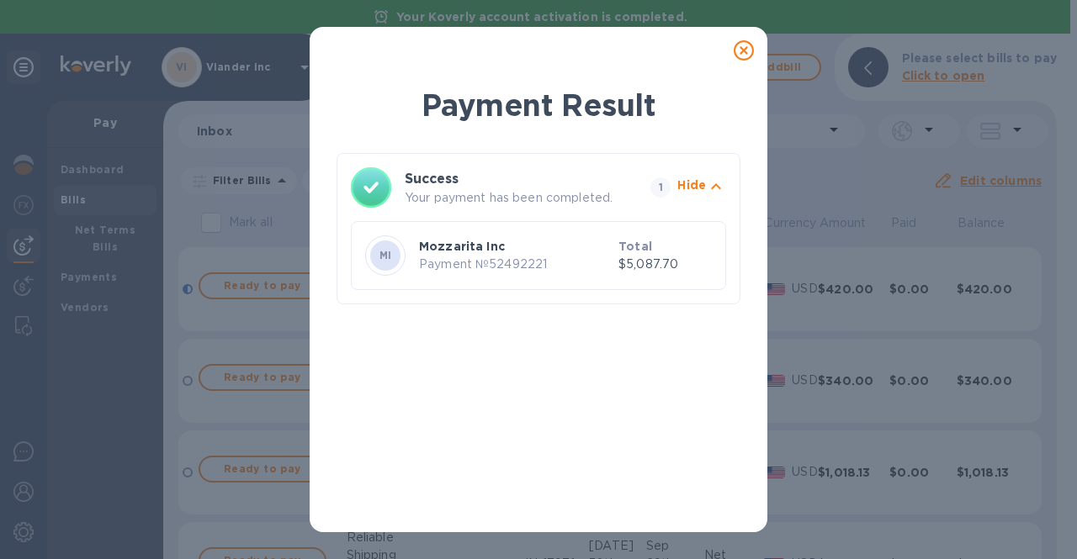
click at [741, 51] on icon at bounding box center [744, 50] width 20 height 20
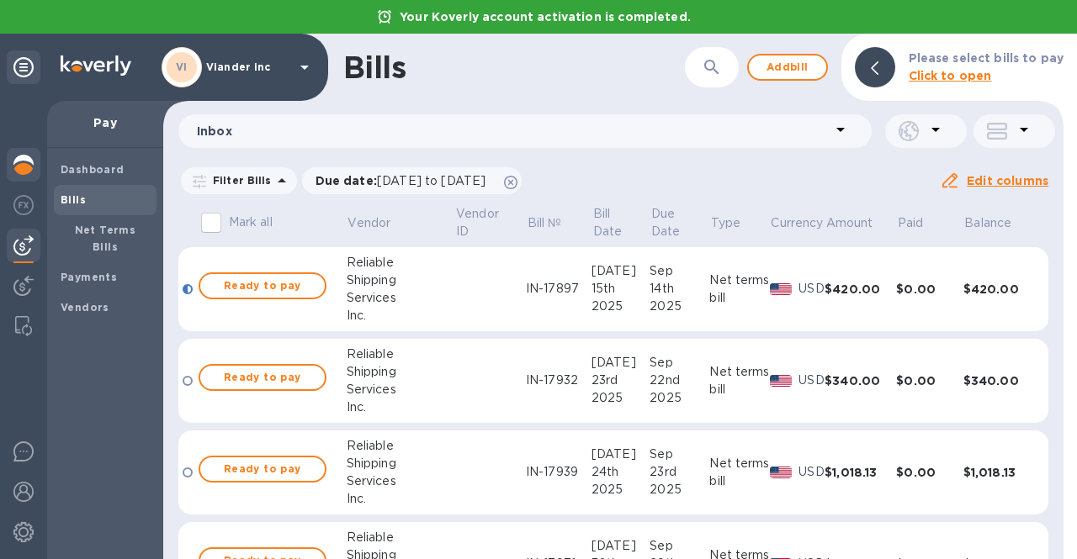
click at [31, 159] on img at bounding box center [23, 165] width 20 height 20
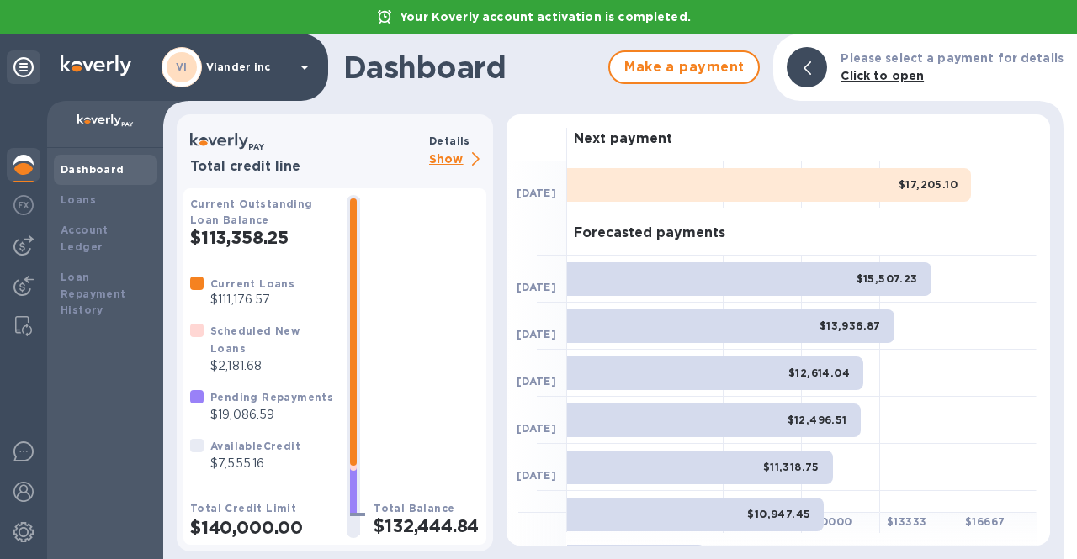
click at [442, 163] on p "Show" at bounding box center [457, 160] width 57 height 21
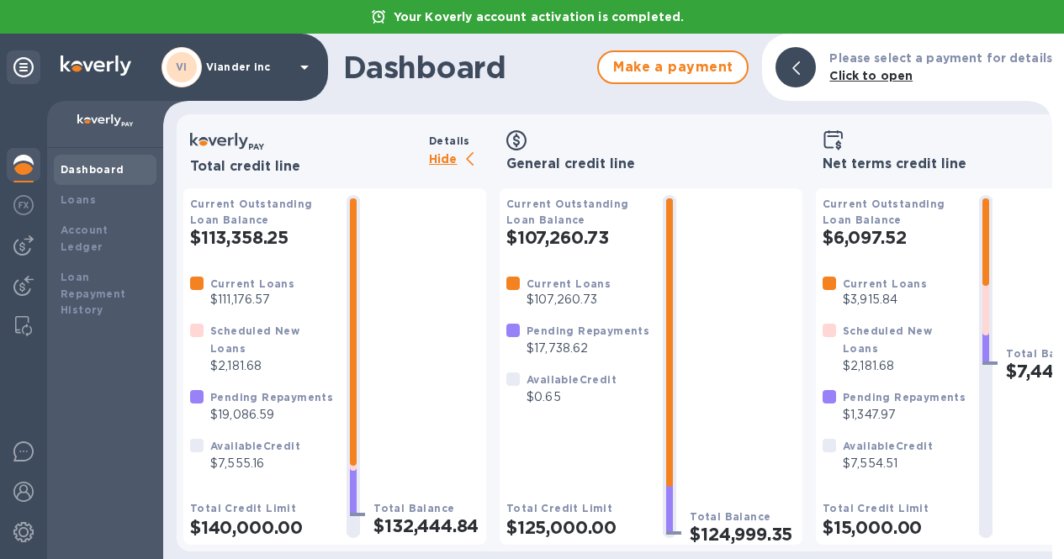
scroll to position [8, 0]
click at [299, 66] on icon at bounding box center [304, 67] width 20 height 20
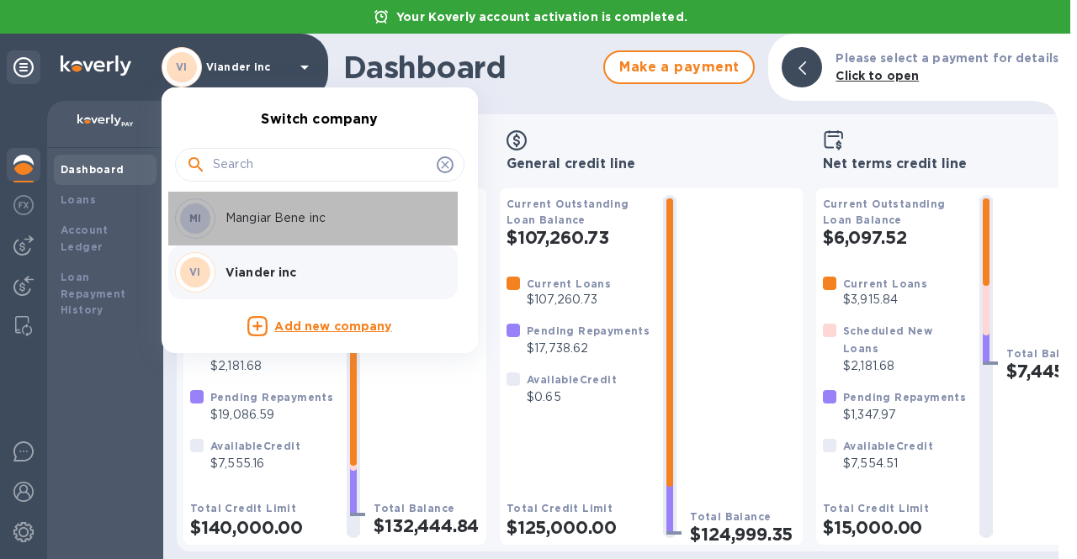
click at [257, 214] on p "Mangiar Bene inc" at bounding box center [331, 218] width 212 height 18
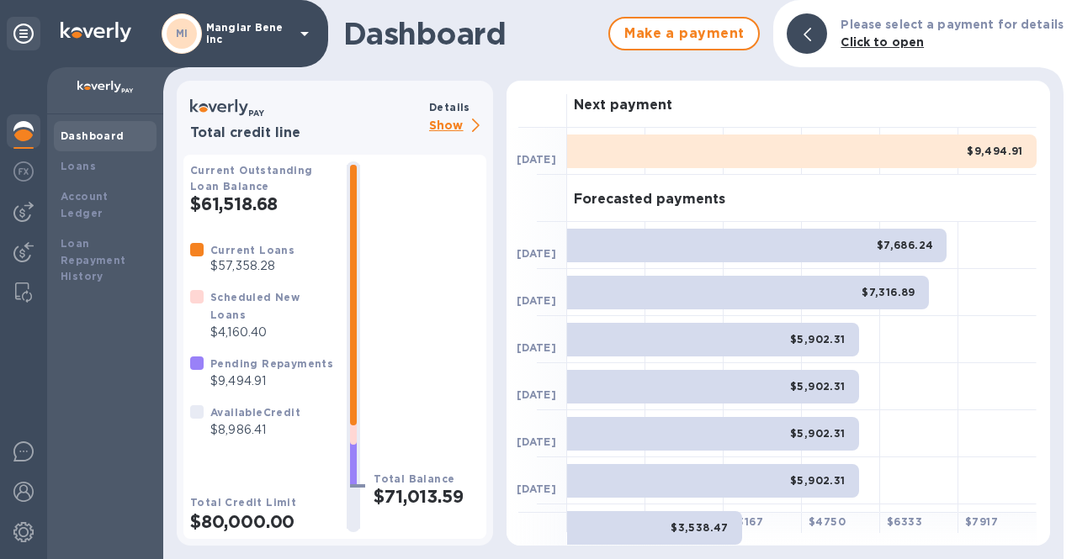
click at [440, 119] on p "Show" at bounding box center [457, 126] width 57 height 21
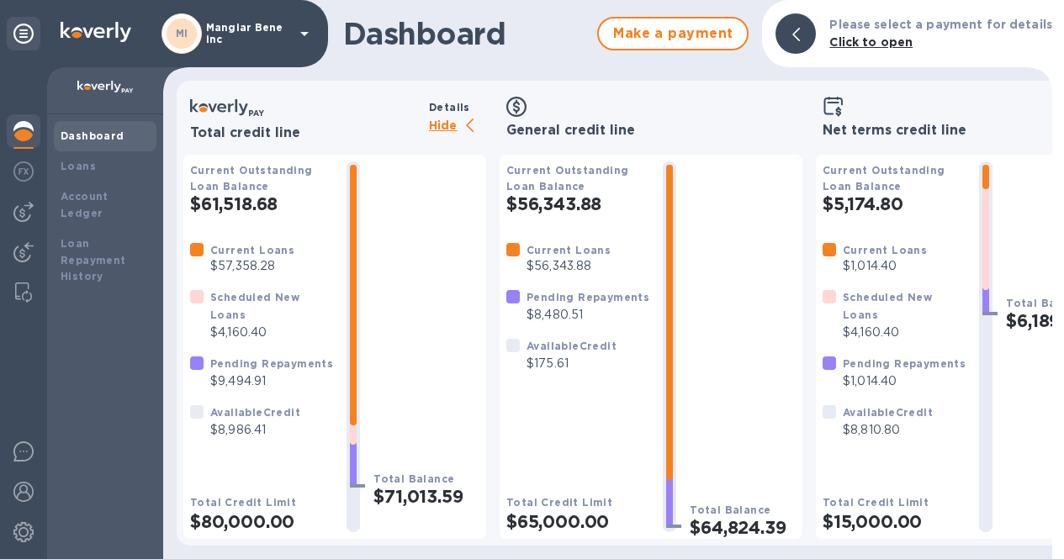
click at [304, 24] on icon at bounding box center [304, 34] width 20 height 20
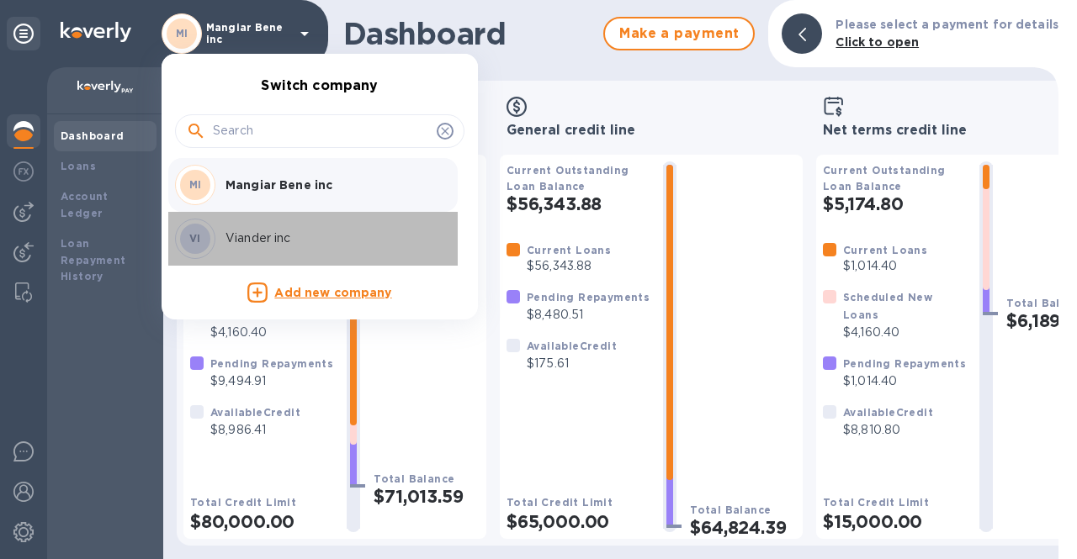
click at [240, 236] on p "Viander inc" at bounding box center [331, 239] width 212 height 18
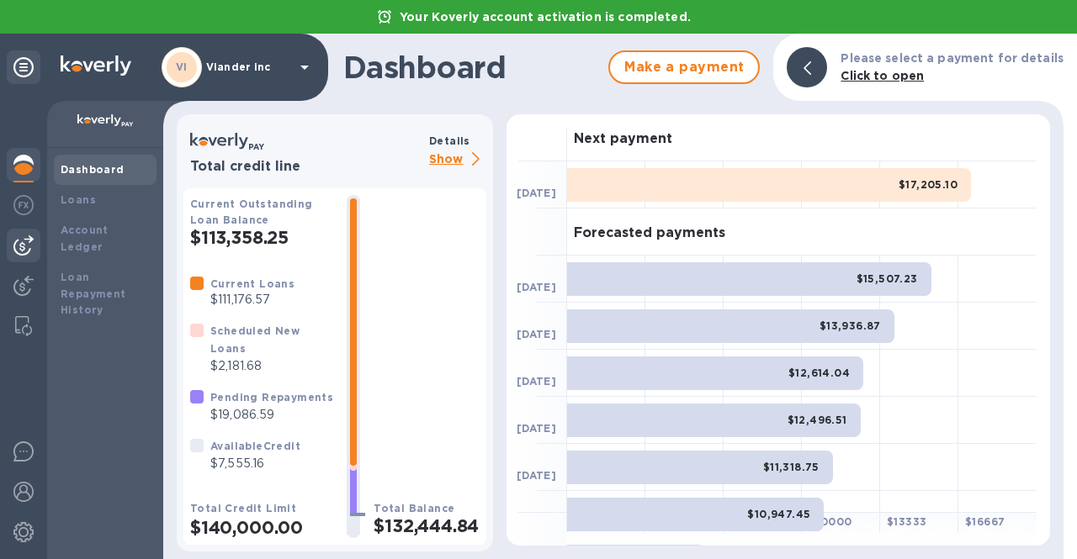
click at [25, 251] on img at bounding box center [23, 246] width 20 height 20
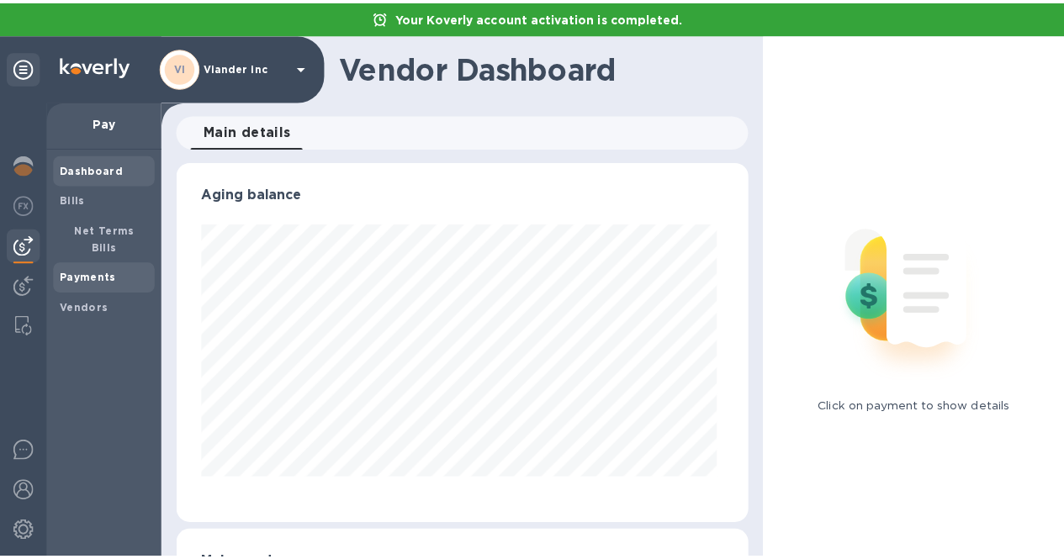
scroll to position [363, 572]
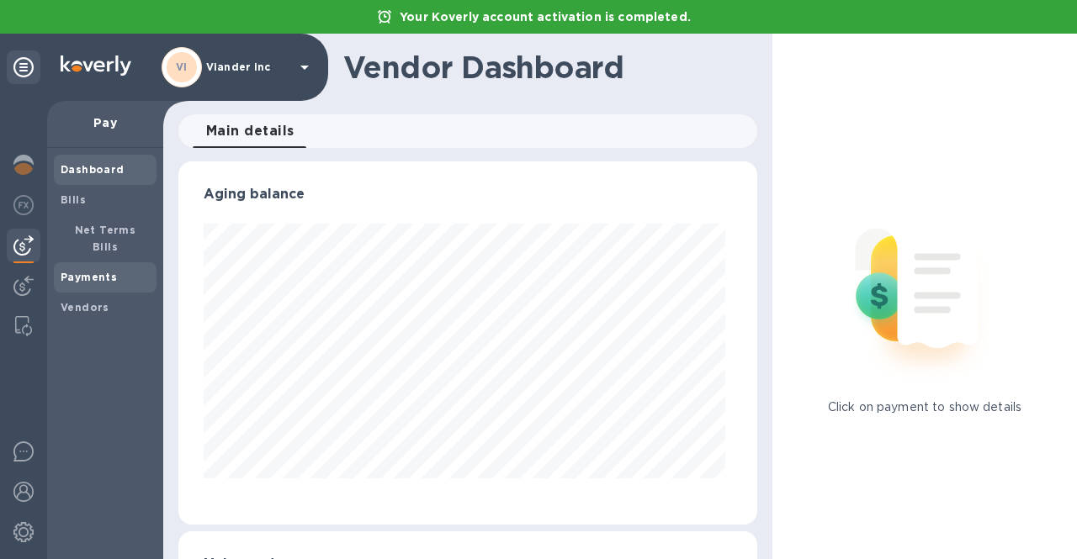
click at [96, 271] on b "Payments" at bounding box center [89, 277] width 56 height 13
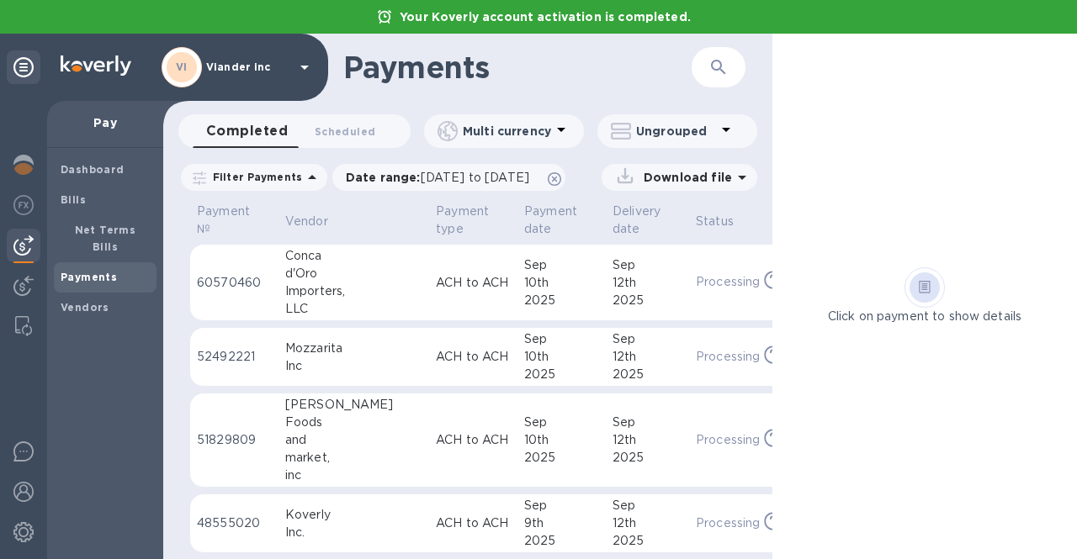
click at [217, 289] on p "60570460" at bounding box center [234, 283] width 75 height 18
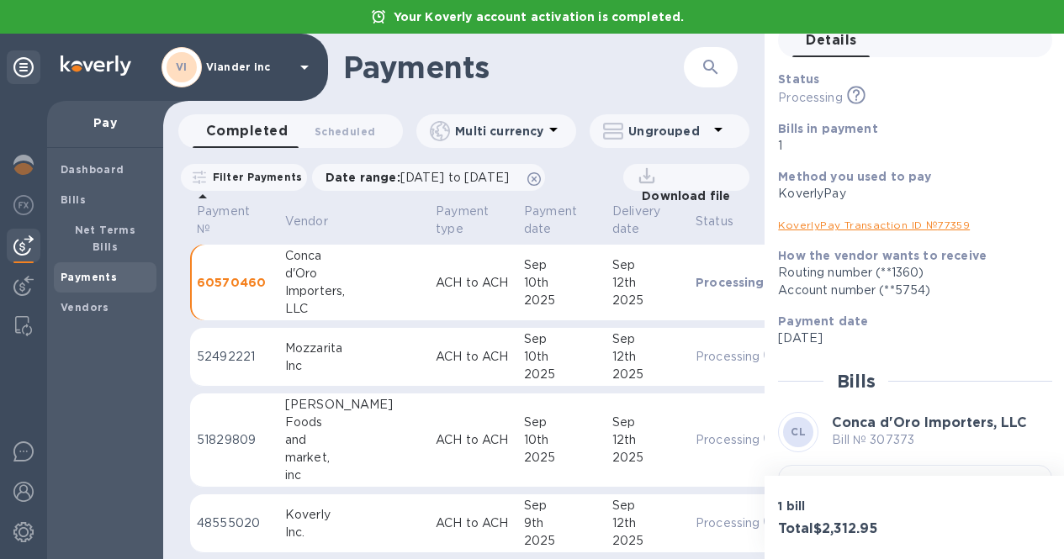
scroll to position [73, 0]
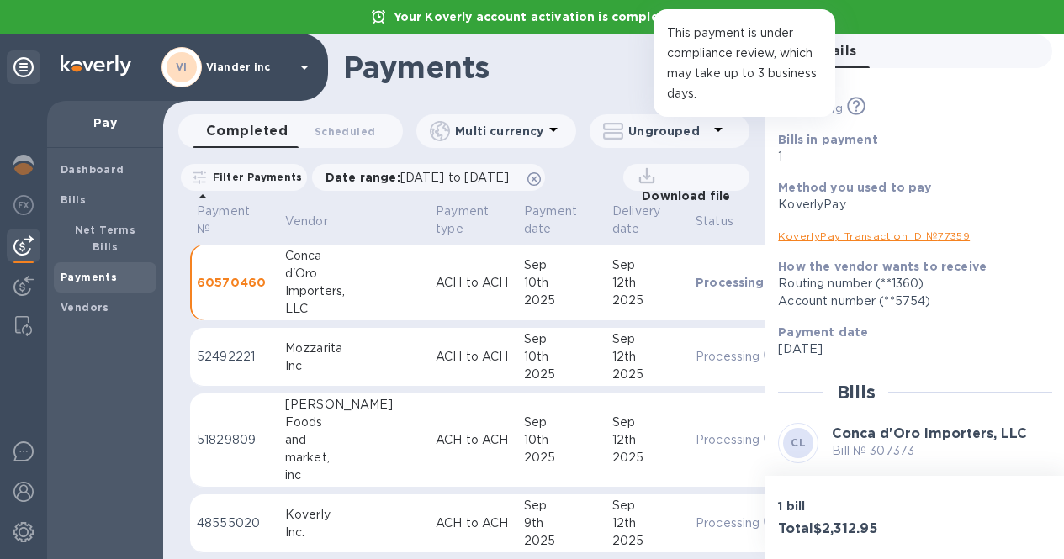
click at [857, 111] on icon at bounding box center [856, 106] width 19 height 19
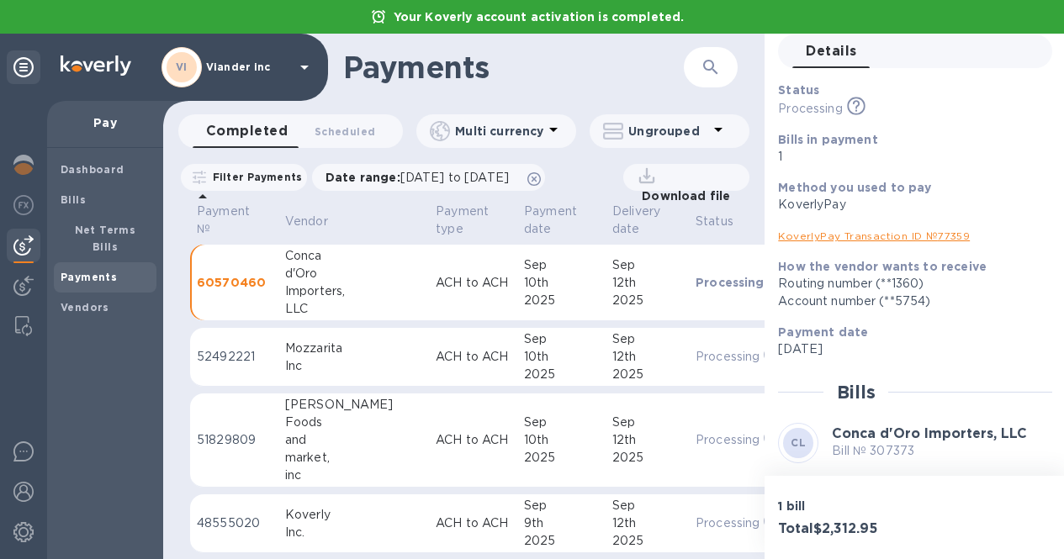
click at [844, 163] on p "1" at bounding box center [908, 157] width 261 height 18
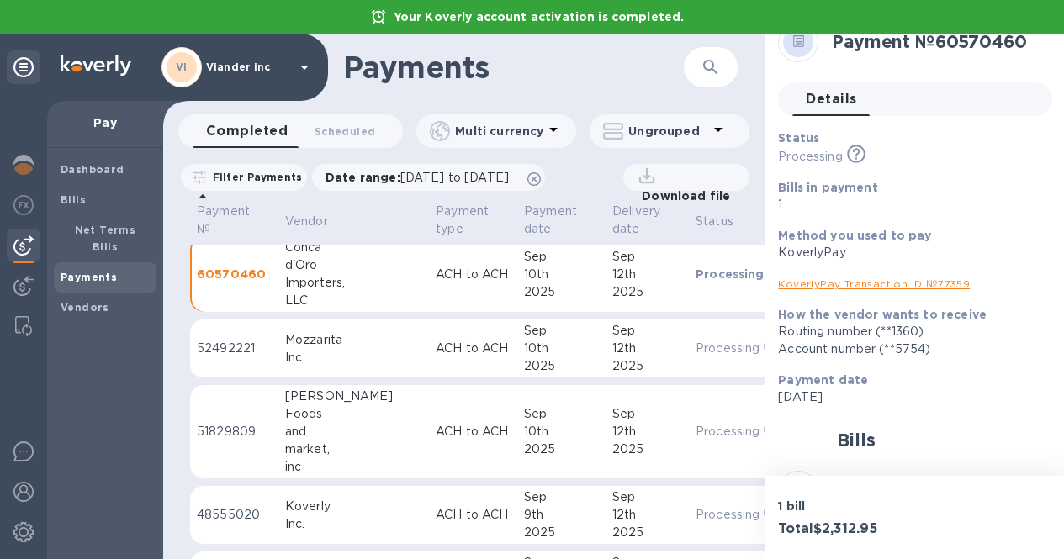
scroll to position [0, 0]
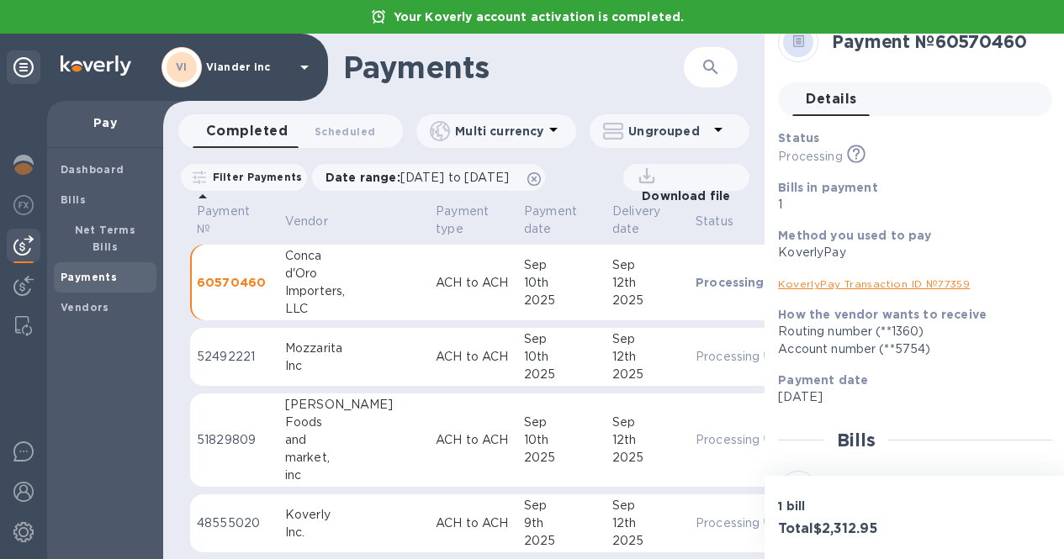
click at [220, 348] on p "52492221" at bounding box center [234, 357] width 75 height 18
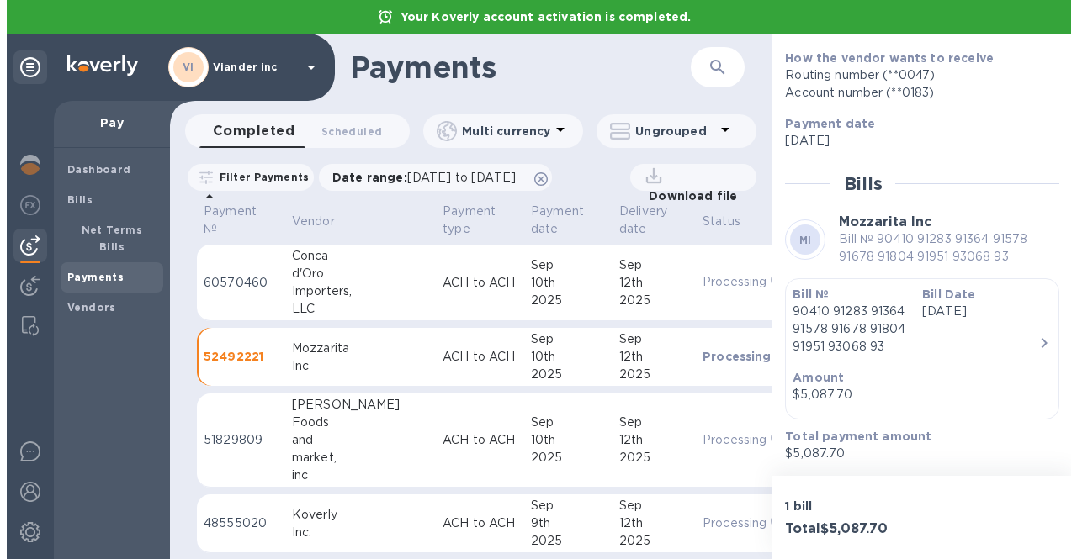
scroll to position [0, 2]
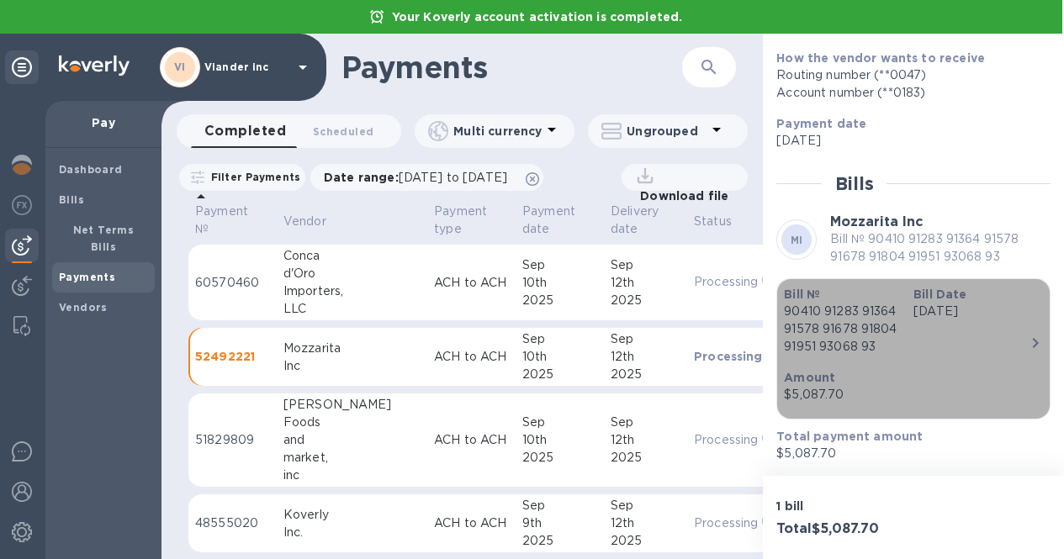
click at [1025, 333] on icon "button" at bounding box center [1035, 343] width 20 height 20
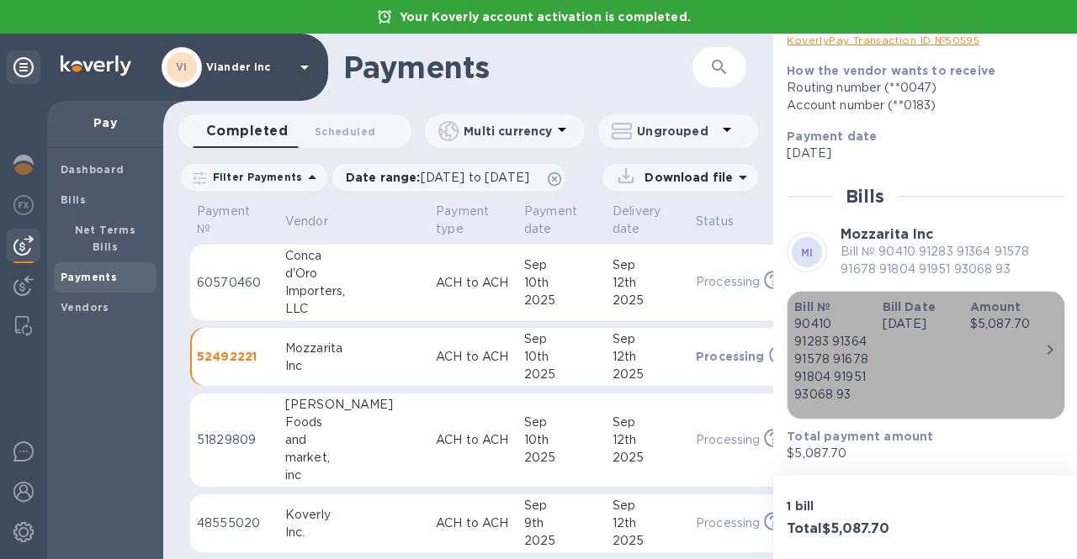
scroll to position [304, 0]
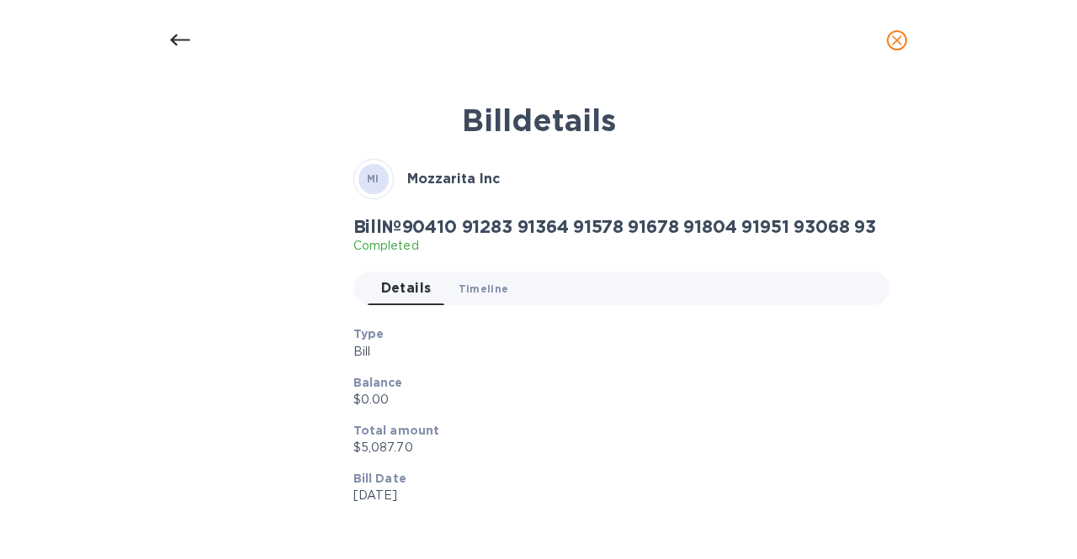
click at [481, 281] on span "Timeline 0" at bounding box center [483, 289] width 50 height 18
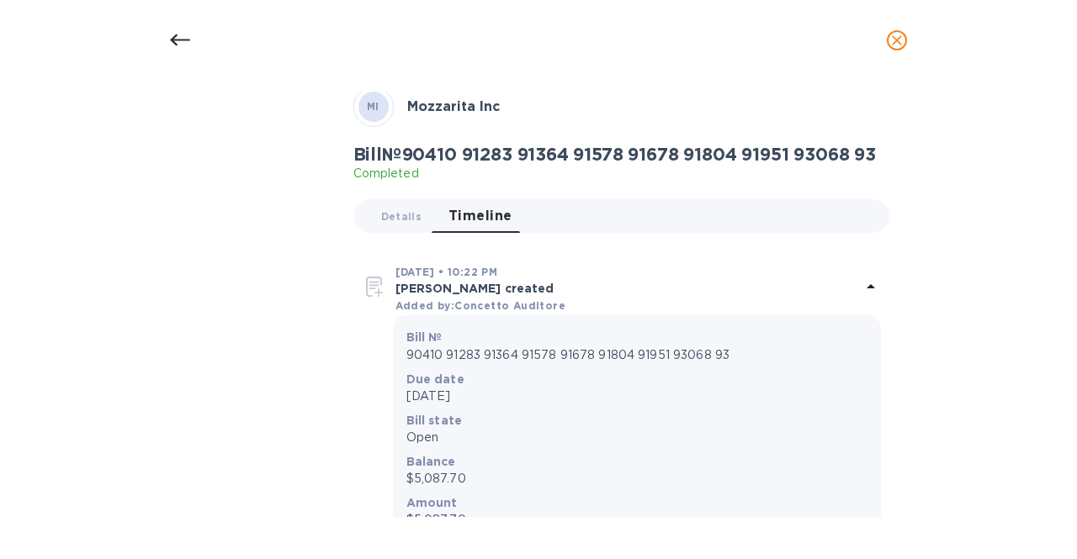
scroll to position [0, 0]
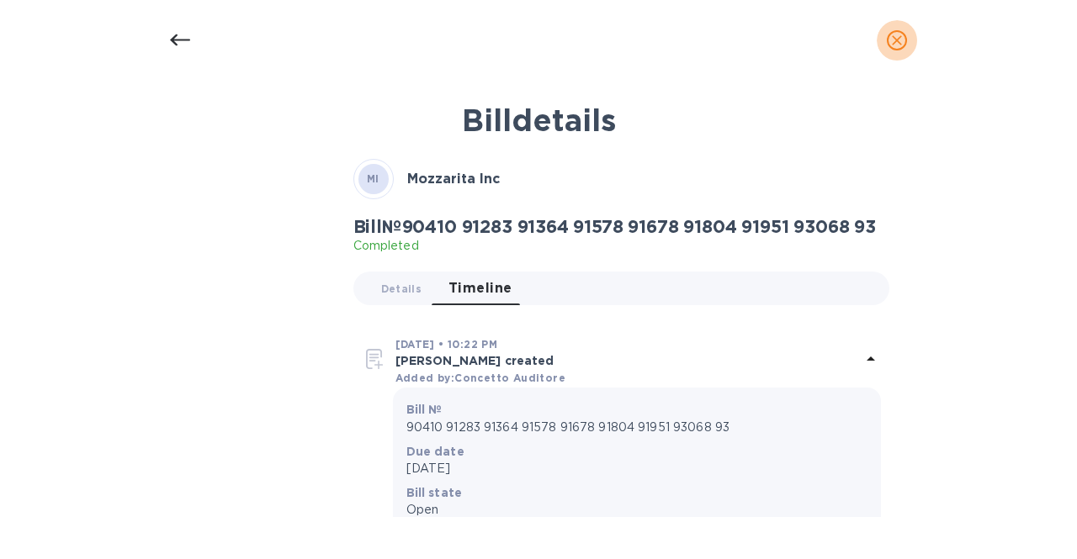
click at [896, 43] on icon "close" at bounding box center [896, 40] width 17 height 17
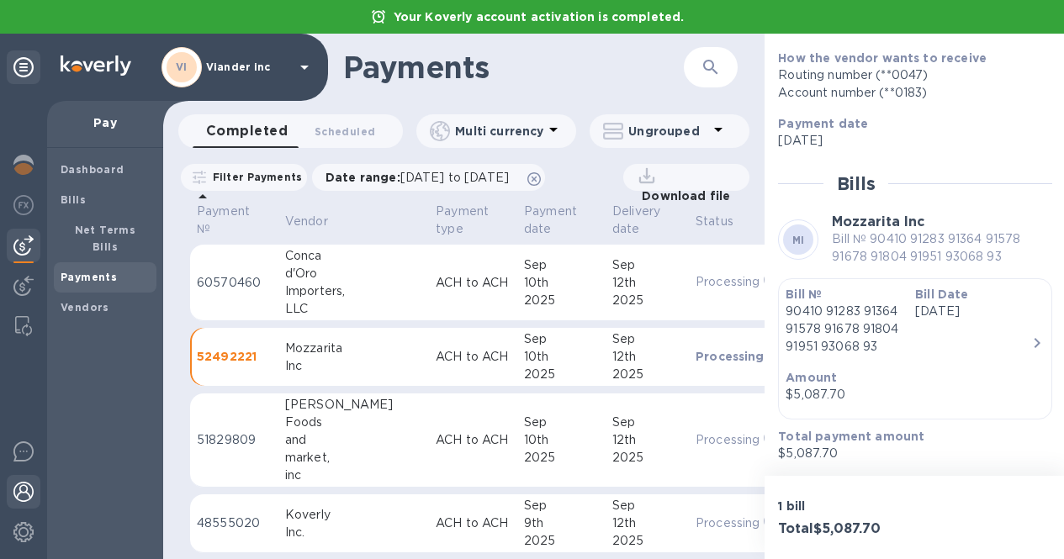
click at [17, 501] on img at bounding box center [23, 492] width 20 height 20
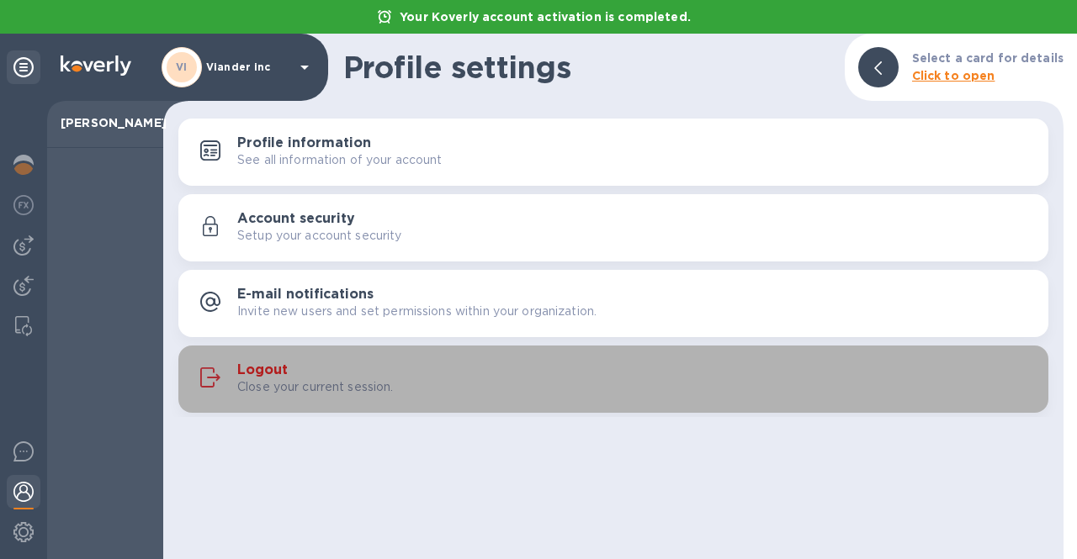
click at [252, 372] on h3 "Logout" at bounding box center [262, 371] width 50 height 16
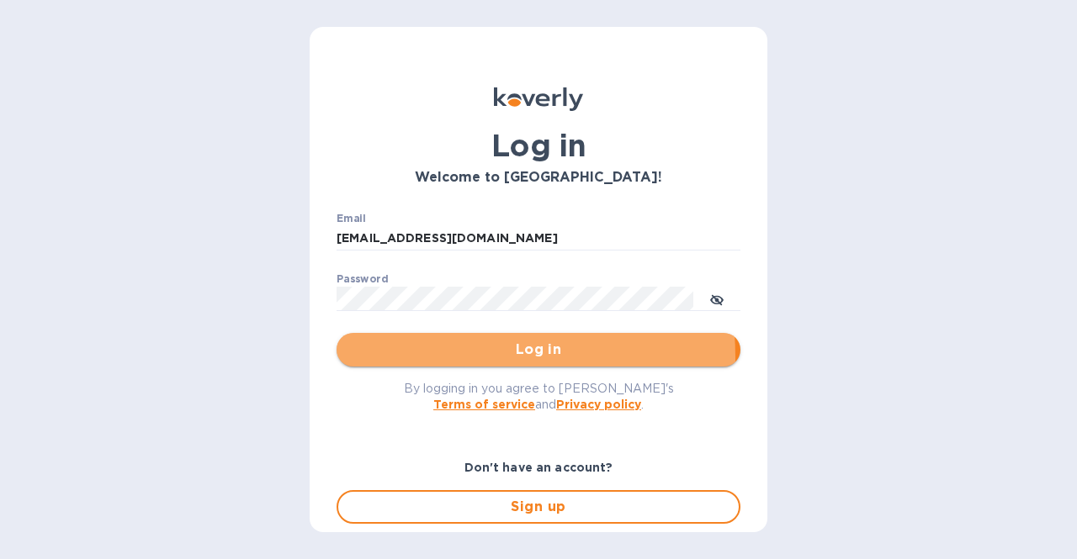
click at [431, 358] on span "Log in" at bounding box center [538, 350] width 377 height 20
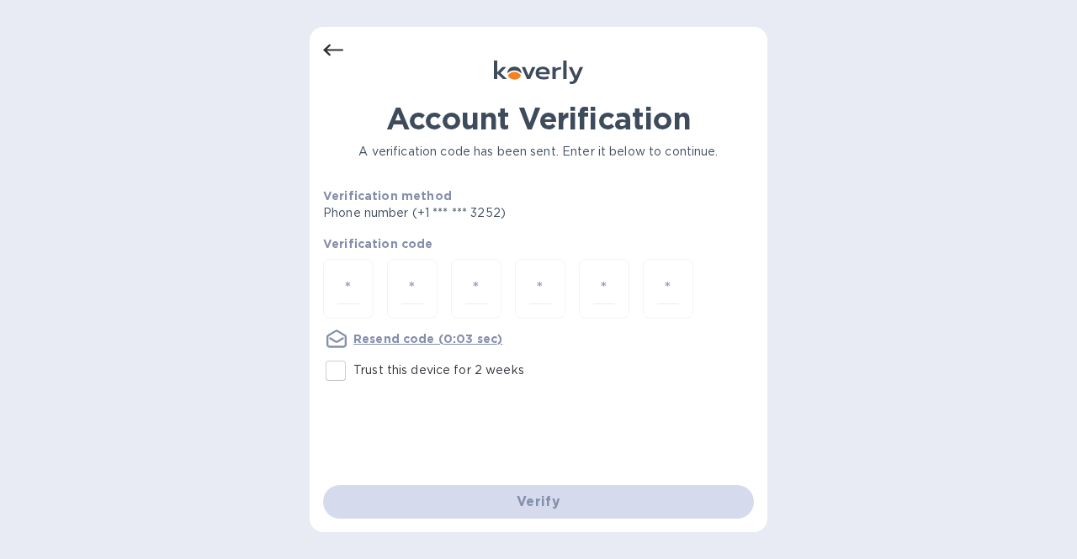
click at [431, 358] on label "Trust this device for 2 weeks" at bounding box center [421, 370] width 206 height 35
click at [353, 358] on input "Trust this device for 2 weeks" at bounding box center [335, 370] width 35 height 35
checkbox input "true"
click at [343, 294] on input "number" at bounding box center [348, 288] width 22 height 31
type input "3"
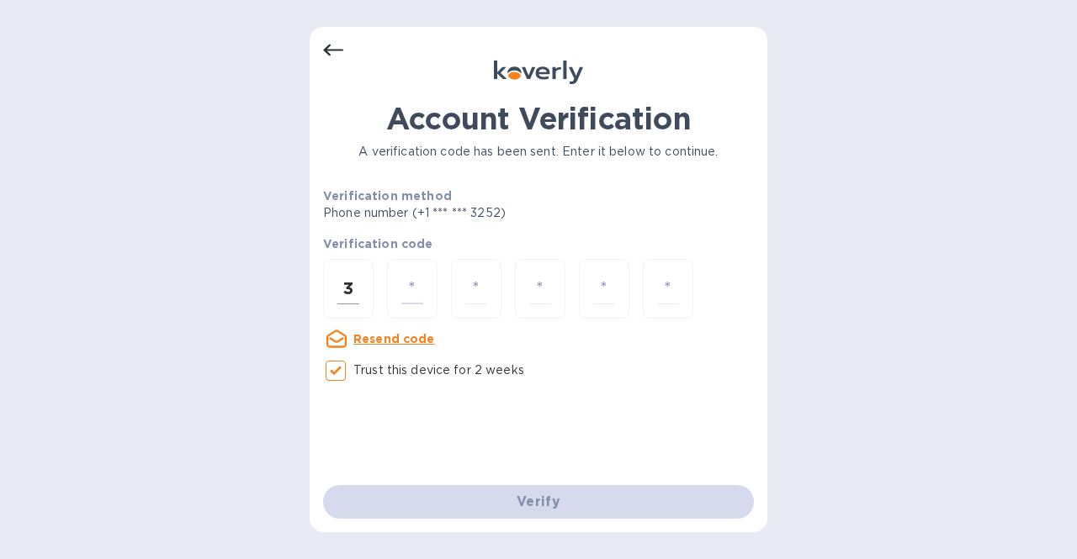
type input "0"
type input "3"
type input "4"
type input "5"
type input "6"
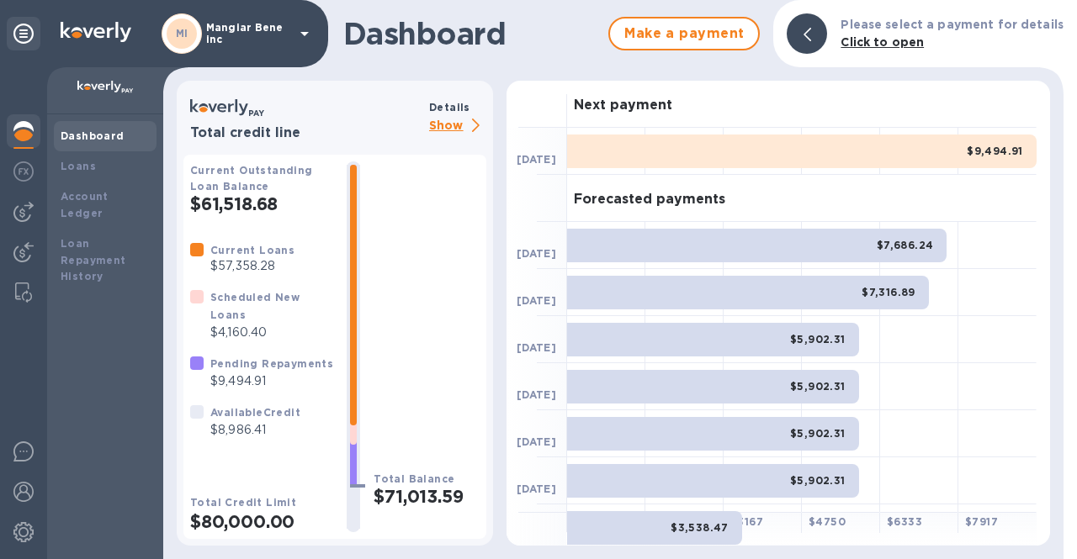
click at [457, 125] on p "Show" at bounding box center [457, 126] width 57 height 21
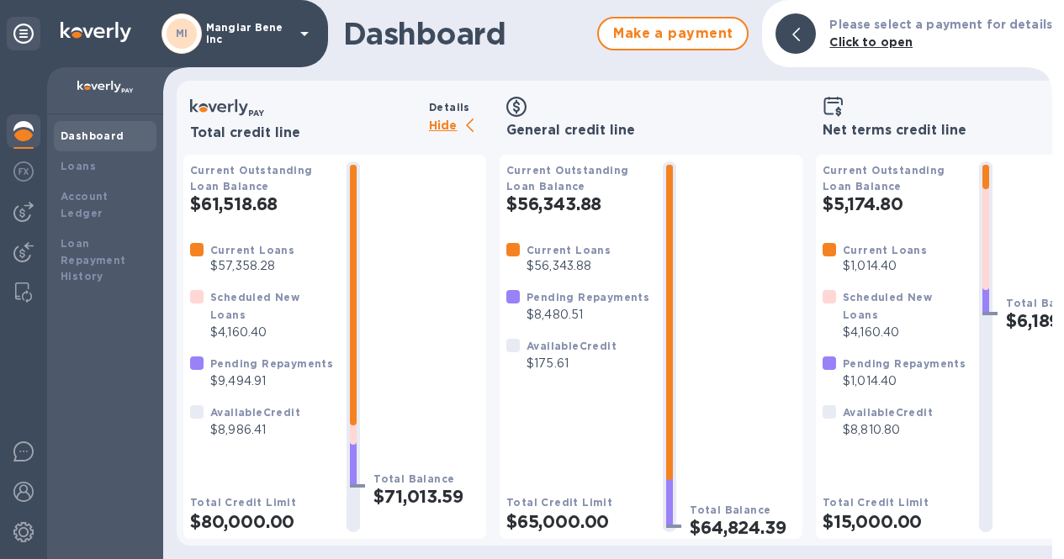
click at [263, 29] on p "Mangiar Bene inc" at bounding box center [248, 34] width 84 height 24
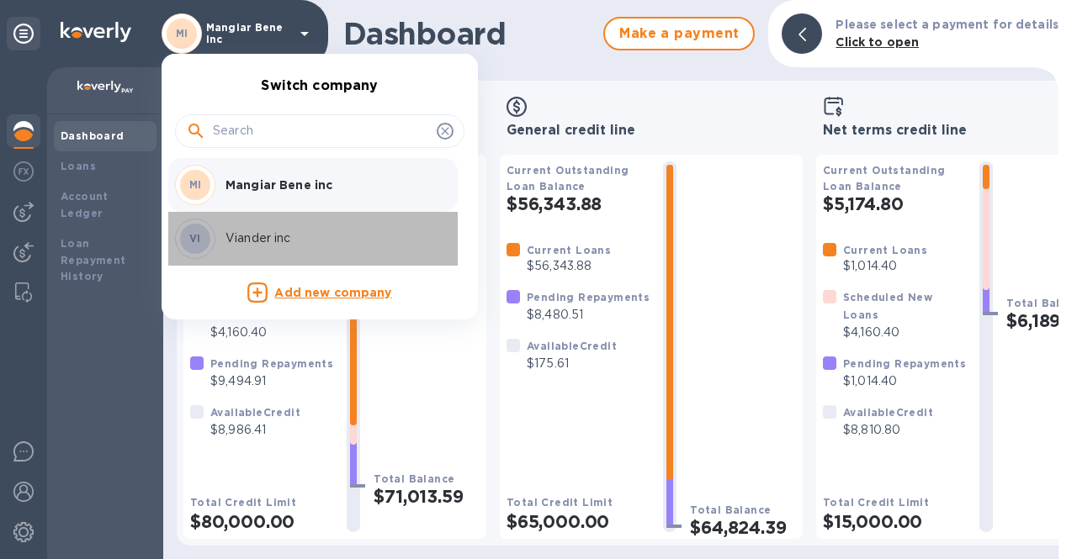
click at [239, 252] on div "VI Viander inc" at bounding box center [306, 239] width 262 height 40
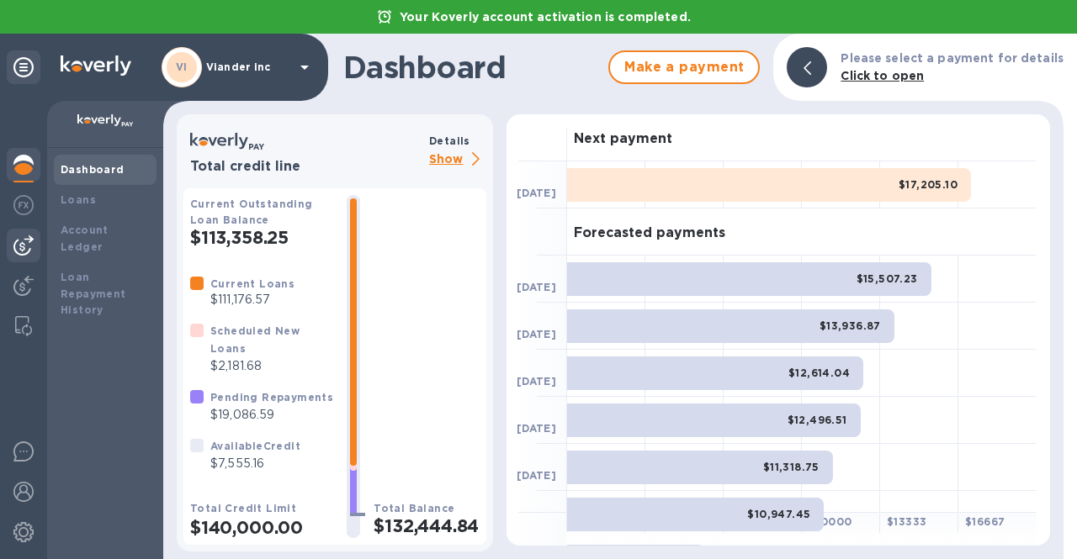
click at [20, 251] on img at bounding box center [23, 246] width 20 height 20
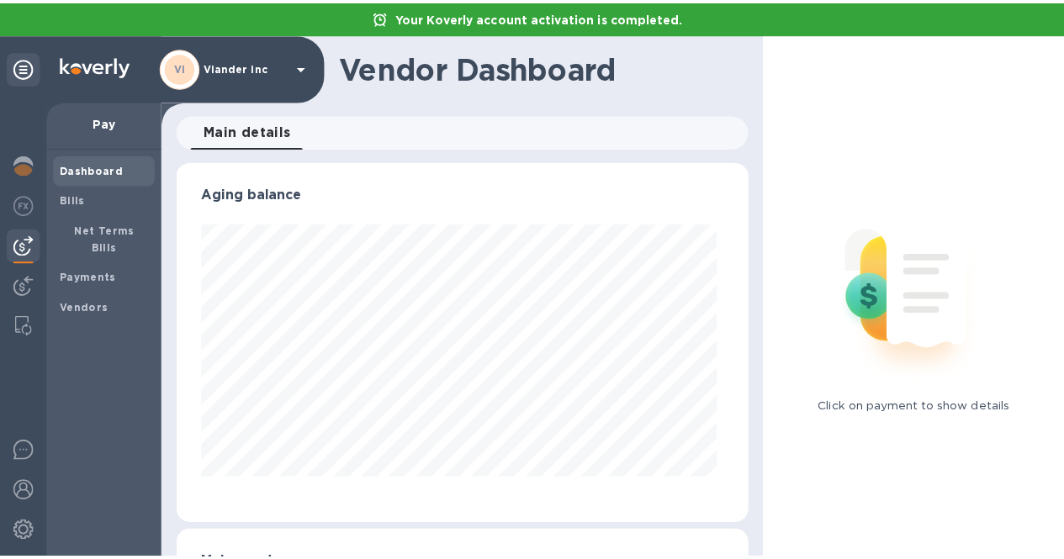
scroll to position [363, 572]
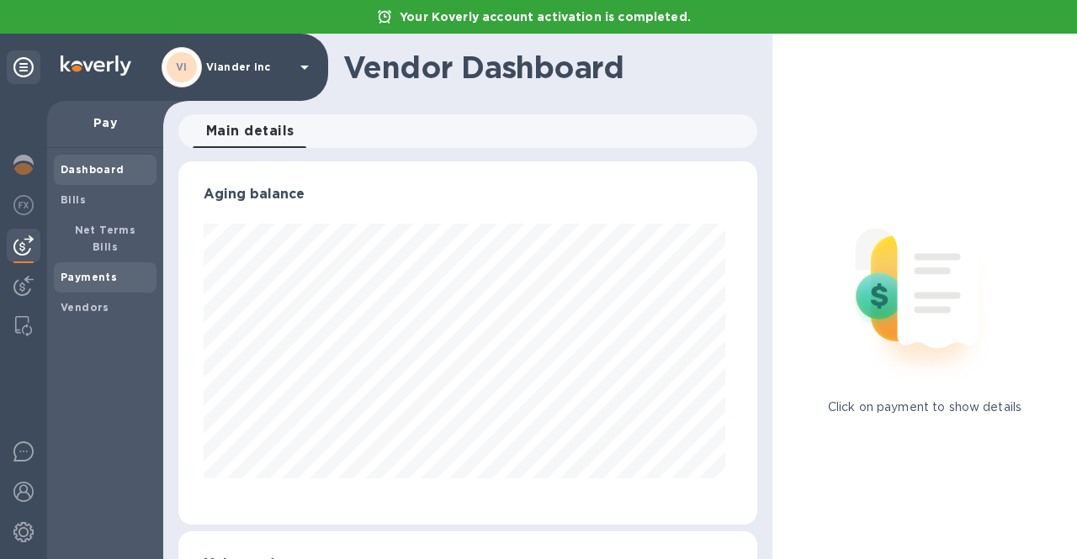
click at [87, 262] on div "Payments" at bounding box center [105, 277] width 103 height 30
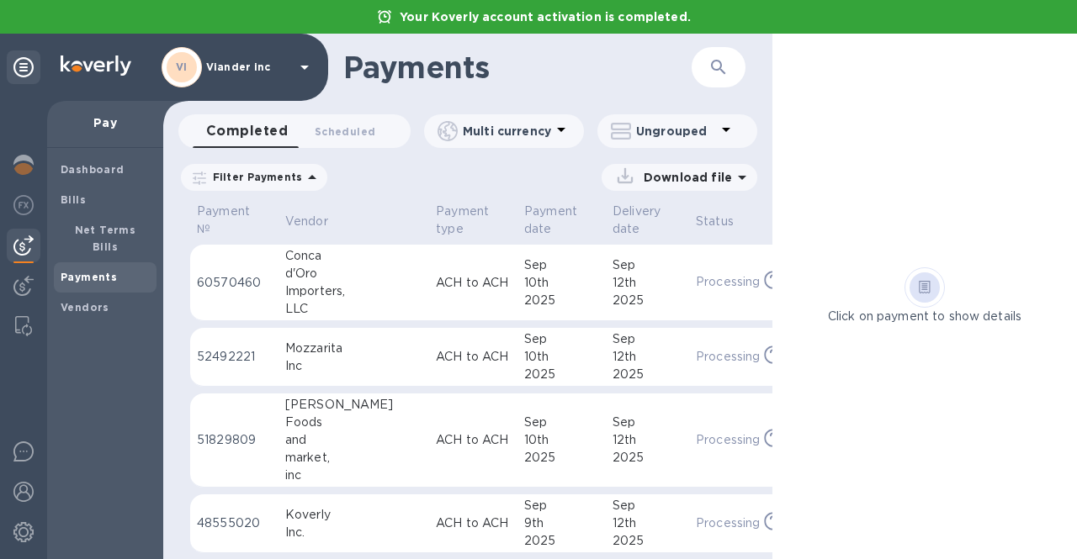
click at [331, 294] on div "Importers," at bounding box center [353, 292] width 137 height 18
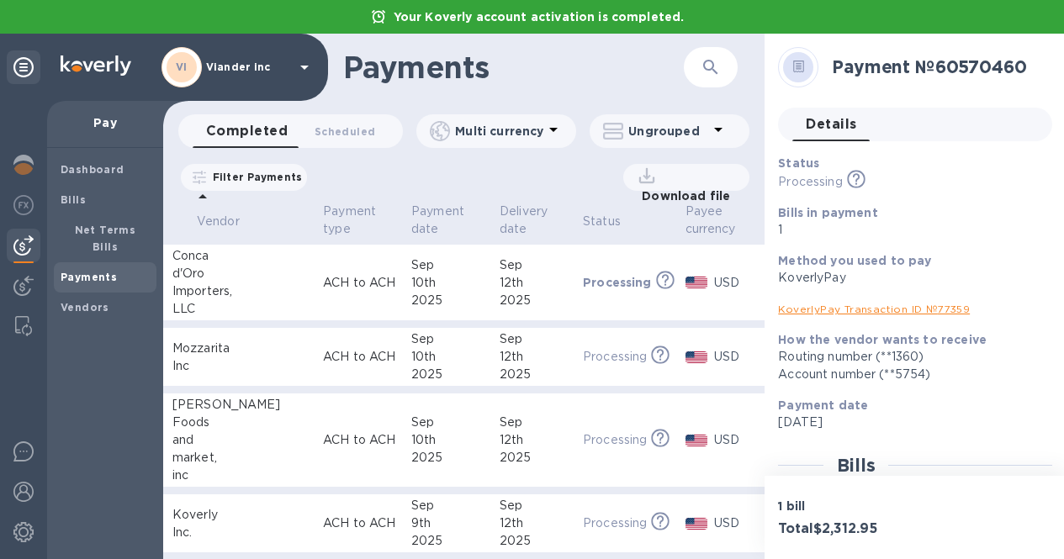
scroll to position [0, 162]
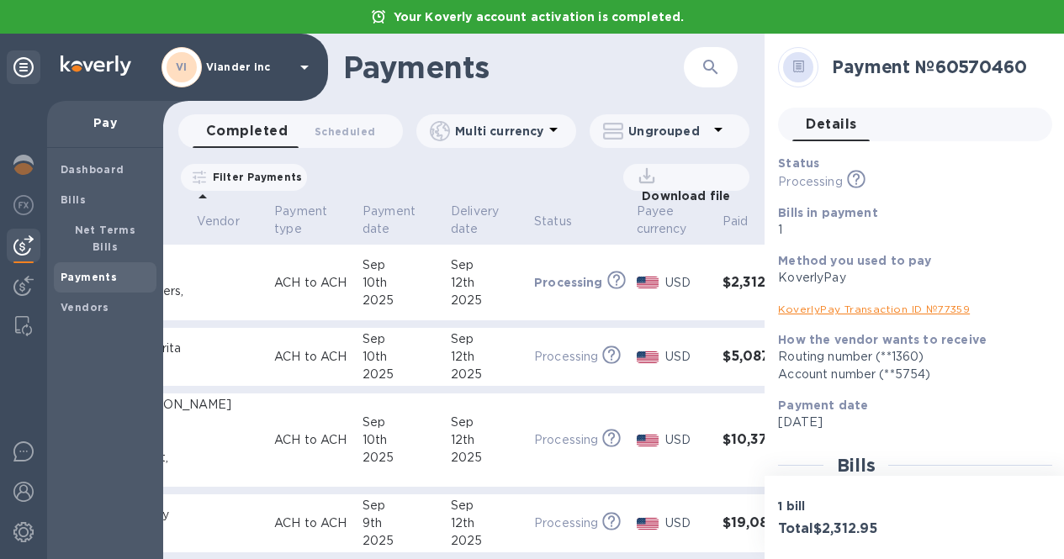
click at [846, 309] on link "KoverlyPay Transaction ID № 77359" at bounding box center [874, 309] width 192 height 13
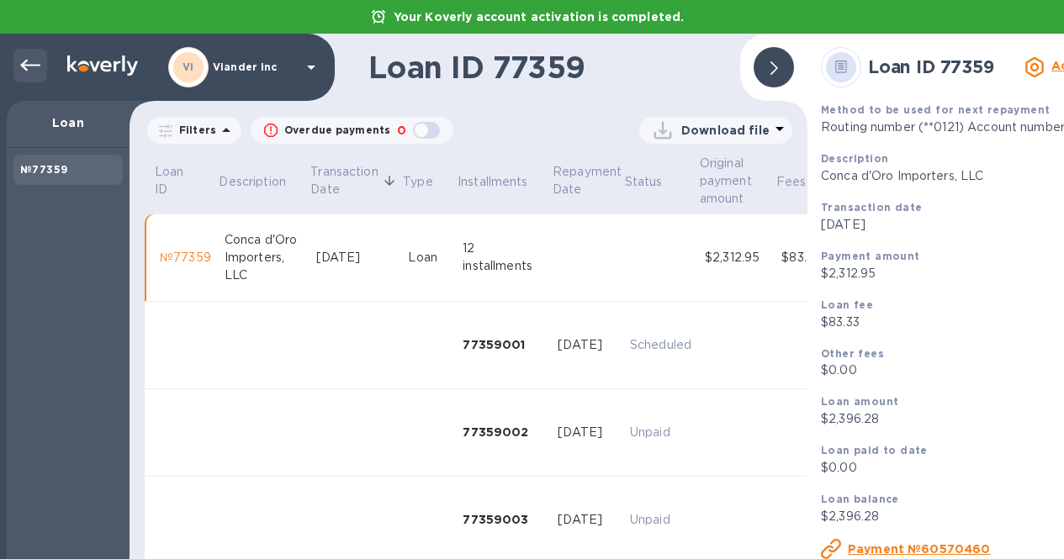
click at [29, 67] on icon at bounding box center [30, 66] width 20 height 20
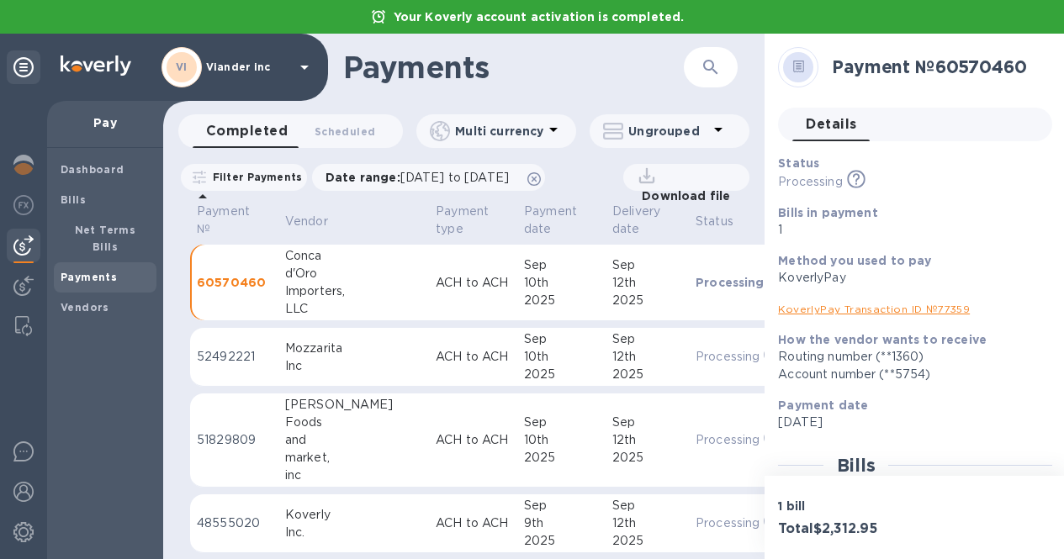
click at [306, 66] on icon at bounding box center [304, 68] width 8 height 4
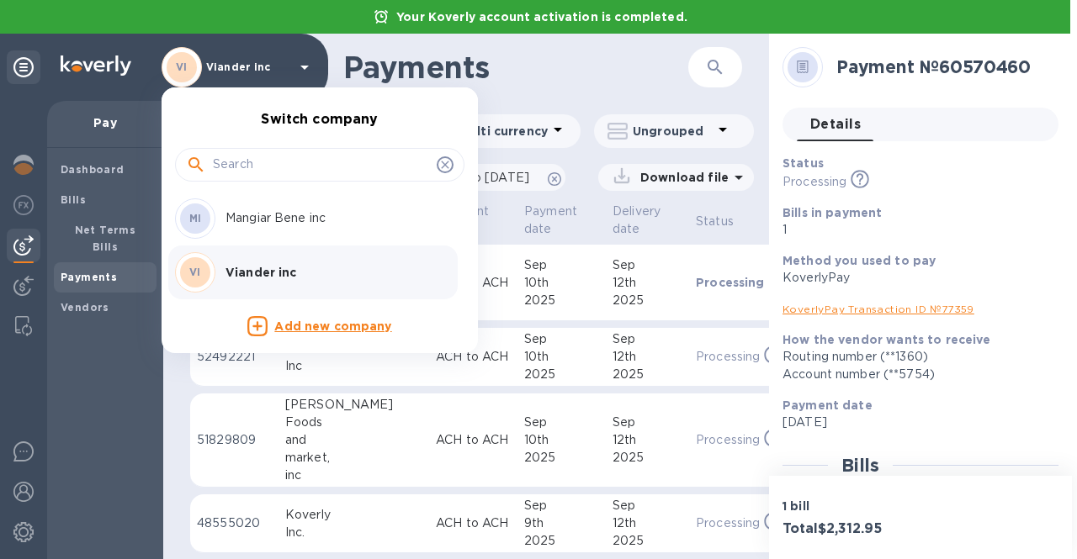
click at [306, 66] on div at bounding box center [538, 279] width 1077 height 559
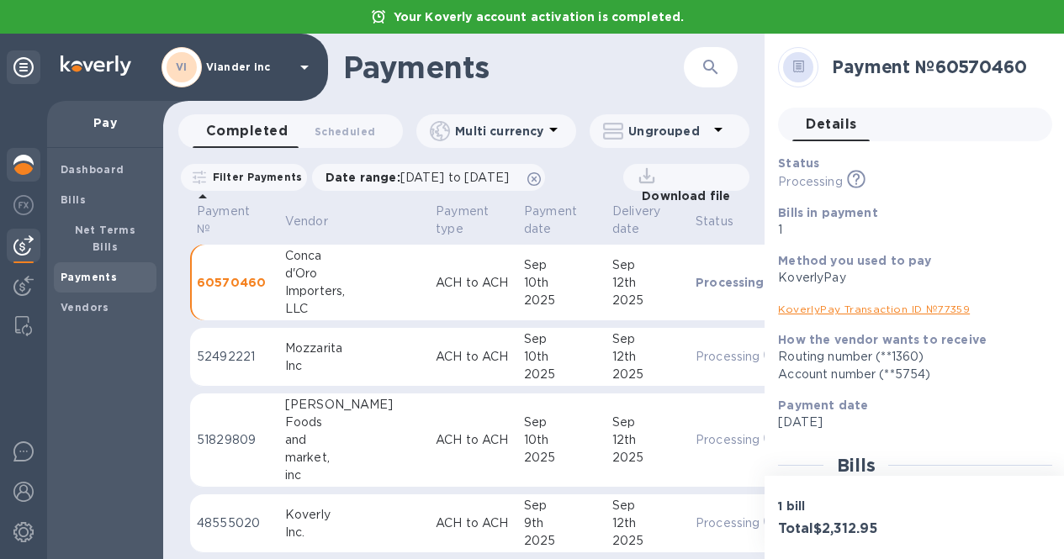
click at [20, 164] on img at bounding box center [23, 165] width 20 height 20
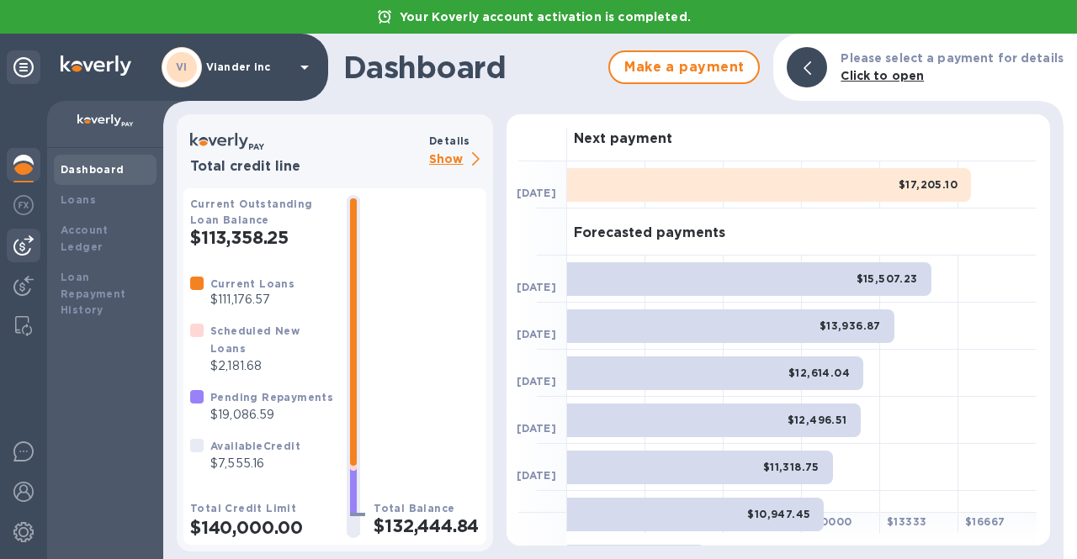
click at [19, 249] on img at bounding box center [23, 246] width 20 height 20
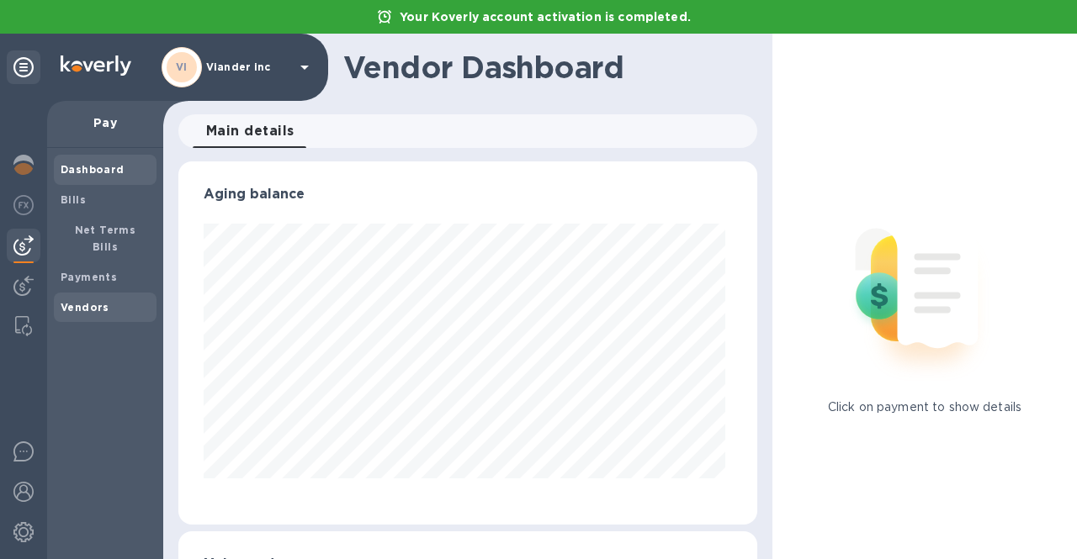
scroll to position [363, 572]
click at [77, 299] on div "Vendors" at bounding box center [105, 308] width 103 height 30
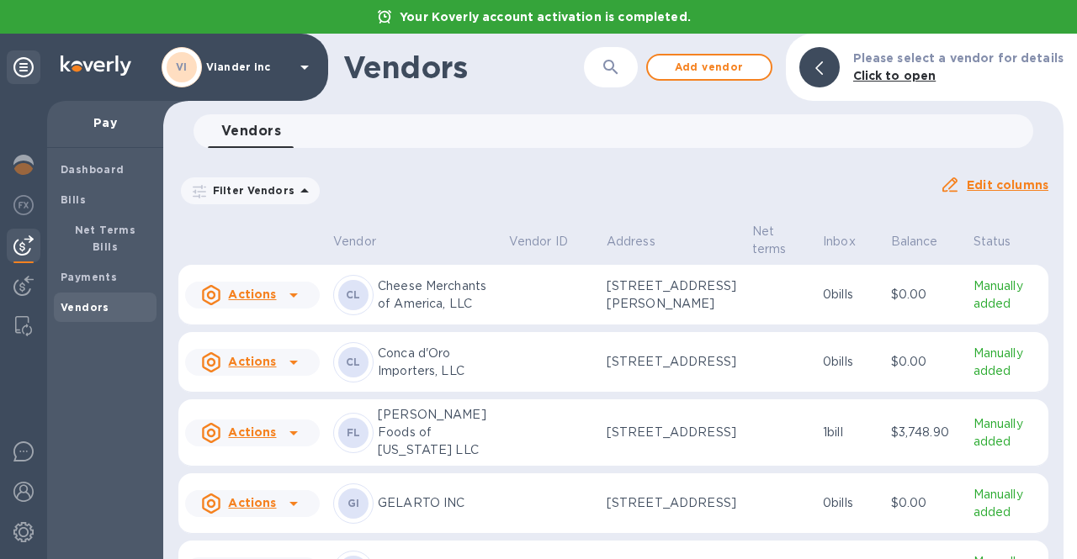
scroll to position [142, 0]
click at [417, 379] on p "Conca d'Oro Importers, LLC" at bounding box center [437, 361] width 118 height 35
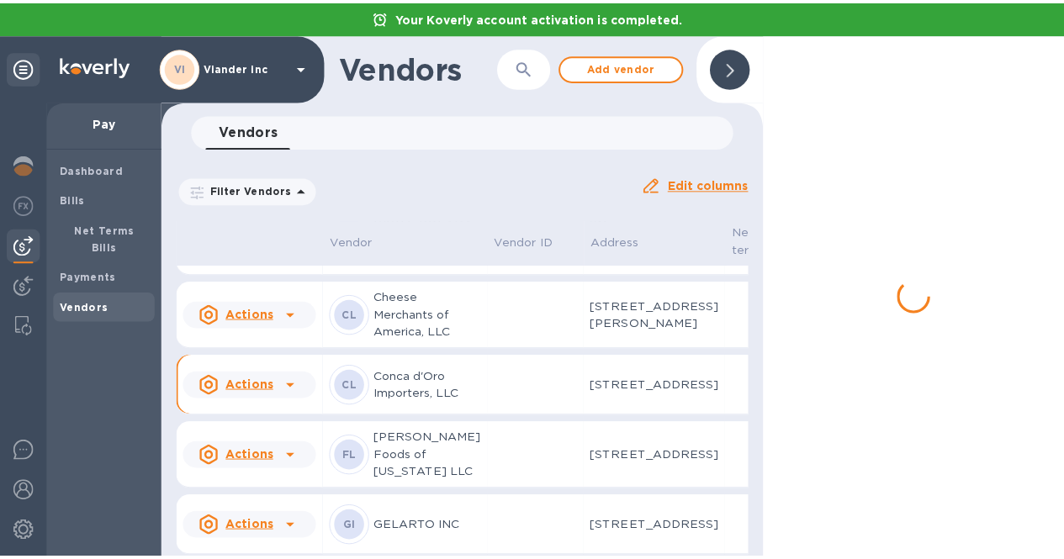
scroll to position [160, 0]
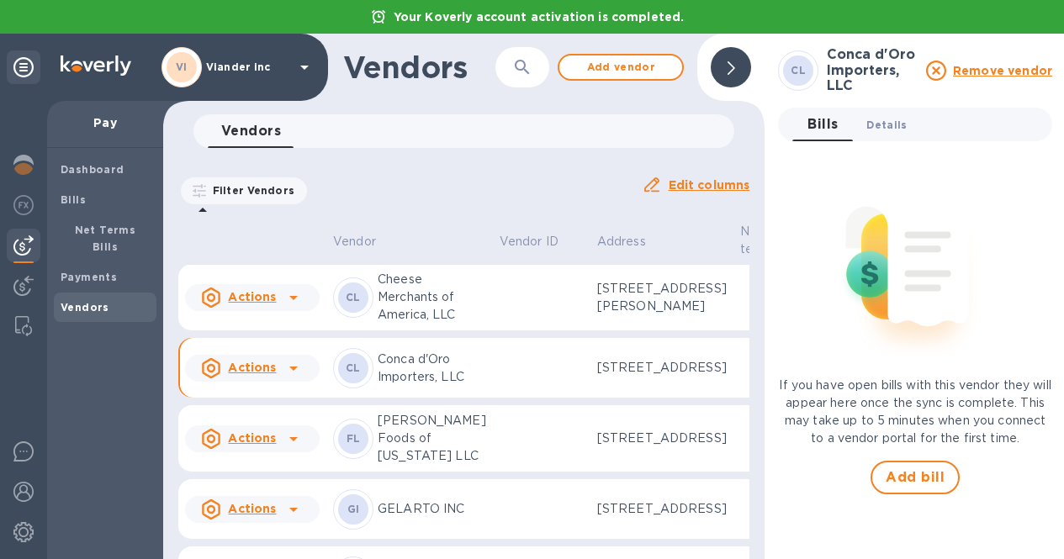
click at [882, 130] on span "Details 0" at bounding box center [886, 125] width 40 height 18
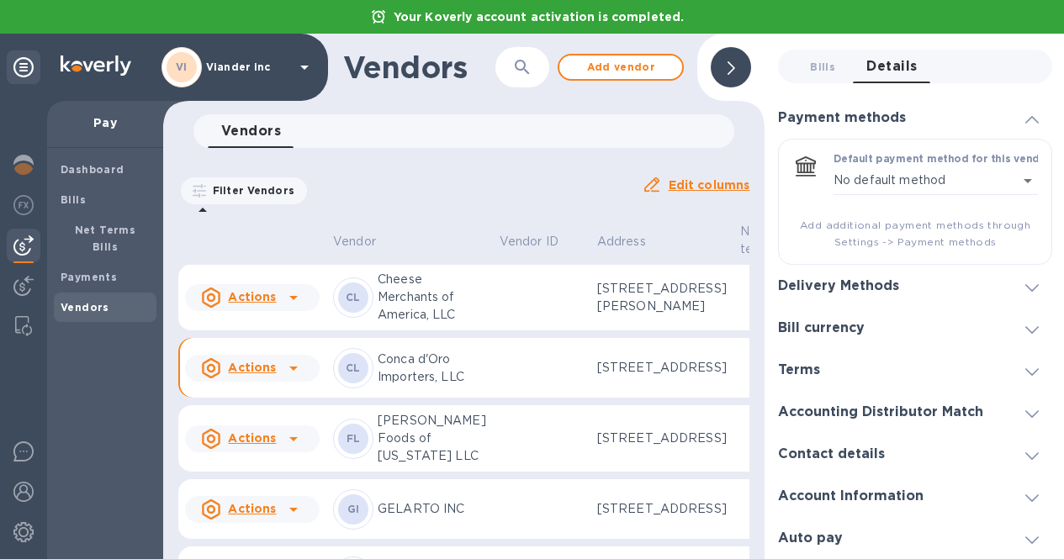
click at [686, 177] on p "Edit columns" at bounding box center [710, 185] width 82 height 17
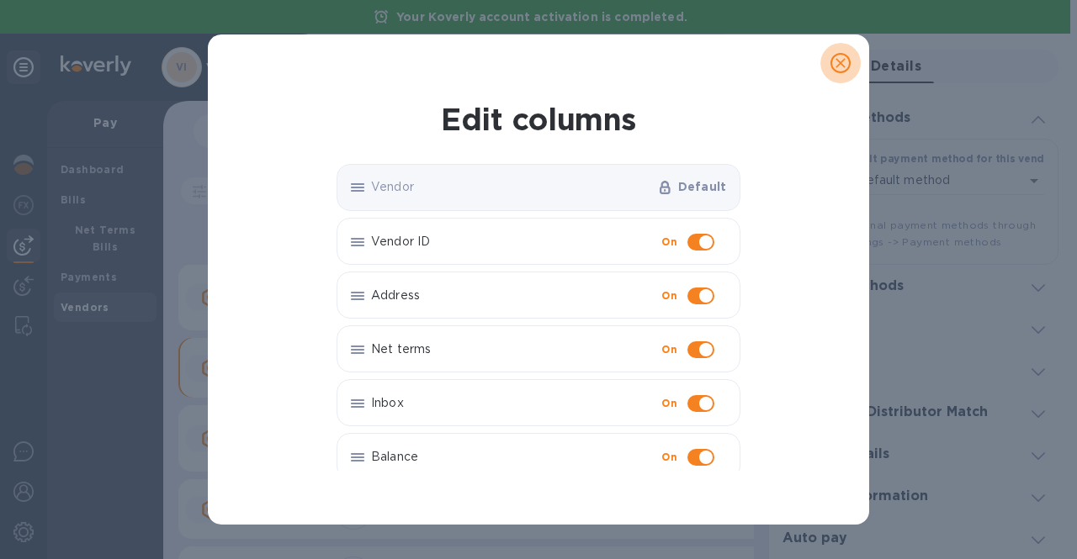
click at [842, 53] on span "close" at bounding box center [840, 63] width 20 height 20
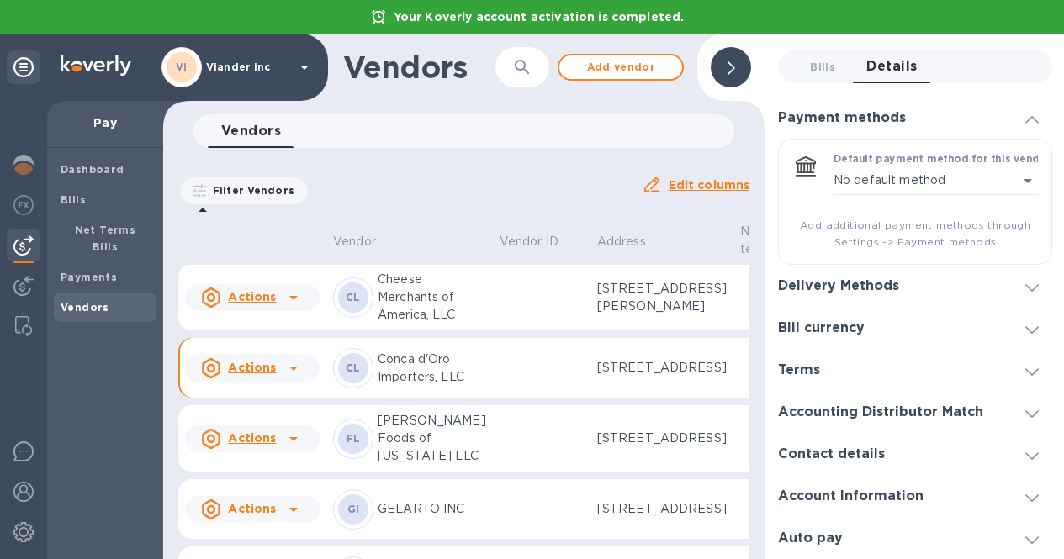
click at [651, 183] on icon at bounding box center [652, 185] width 20 height 20
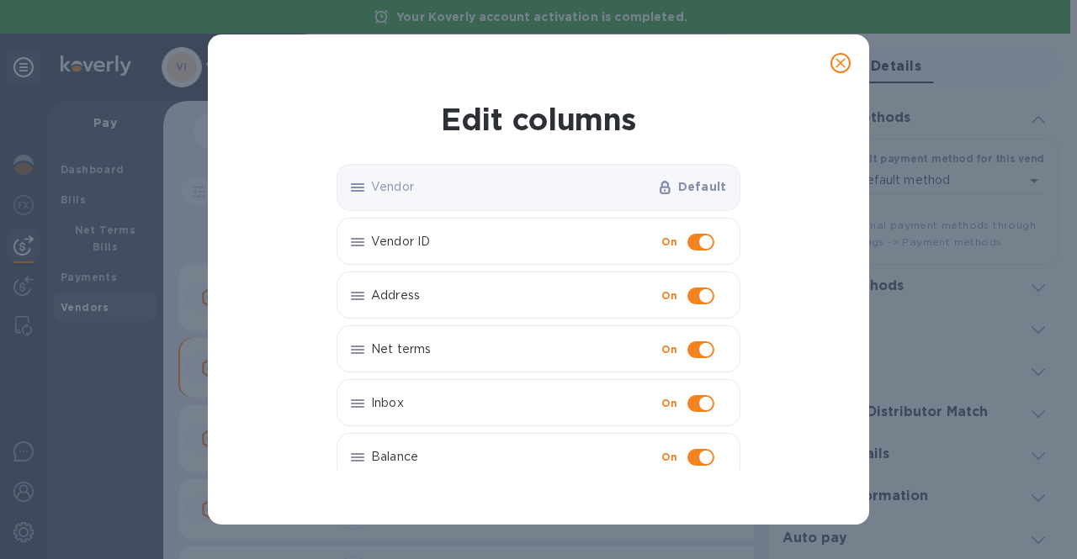
click at [847, 55] on icon "close" at bounding box center [840, 63] width 17 height 17
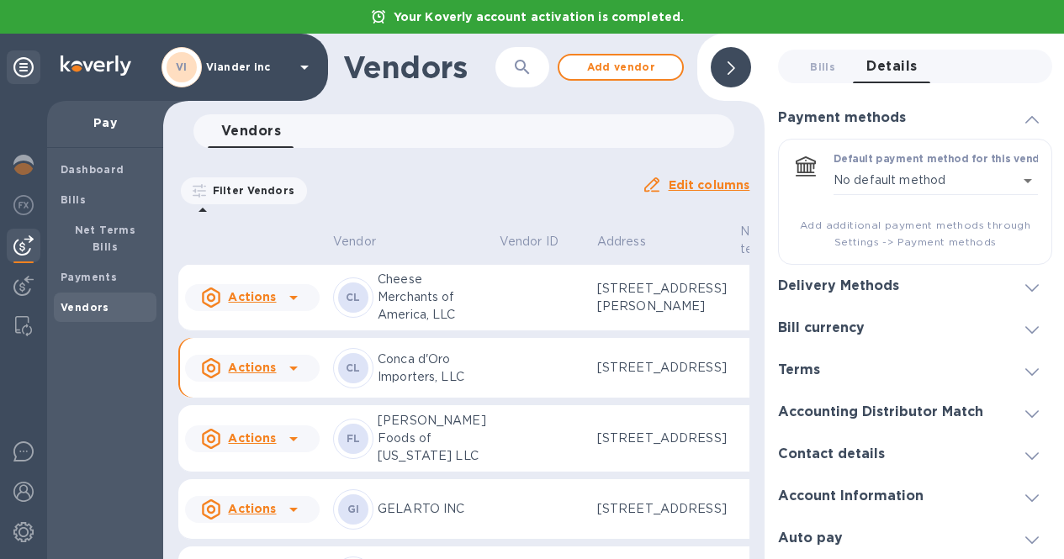
click at [294, 371] on icon at bounding box center [293, 369] width 8 height 4
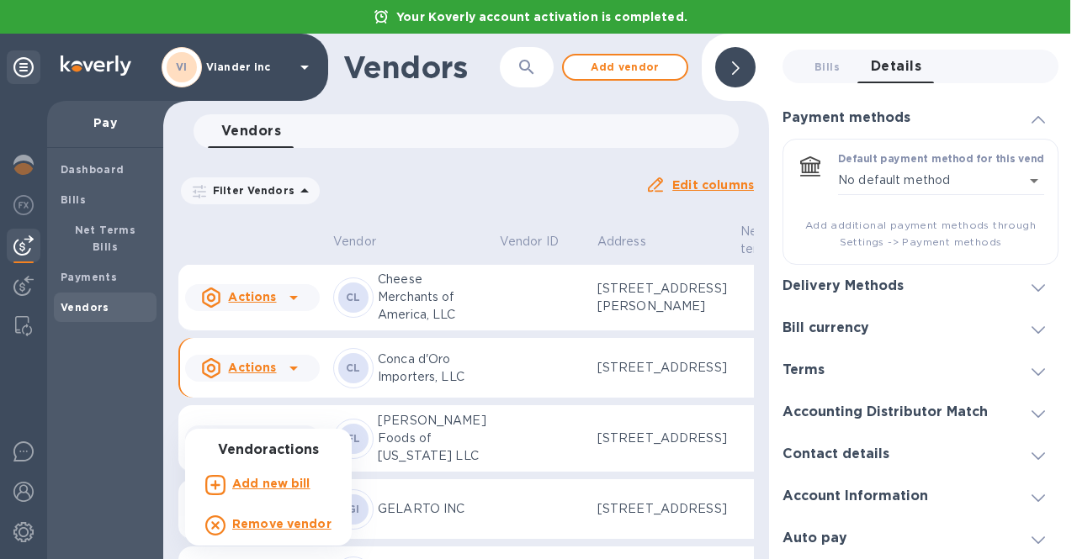
click at [294, 422] on div at bounding box center [538, 279] width 1077 height 559
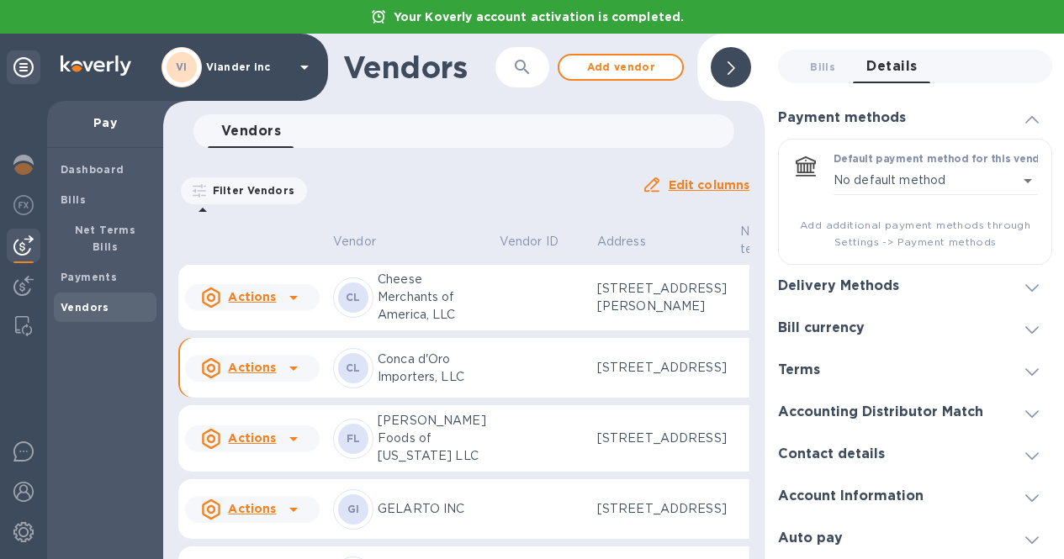
click at [294, 371] on icon at bounding box center [293, 369] width 8 height 4
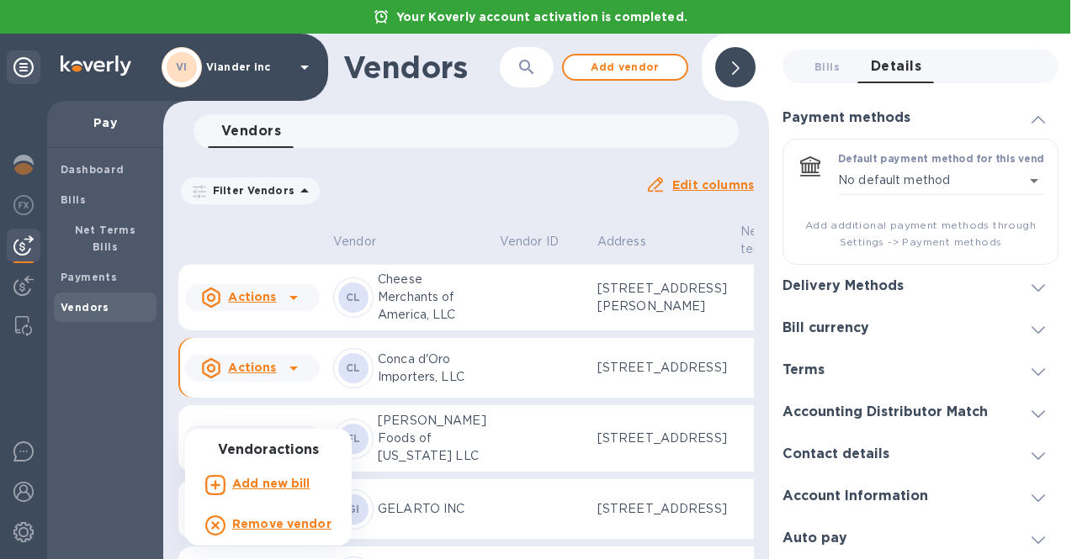
click at [458, 432] on div at bounding box center [538, 279] width 1077 height 559
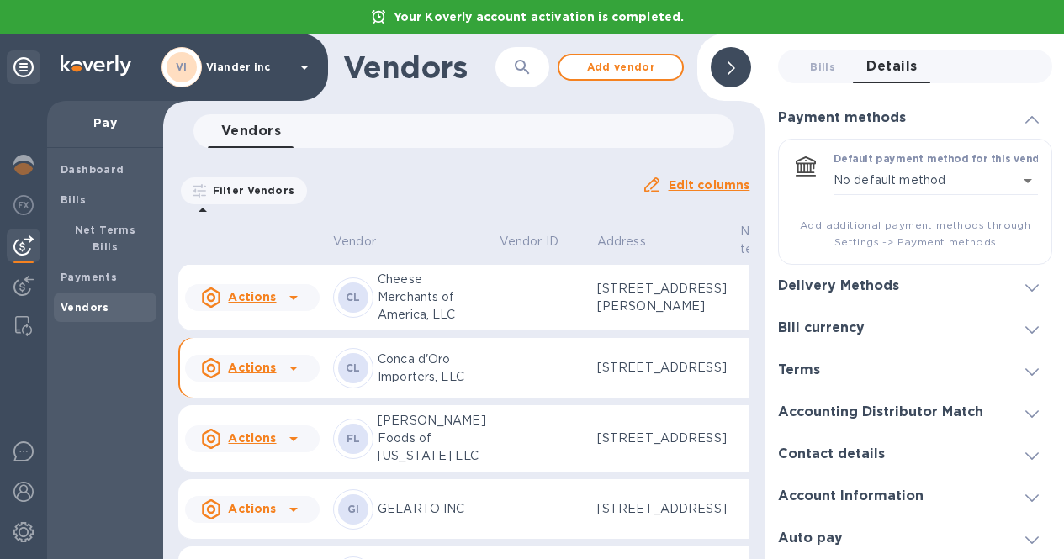
click at [516, 399] on td at bounding box center [542, 368] width 98 height 61
click at [734, 83] on div at bounding box center [731, 67] width 40 height 40
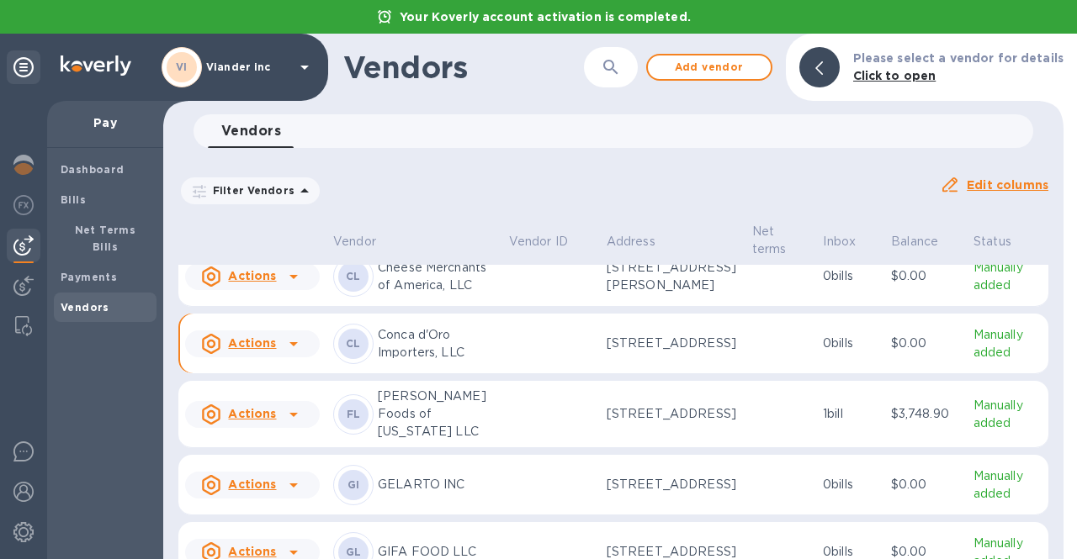
scroll to position [142, 0]
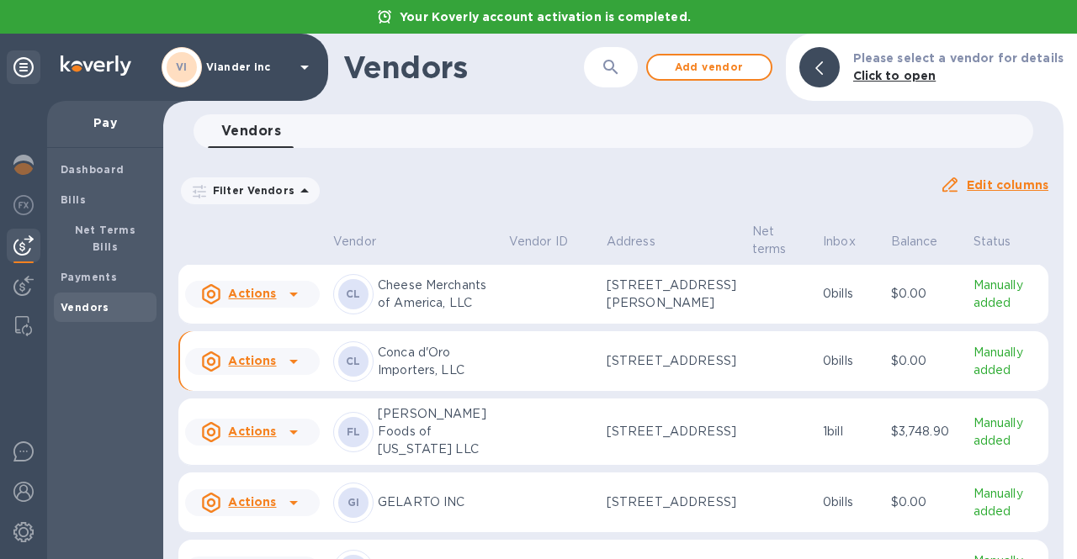
click at [973, 379] on p "Manually added" at bounding box center [1007, 361] width 68 height 35
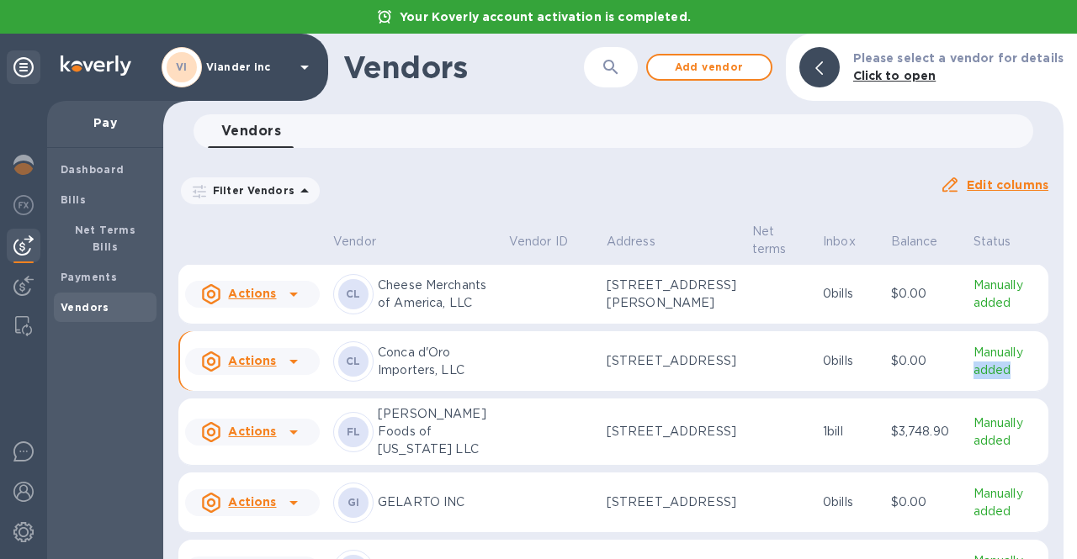
click at [973, 379] on p "Manually added" at bounding box center [1007, 361] width 68 height 35
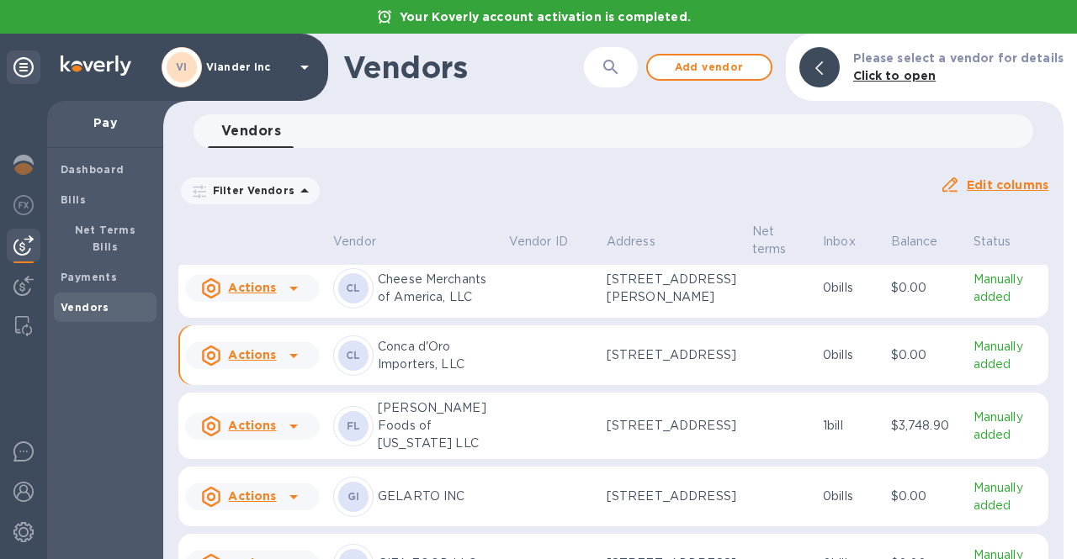
scroll to position [146, 0]
click at [973, 375] on p "Manually added" at bounding box center [1007, 357] width 68 height 35
click at [85, 271] on b "Payments" at bounding box center [89, 277] width 56 height 13
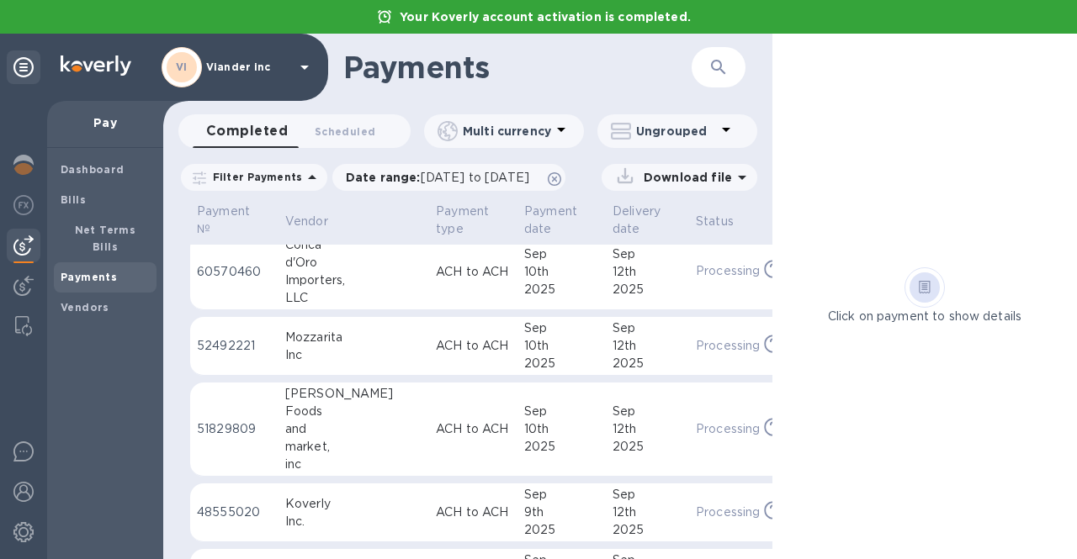
scroll to position [8, 0]
click at [24, 541] on img at bounding box center [23, 532] width 20 height 20
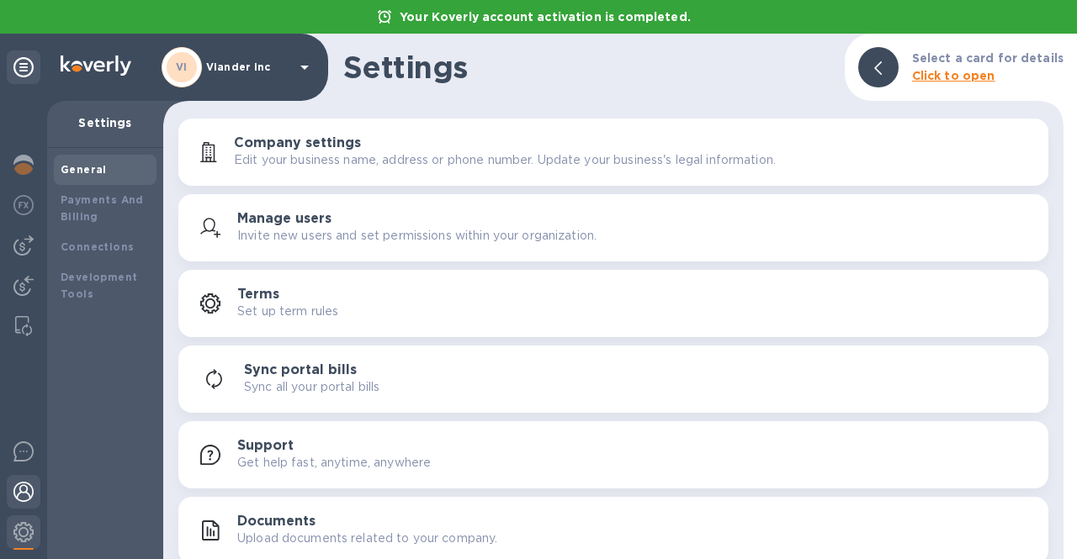
click at [20, 492] on img at bounding box center [23, 492] width 20 height 20
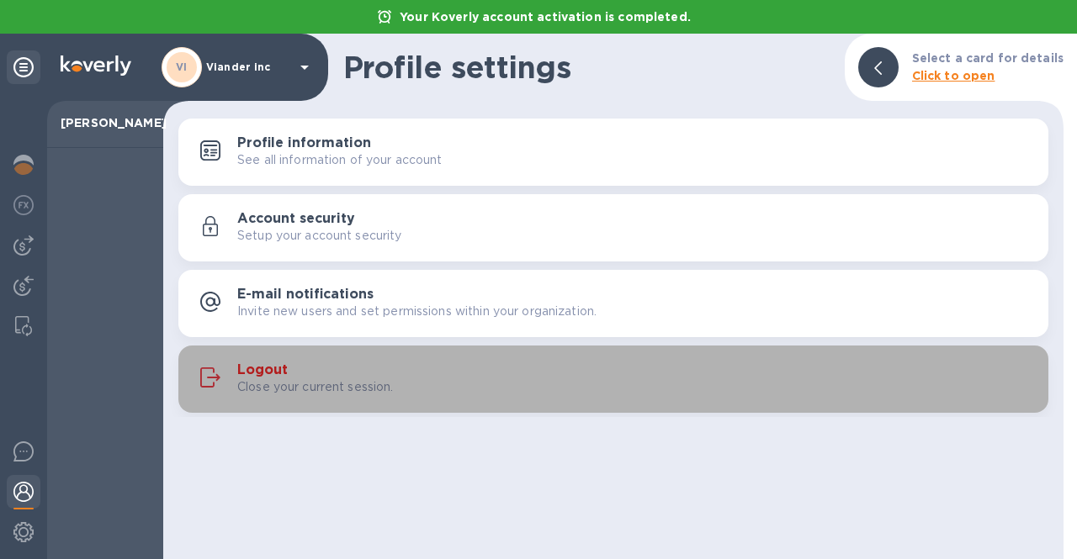
click at [281, 375] on h3 "Logout" at bounding box center [262, 371] width 50 height 16
